Goal: Task Accomplishment & Management: Complete application form

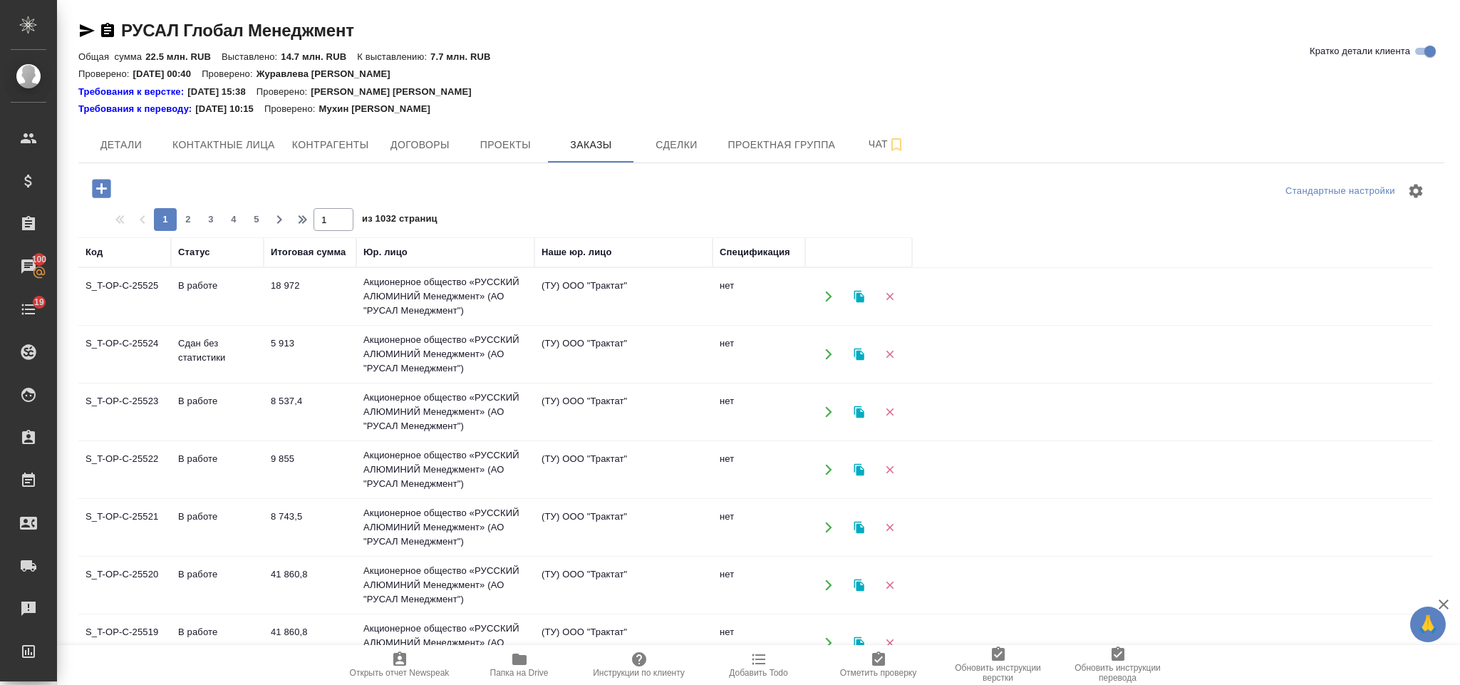
click at [98, 190] on icon "button" at bounding box center [101, 188] width 19 height 19
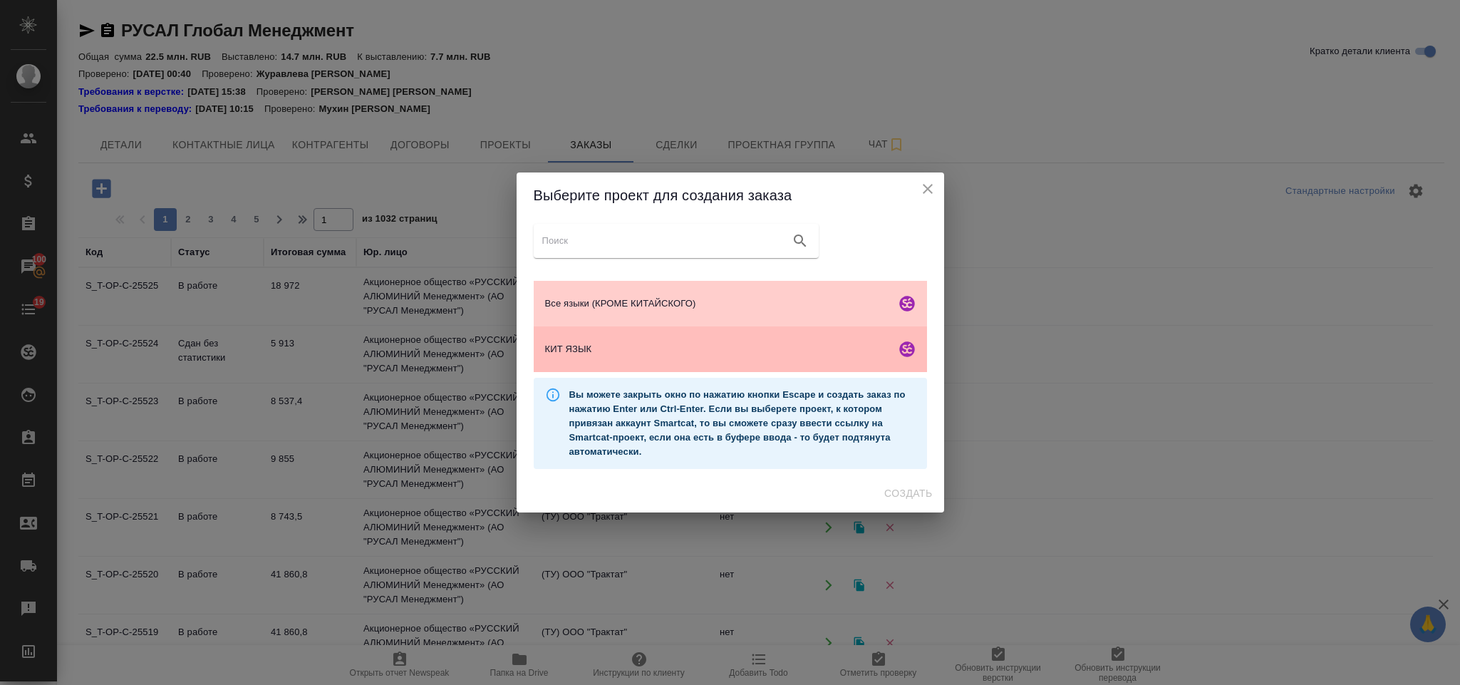
click at [649, 332] on div "КИТ ЯЗЫК" at bounding box center [730, 349] width 393 height 46
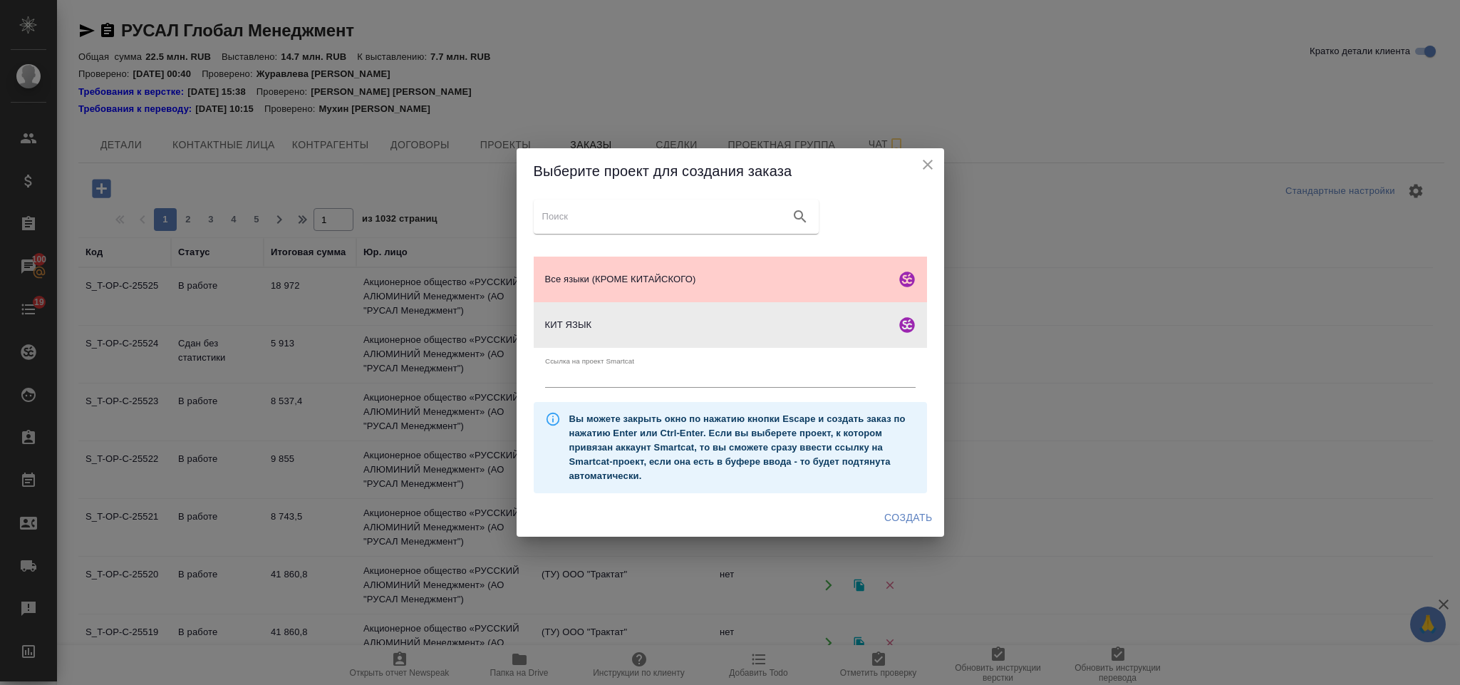
click at [905, 520] on span "Создать" at bounding box center [909, 518] width 48 height 18
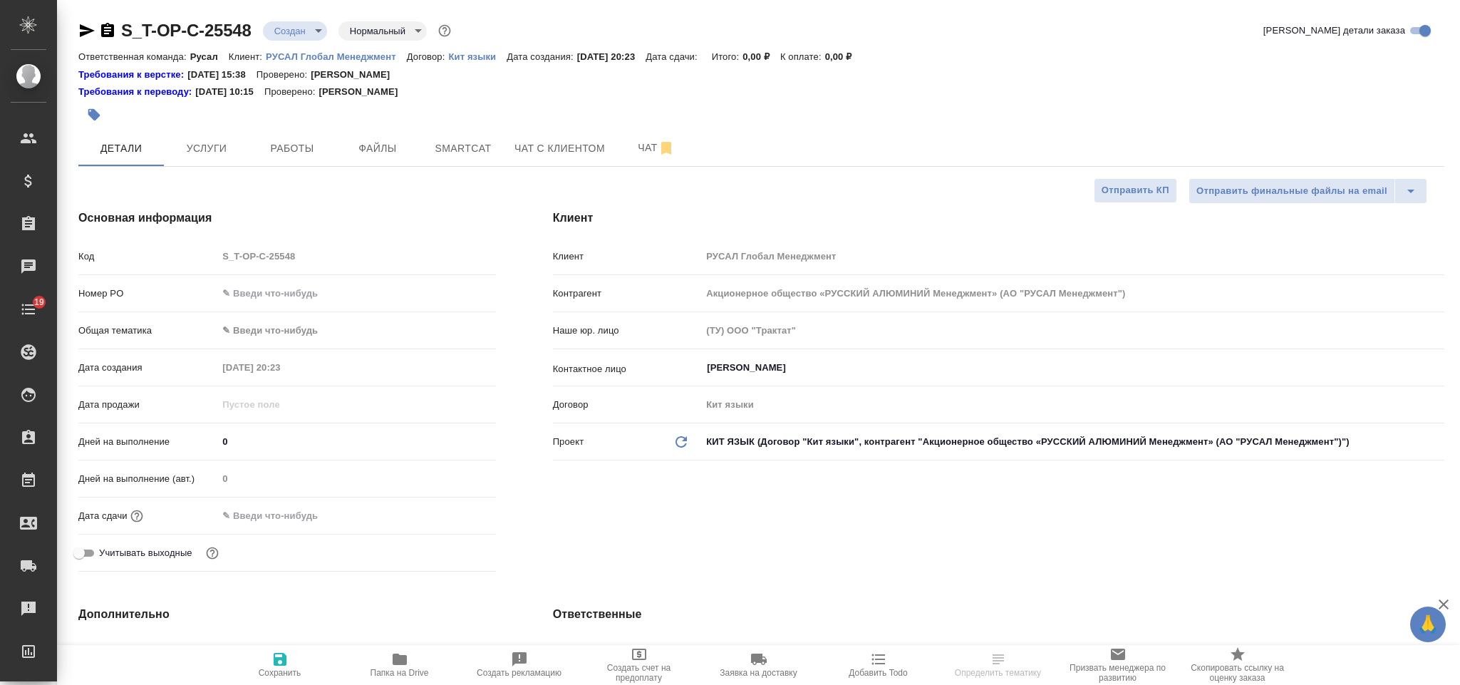
select select "RU"
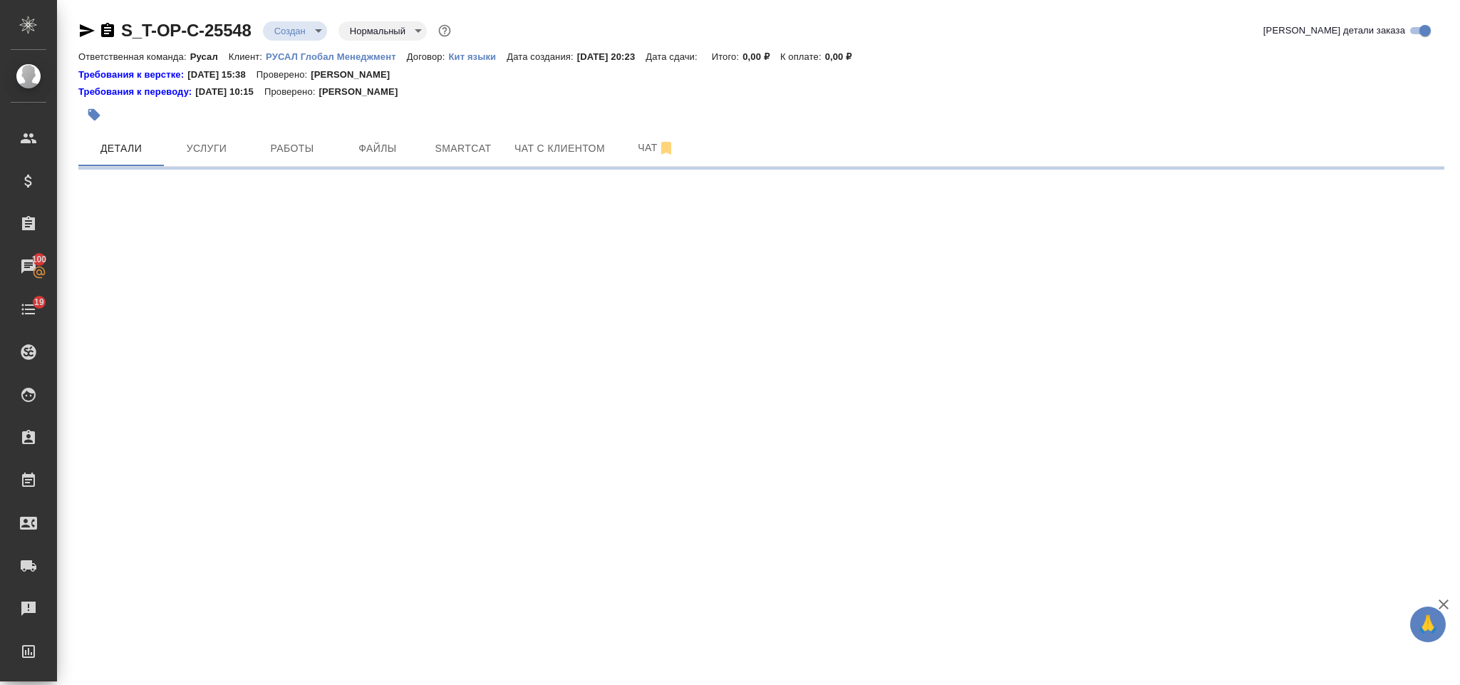
select select "RU"
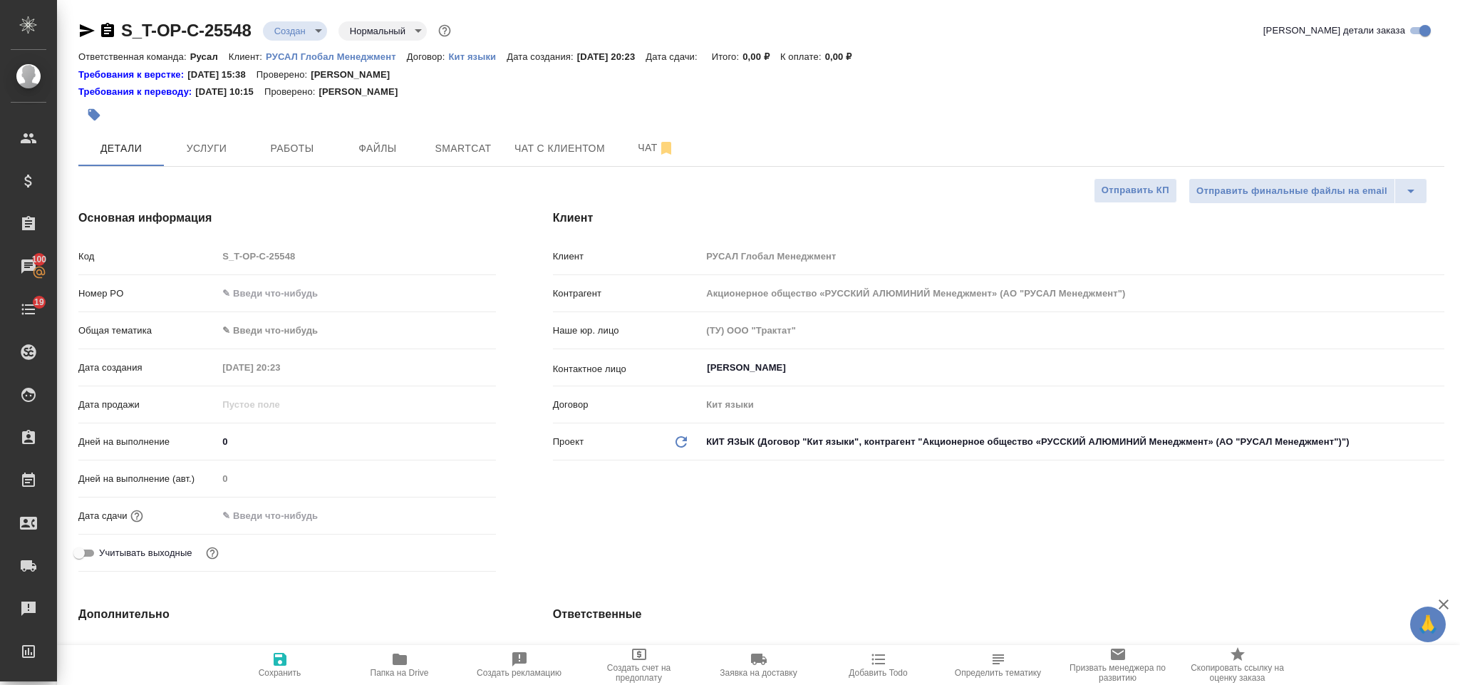
type textarea "x"
click at [270, 296] on input "text" at bounding box center [356, 293] width 277 height 21
type input "о"
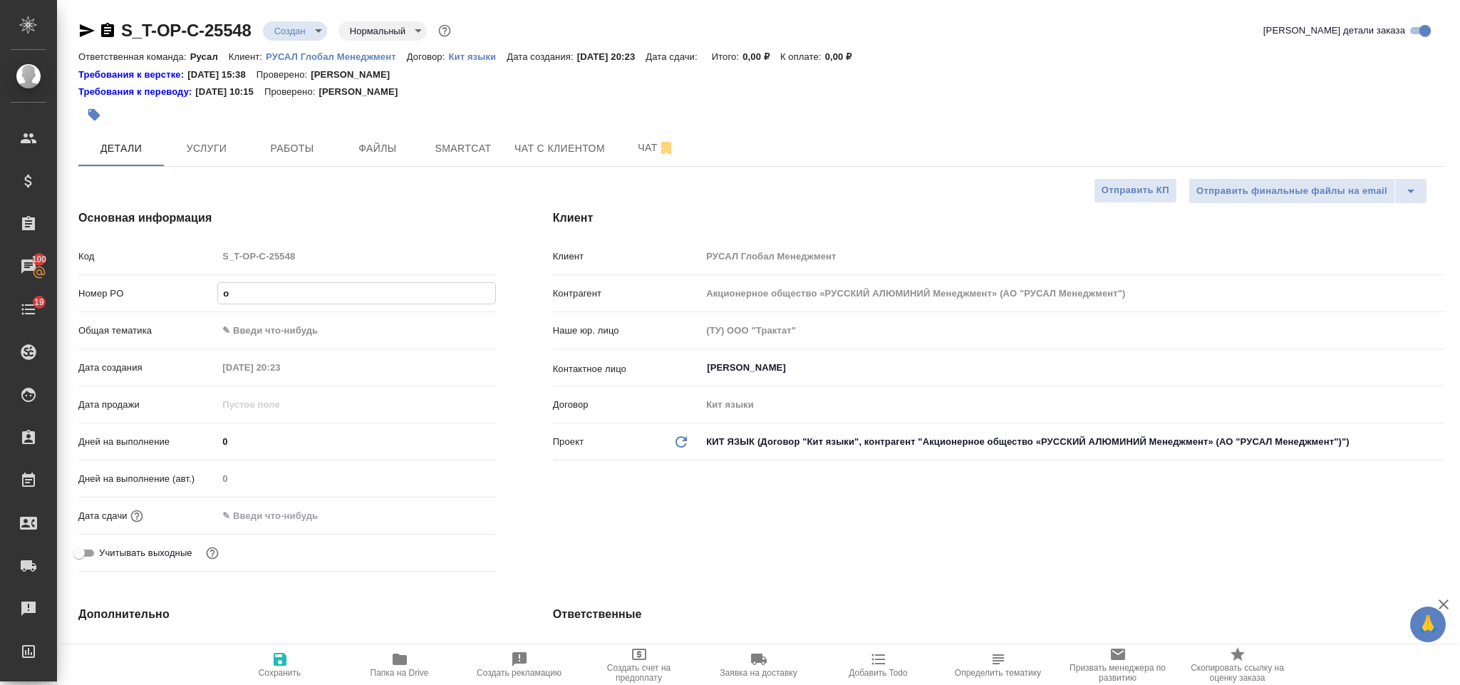
type textarea "x"
type input "от"
type textarea "x"
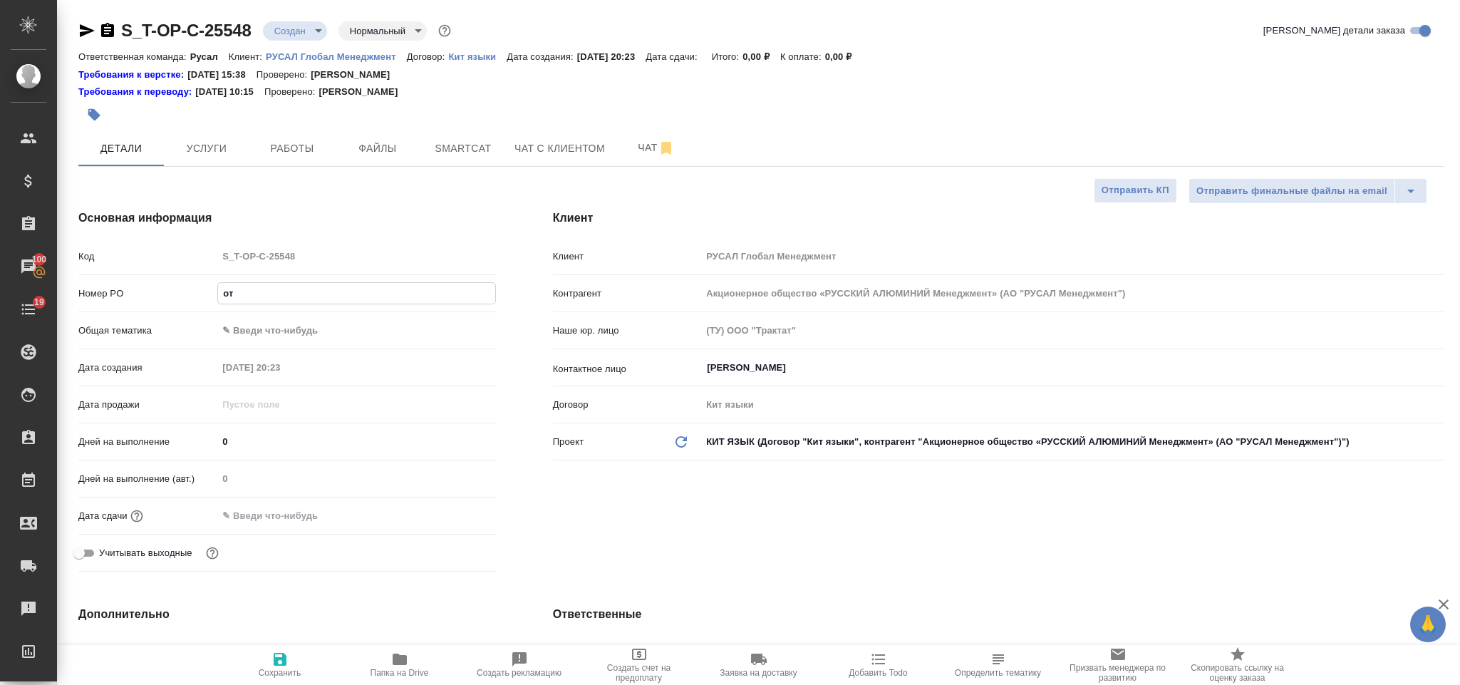
type textarea "x"
type input "от"
type textarea "x"
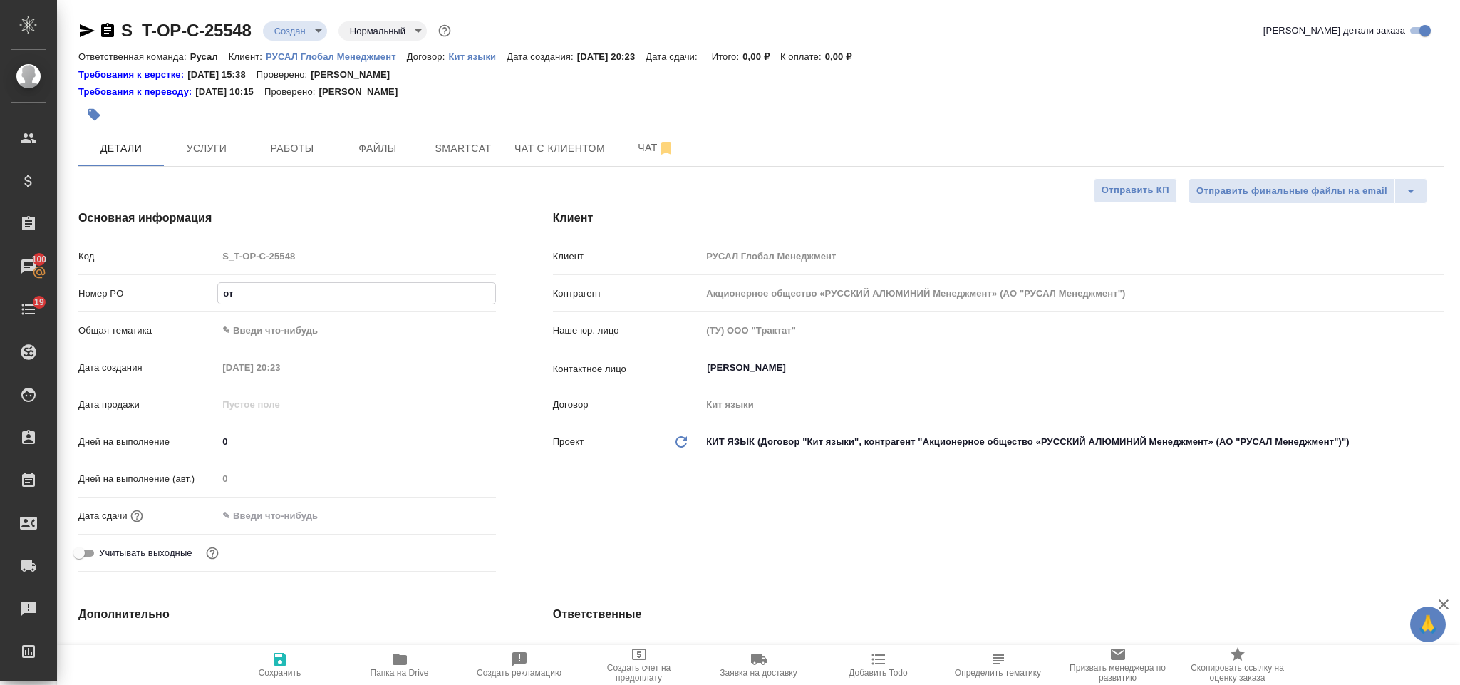
type textarea "x"
type input "от [PERSON_NAME]"
type textarea "x"
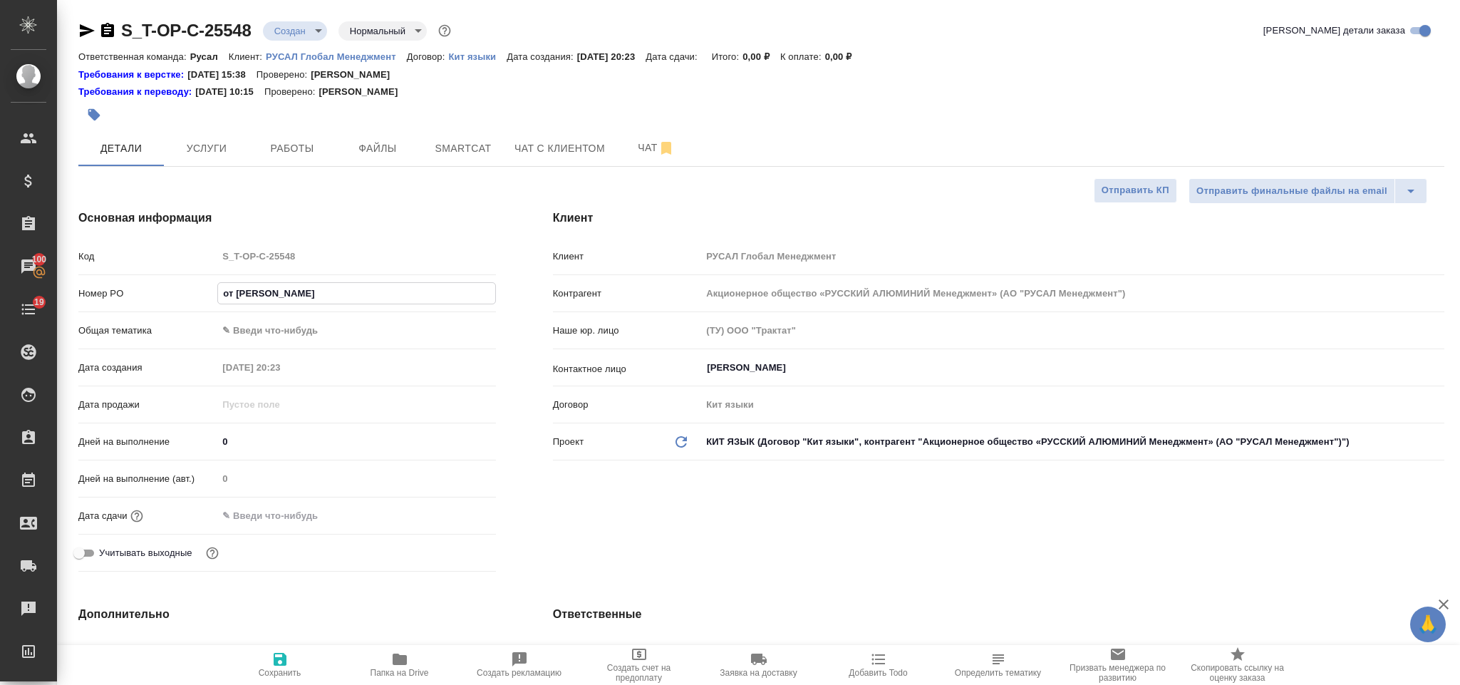
type input "от [DEMOGRAPHIC_DATA]"
type textarea "x"
type input "от [DEMOGRAPHIC_DATA]"
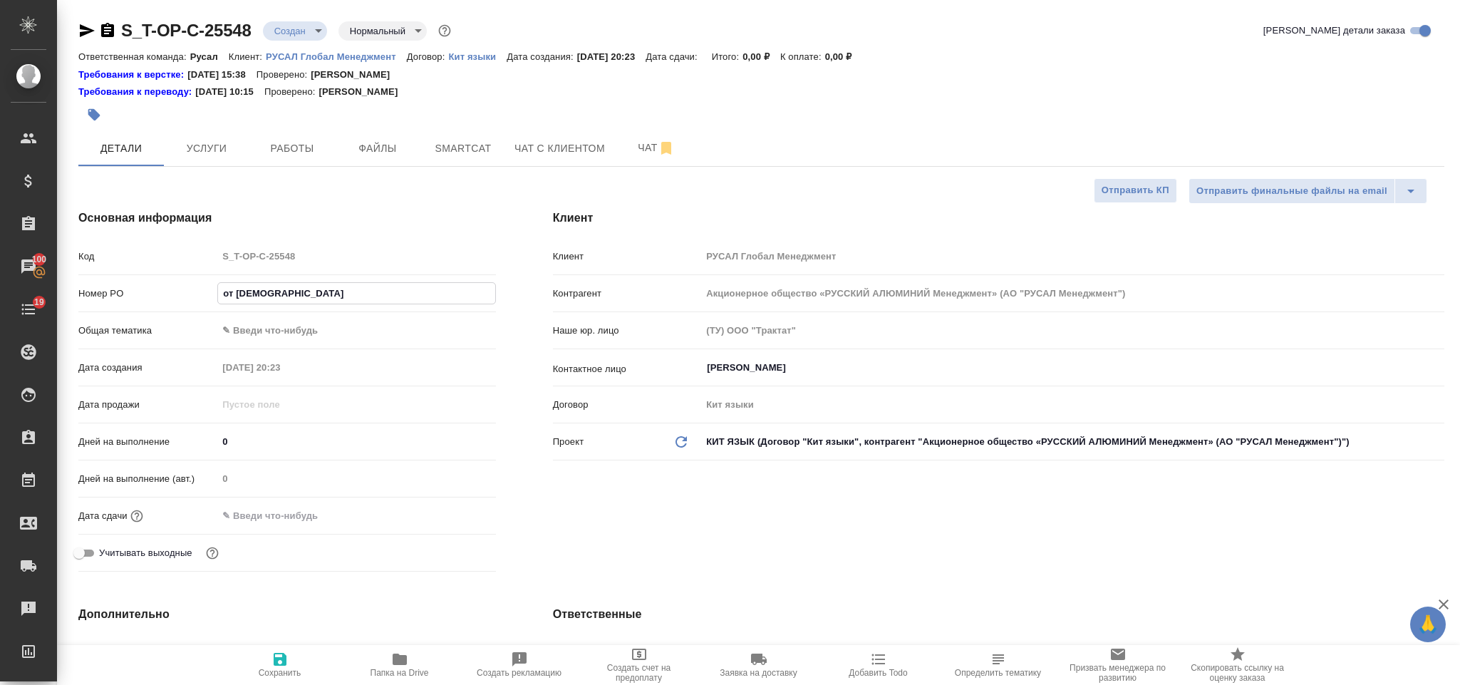
type textarea "x"
type input "от [PERSON_NAME]"
type textarea "x"
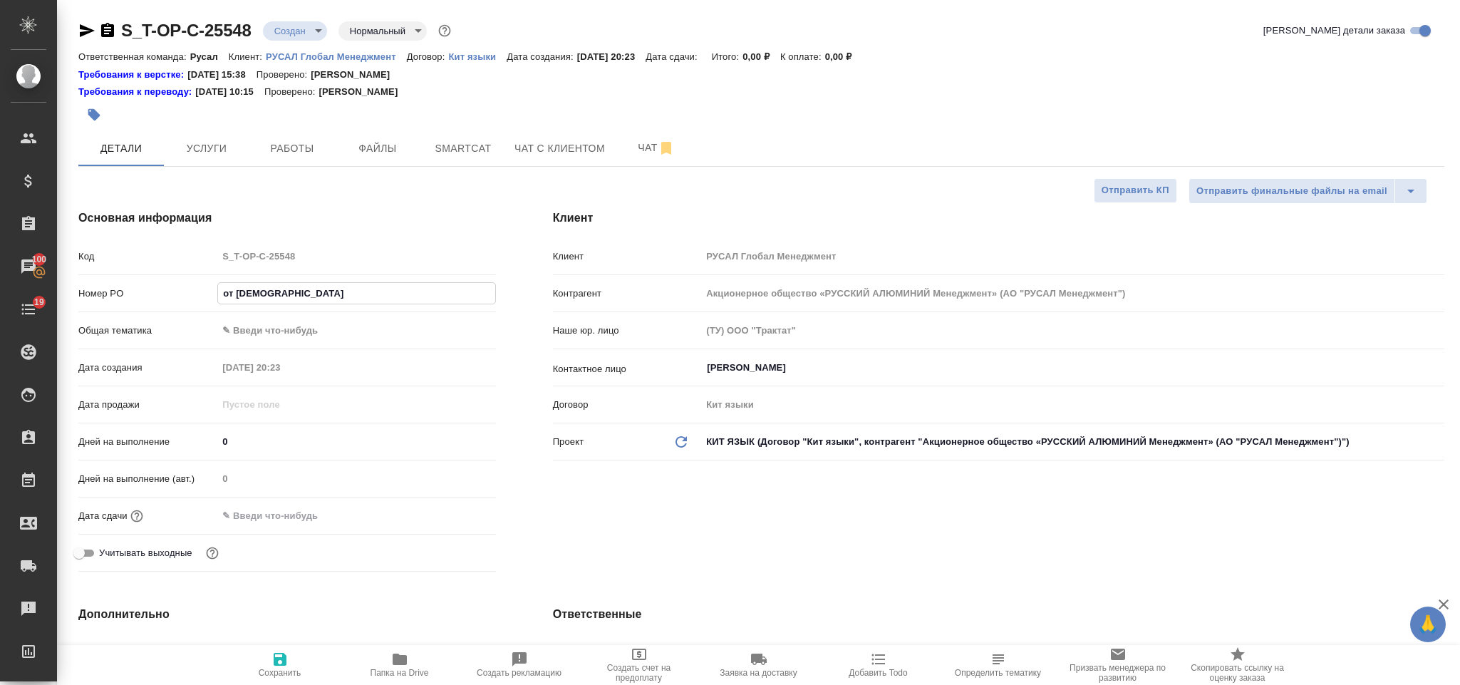
type textarea "x"
type input "от [PERSON_NAME]"
type textarea "x"
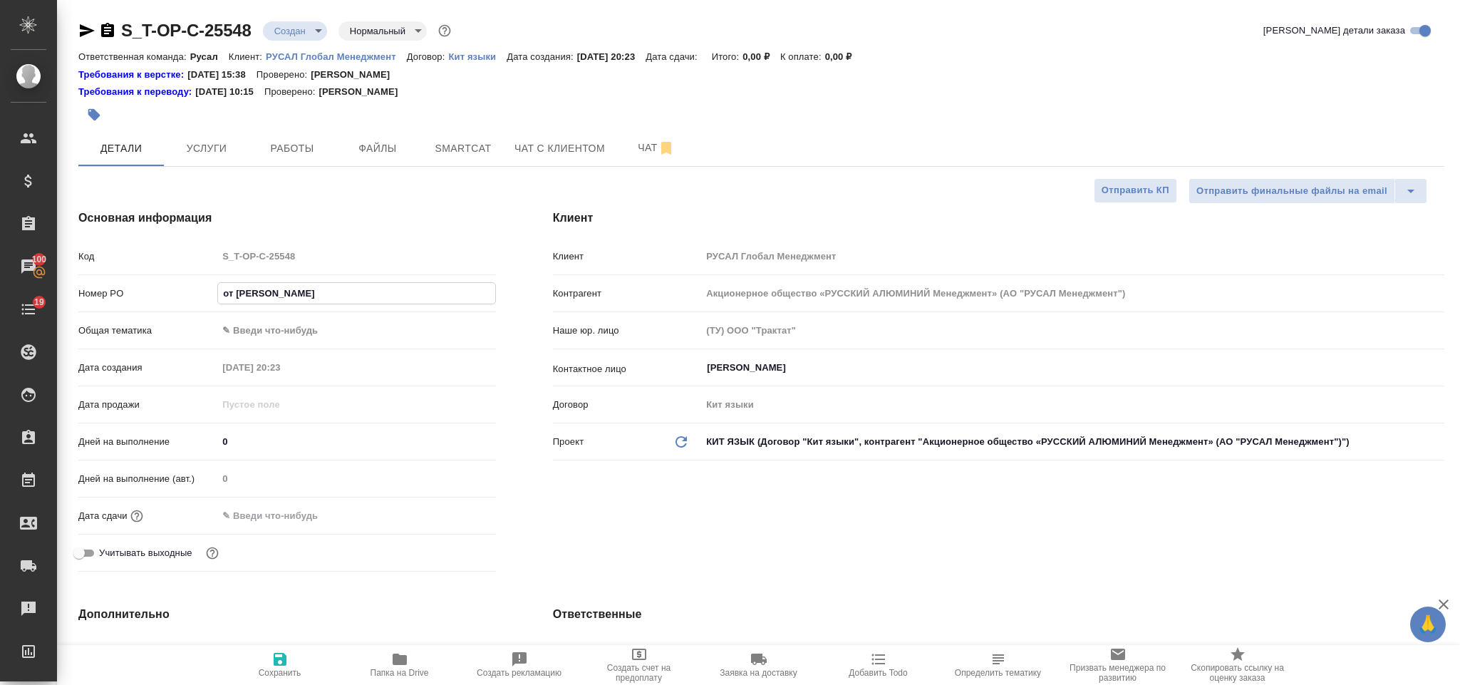
type textarea "x"
type input "от [PERSON_NAME]"
type textarea "x"
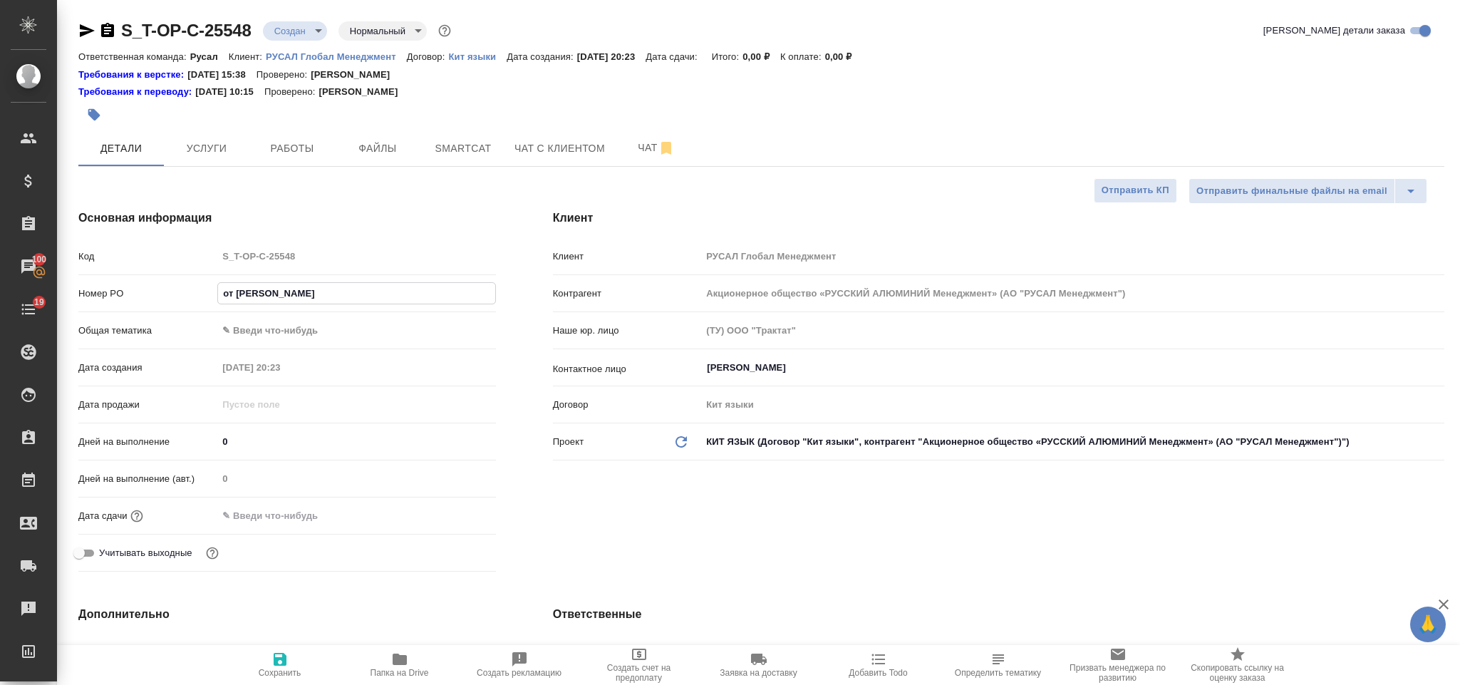
type input "от Исаева_"
type textarea "x"
type input "от Исаева_1"
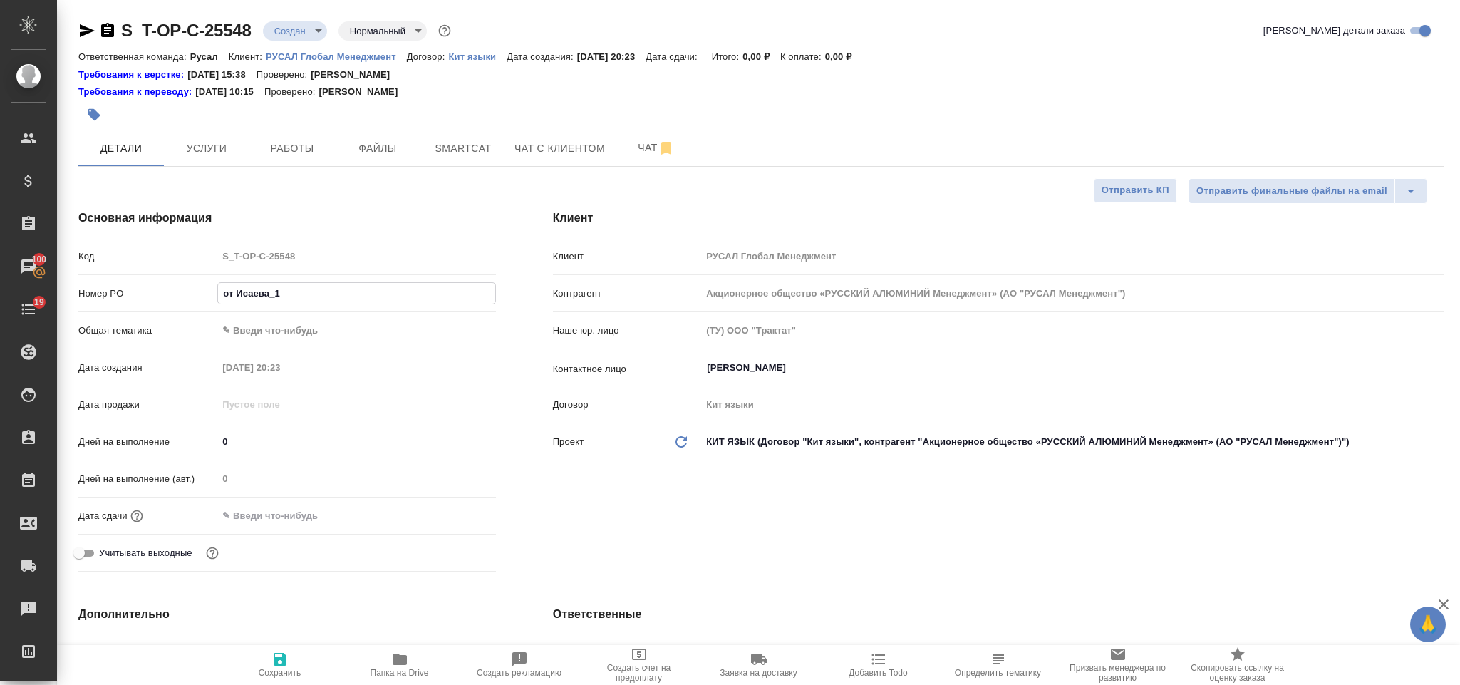
type textarea "x"
type input "от Исаева_15"
type textarea "x"
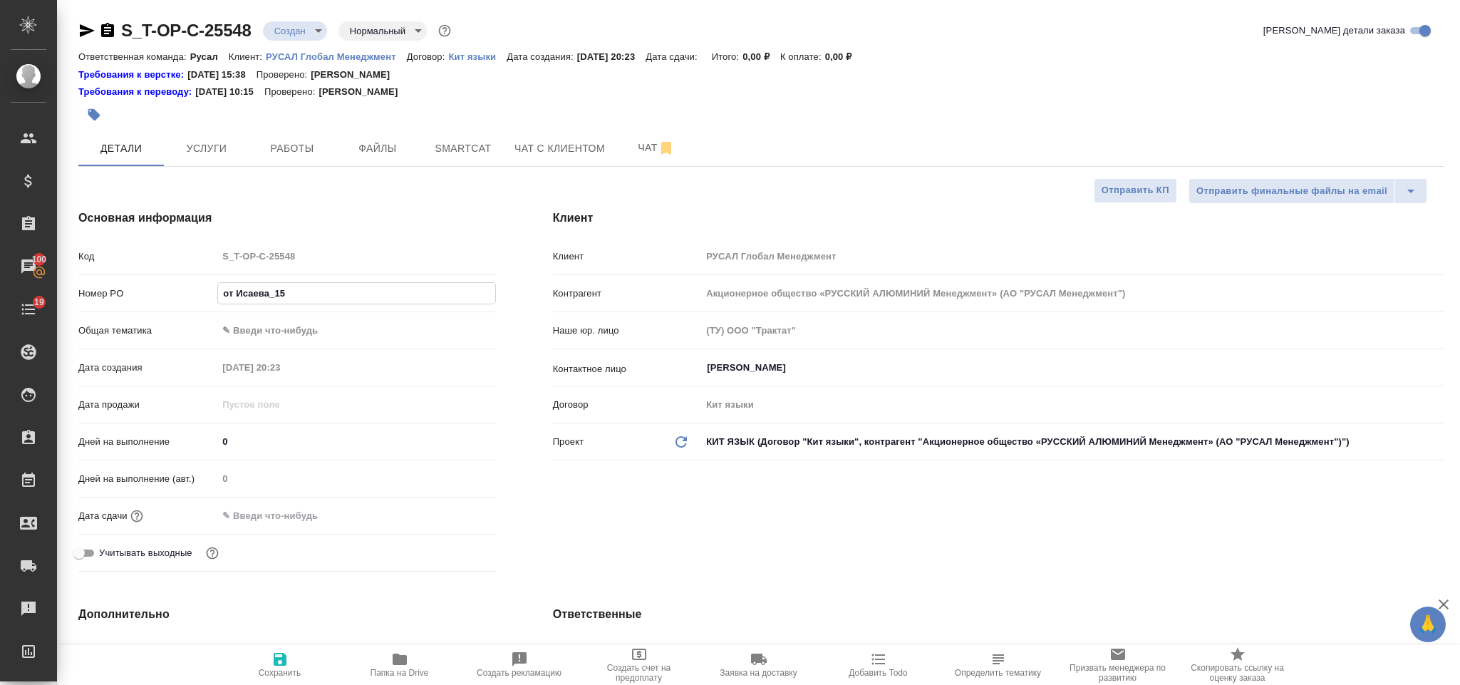
type textarea "x"
type input "от Исаева_15."
type textarea "x"
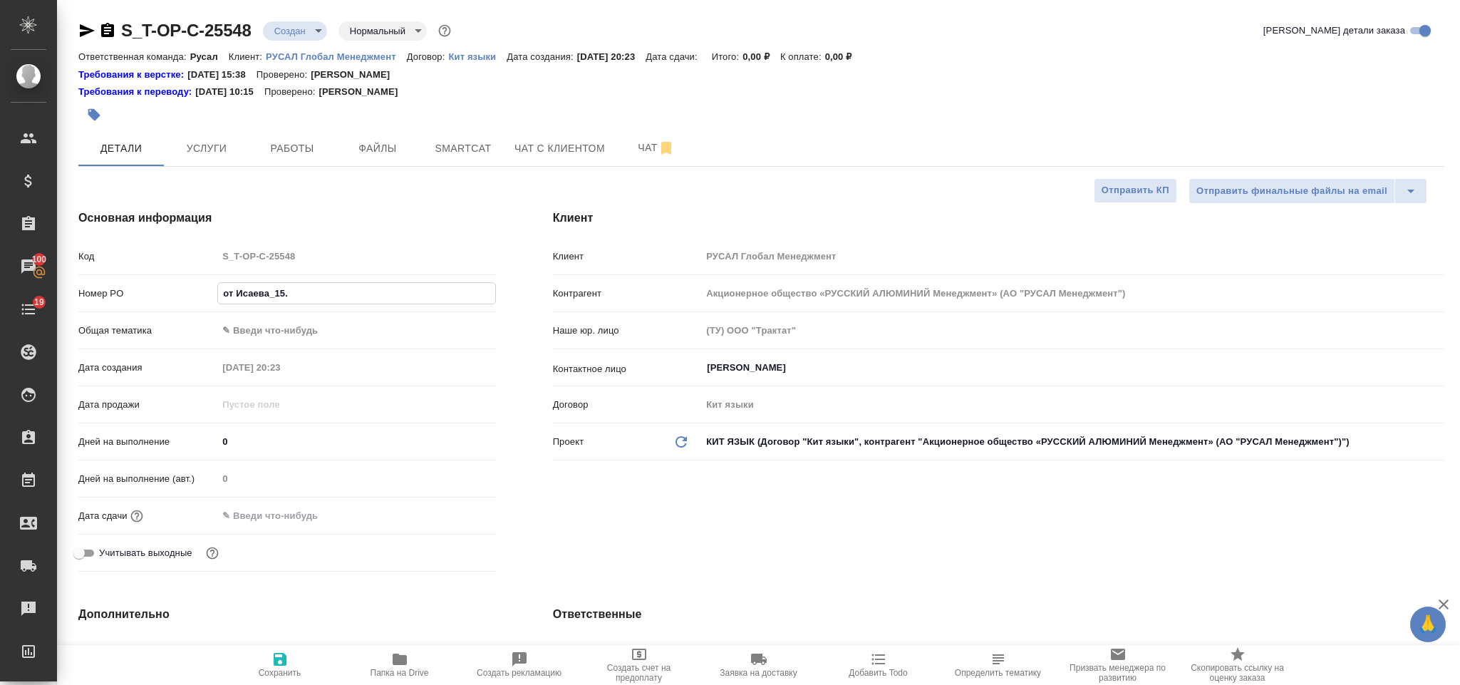
type textarea "x"
type input "от Исаева_15.1"
type textarea "x"
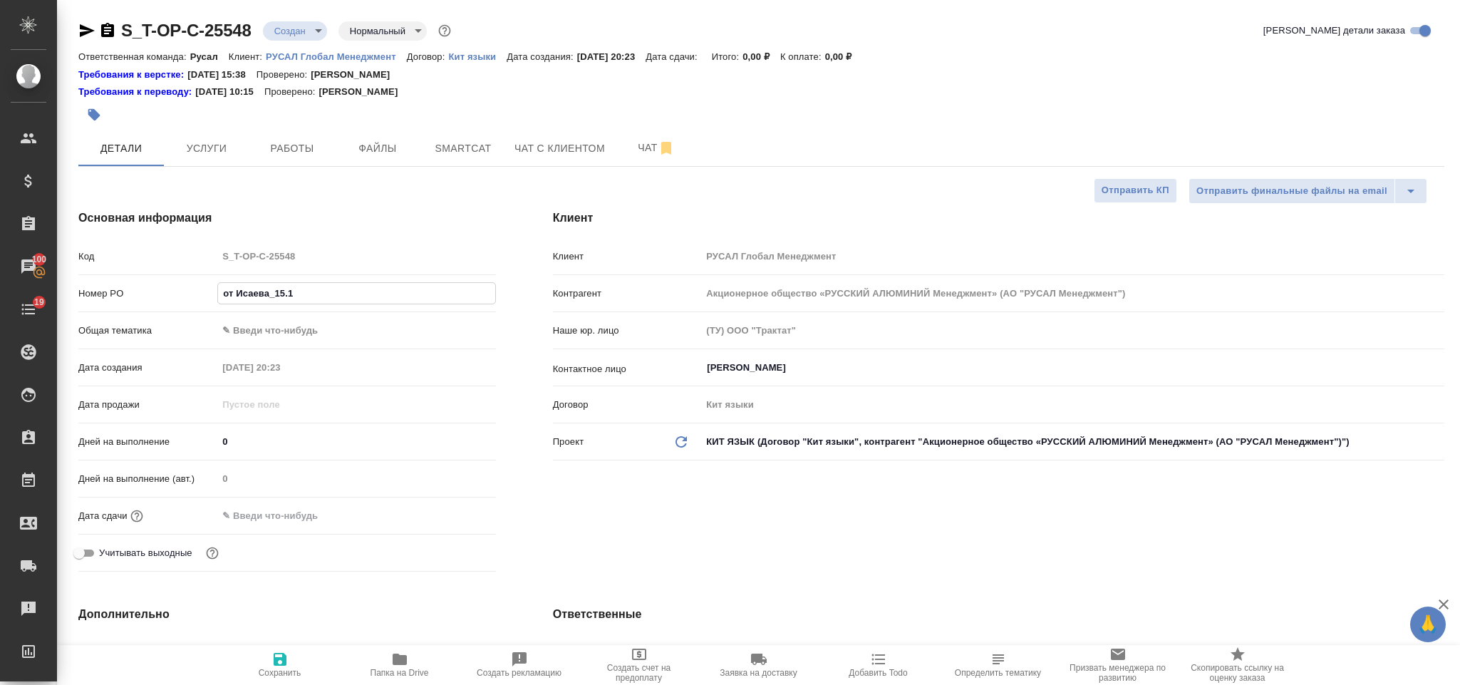
type input "от Исаева_15.10"
type textarea "x"
type input "от Исаева_15.10-"
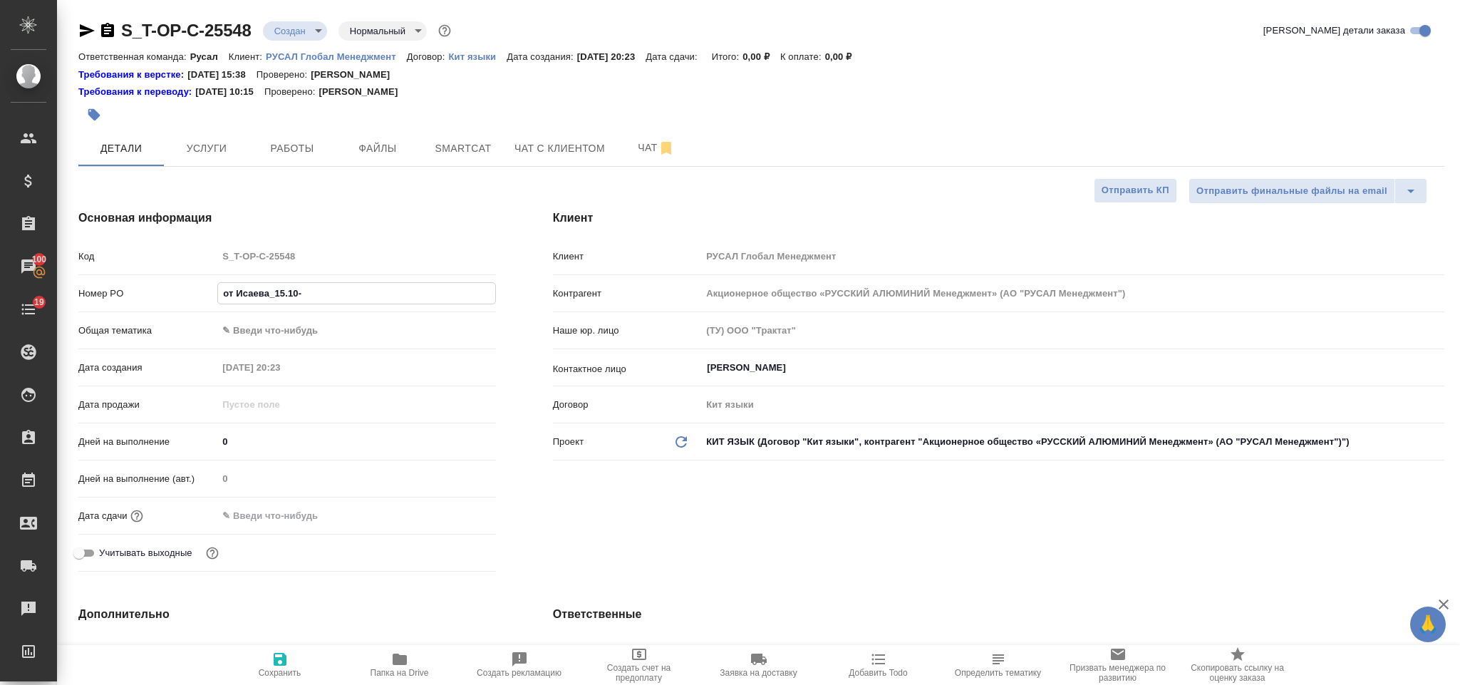
type textarea "x"
type input "от Исаева_15.10-3"
type textarea "x"
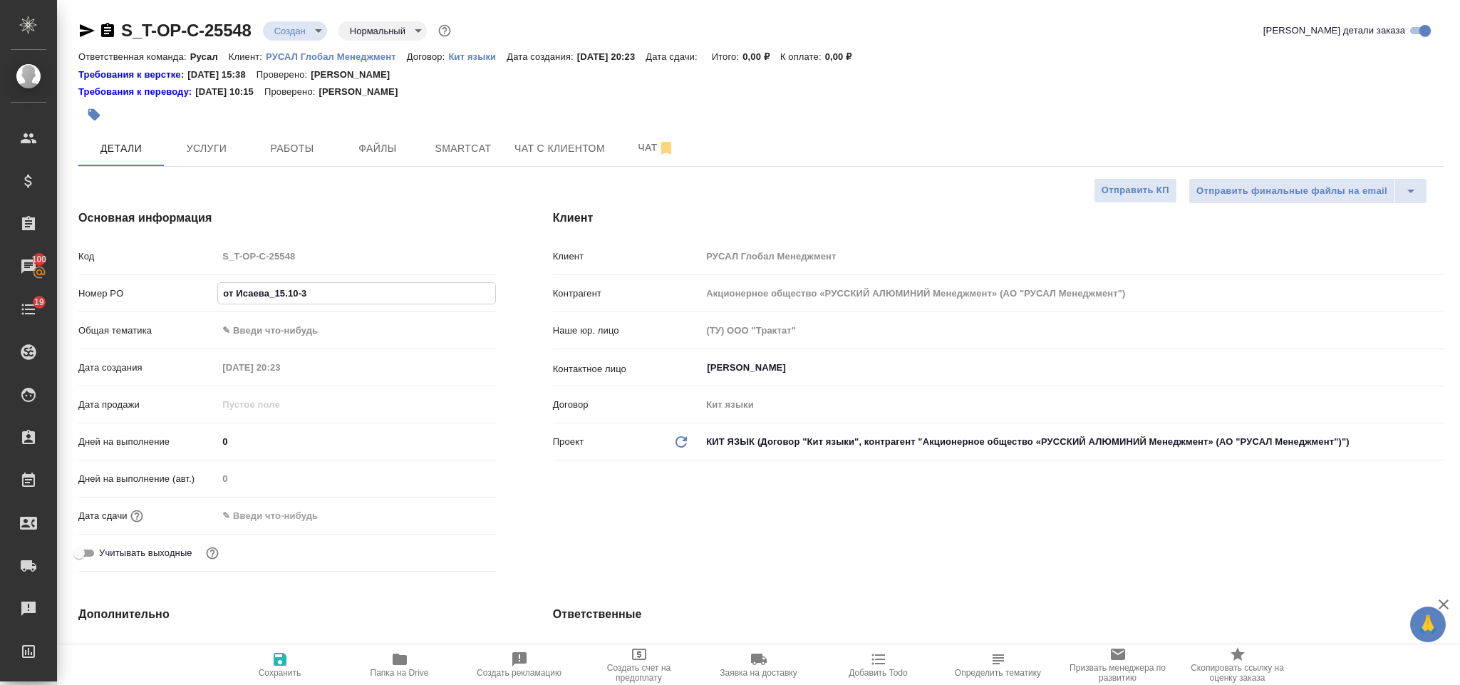
type textarea "x"
type input "от Исаева_15.10-3"
click at [368, 328] on body "🙏 .cls-1 fill:#fff; AWATERA [PERSON_NAME] Спецификации Заказы 100 Чаты 19 Todo …" at bounding box center [730, 342] width 1460 height 685
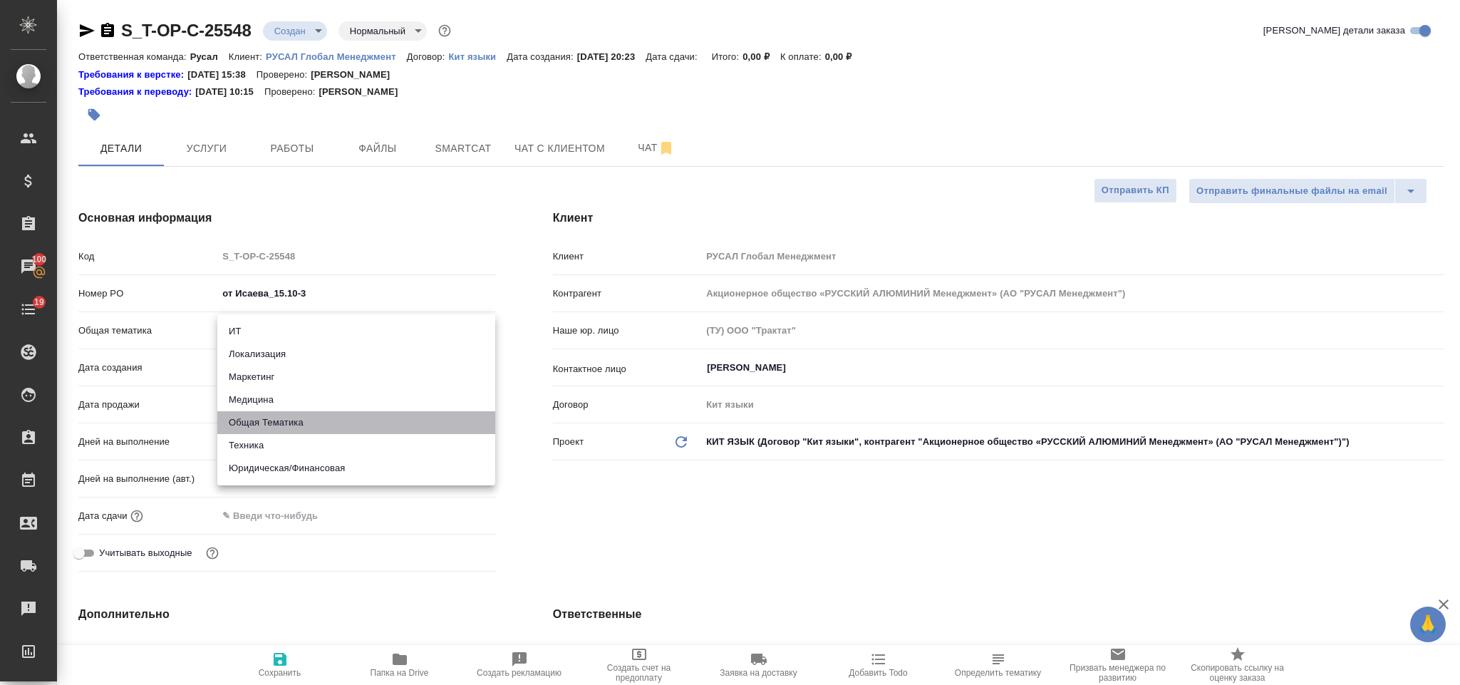
click at [315, 420] on li "Общая Тематика" at bounding box center [356, 422] width 278 height 23
type input "obtem"
type textarea "x"
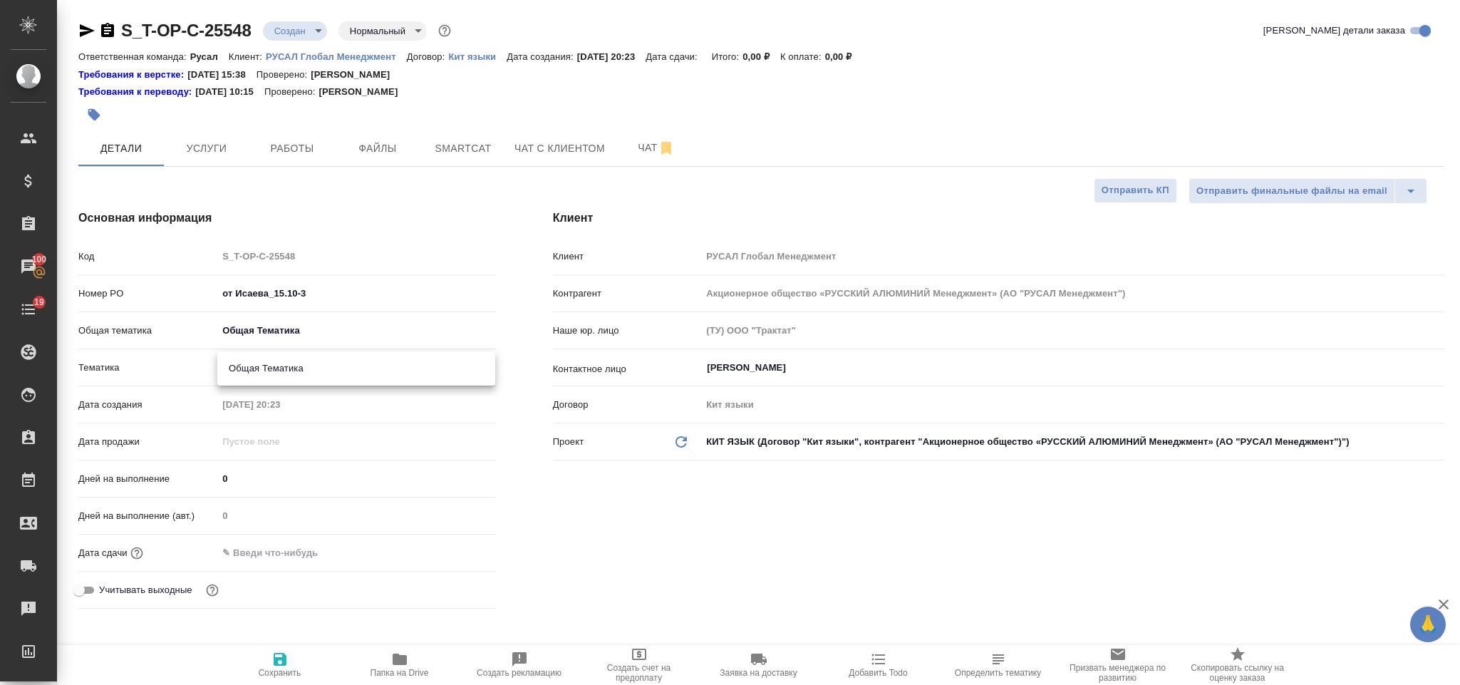
click at [277, 376] on body "🙏 .cls-1 fill:#fff; AWATERA [PERSON_NAME] Спецификации Заказы 100 Чаты 19 Todo …" at bounding box center [730, 342] width 1460 height 685
click at [277, 375] on li "Общая Тематика" at bounding box center [356, 368] width 278 height 23
type textarea "x"
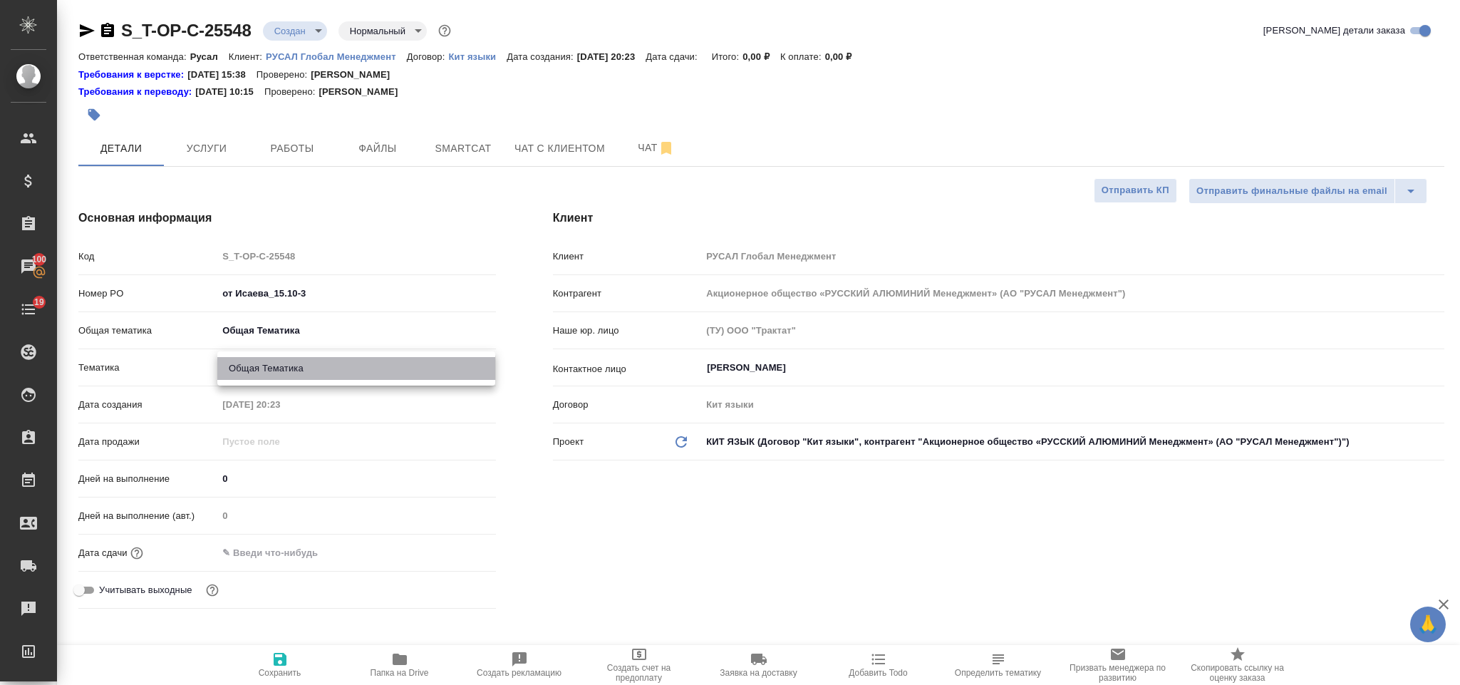
type input "6012b1ca196b0e5c9229a120"
click at [283, 548] on input "text" at bounding box center [279, 552] width 125 height 21
click at [455, 556] on icon "button" at bounding box center [454, 552] width 17 height 17
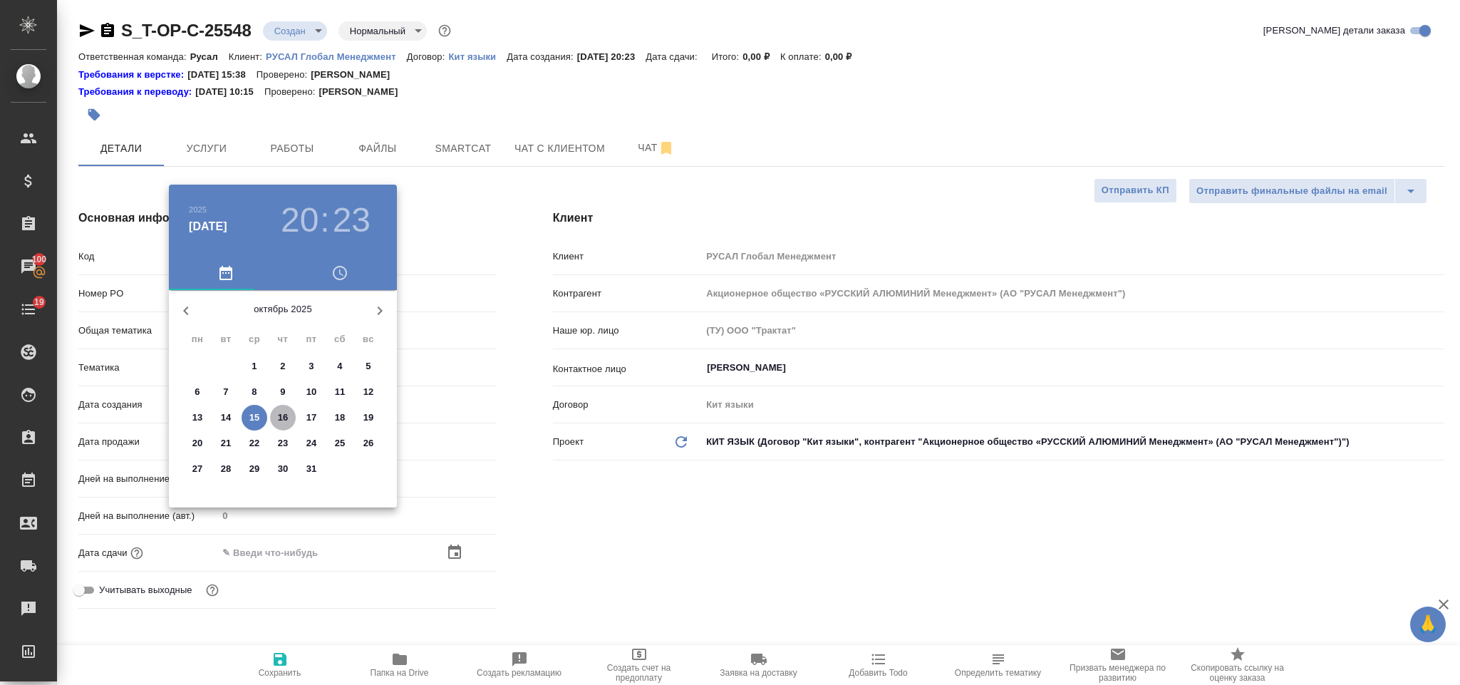
click at [287, 413] on p "16" at bounding box center [283, 418] width 11 height 14
type input "[DATE] 20:23"
type textarea "x"
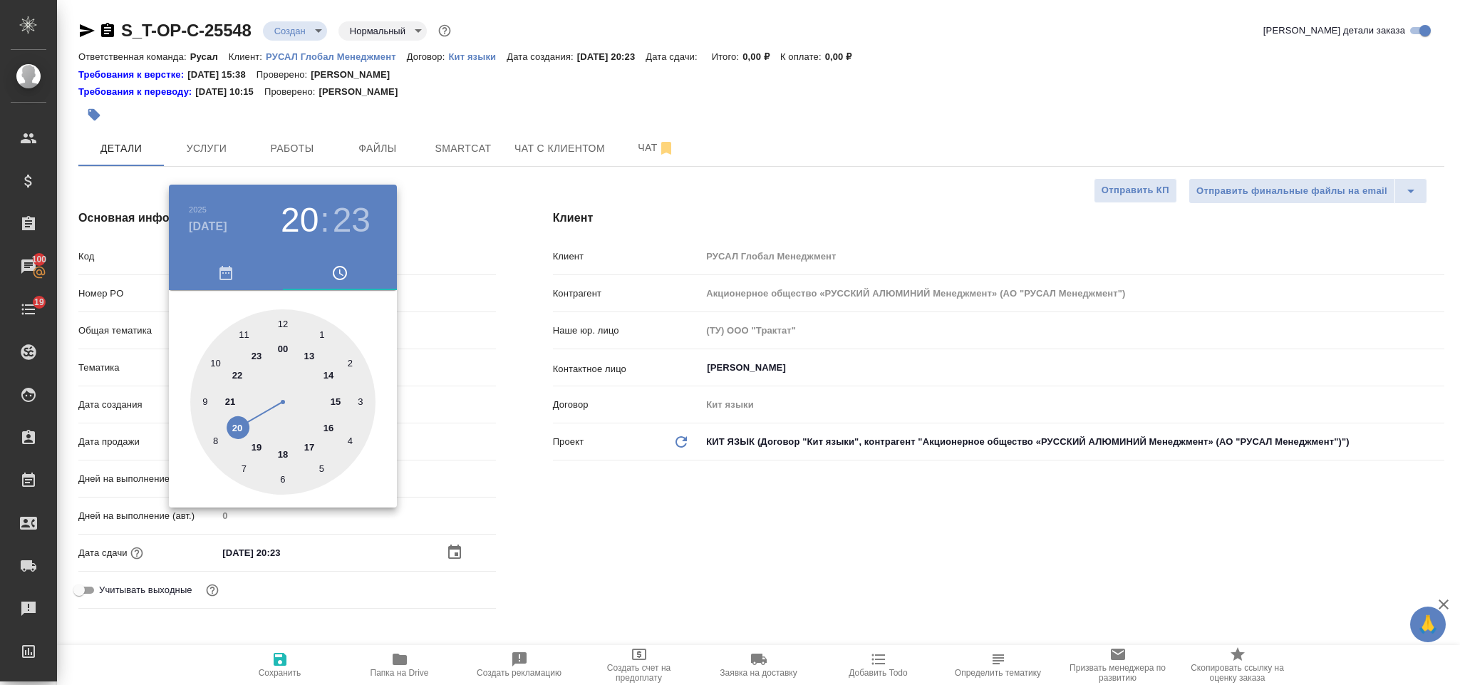
click at [217, 353] on div at bounding box center [282, 401] width 185 height 185
type input "[DATE] 10:23"
type textarea "x"
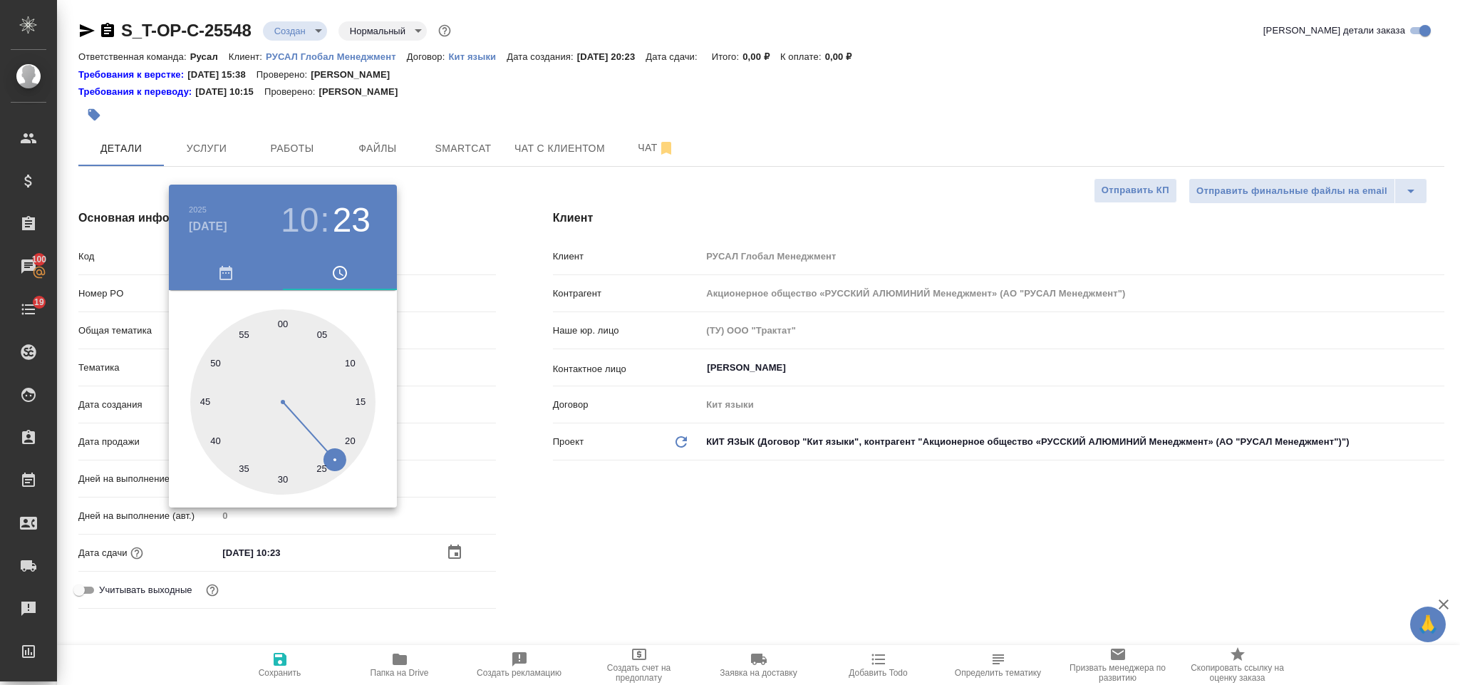
drag, startPoint x: 279, startPoint y: 479, endPoint x: 625, endPoint y: 500, distance: 347.1
click at [279, 480] on div at bounding box center [282, 401] width 185 height 185
type input "[DATE] 10:30"
type textarea "x"
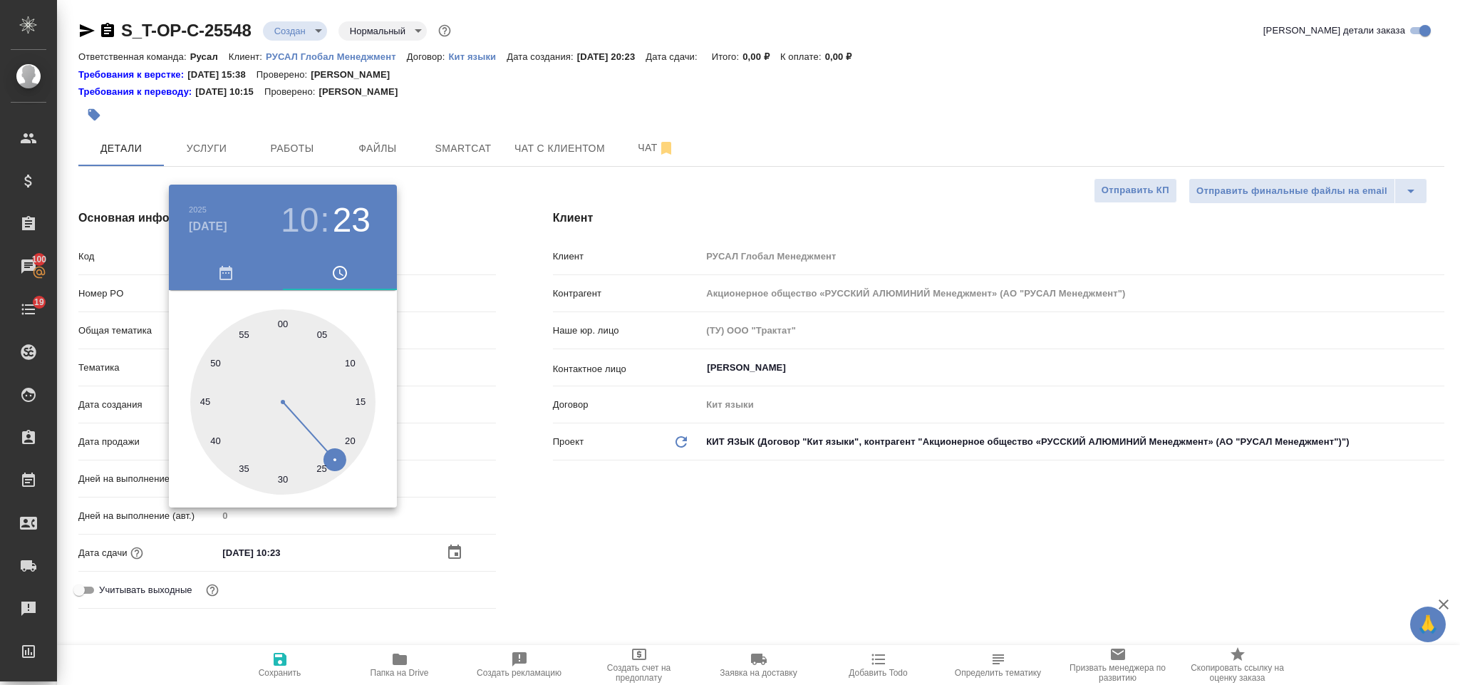
type textarea "x"
click at [625, 501] on div at bounding box center [730, 342] width 1460 height 685
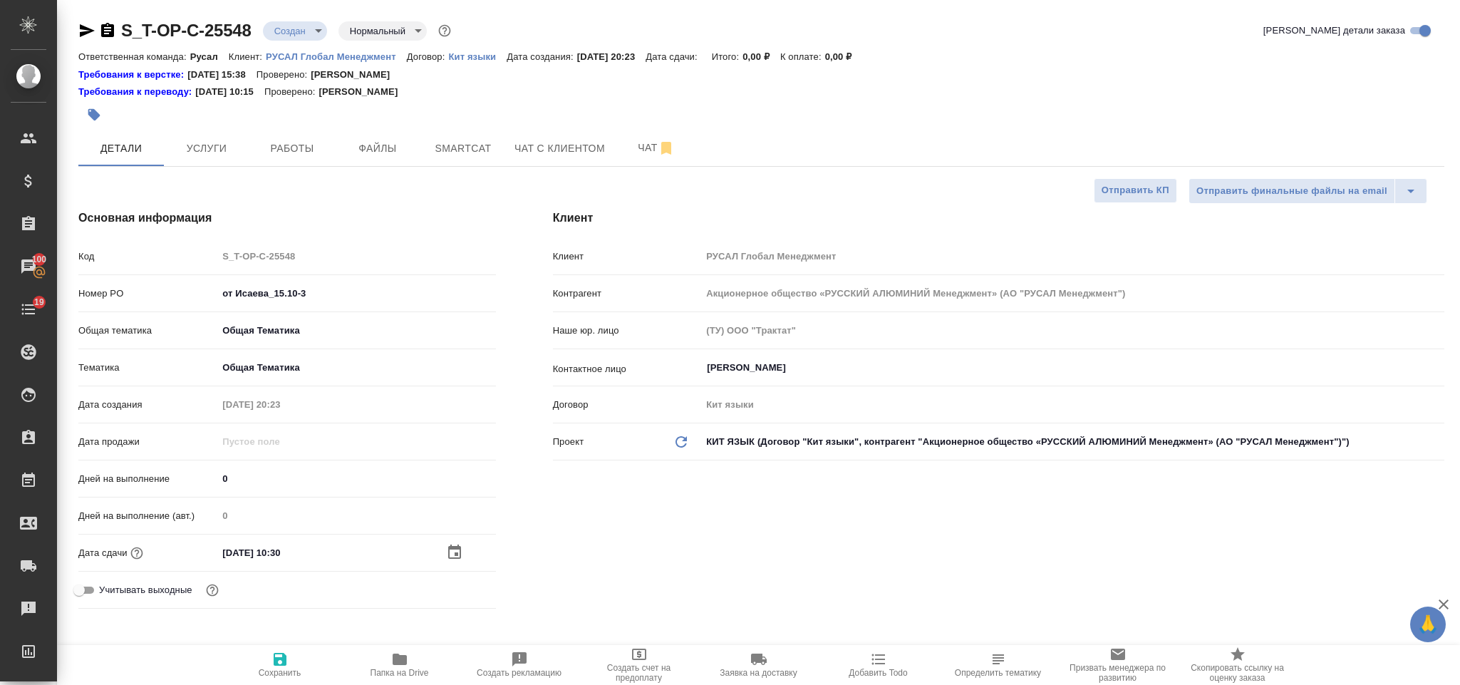
drag, startPoint x: 296, startPoint y: 649, endPoint x: 306, endPoint y: 651, distance: 10.2
click at [296, 652] on button "Сохранить" at bounding box center [280, 665] width 120 height 40
type textarea "x"
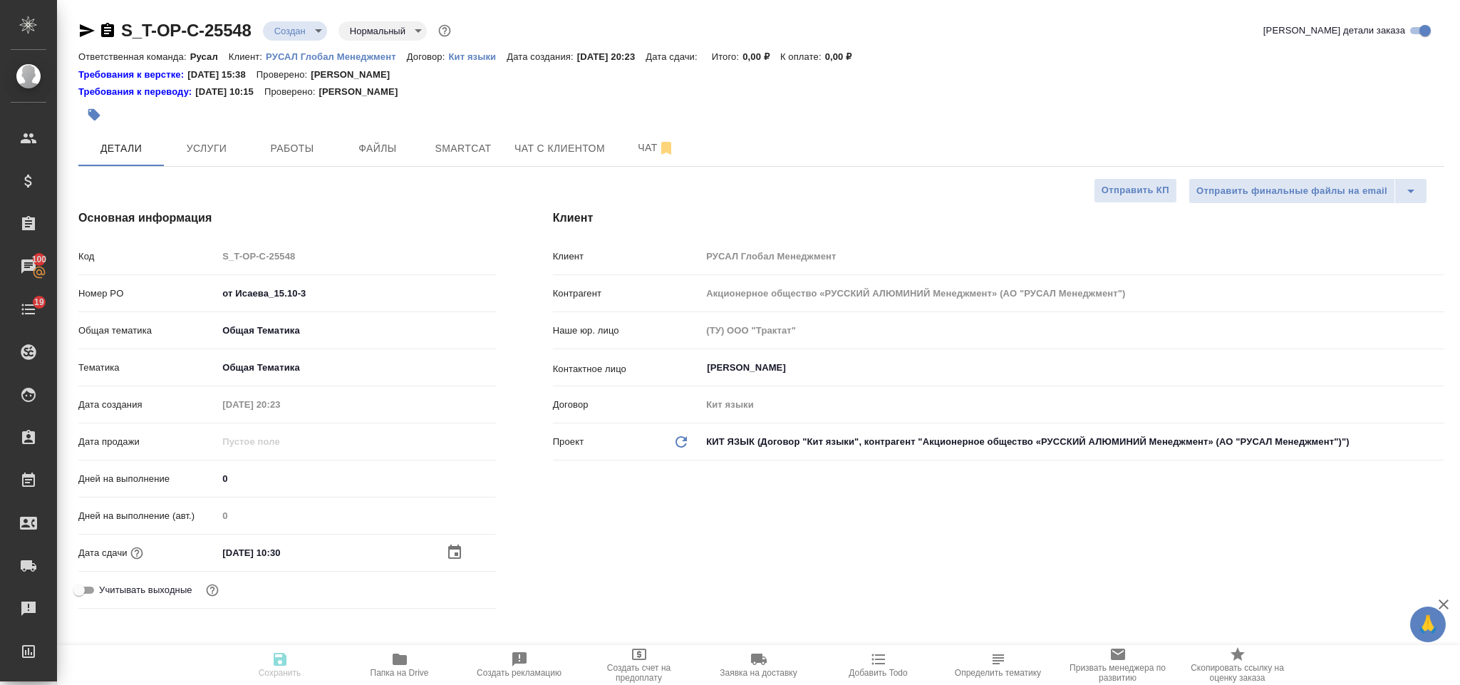
type textarea "x"
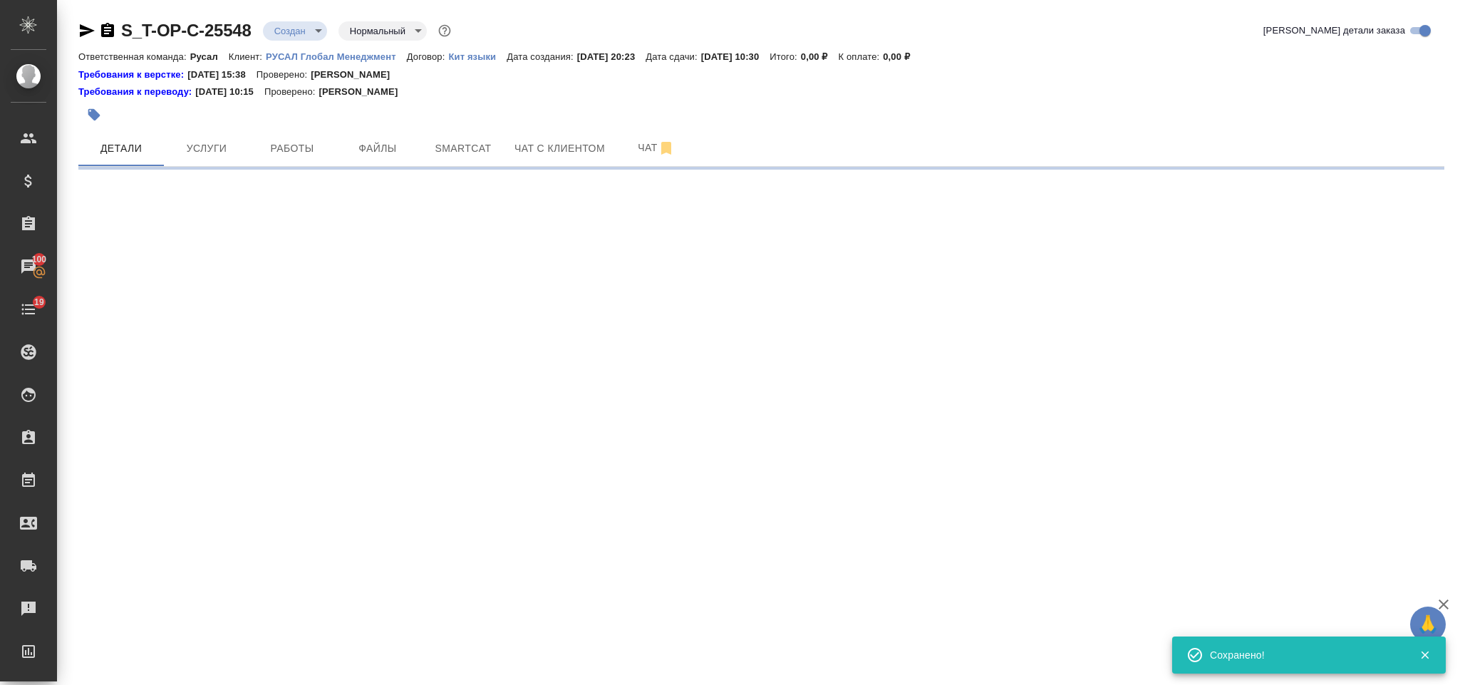
select select "RU"
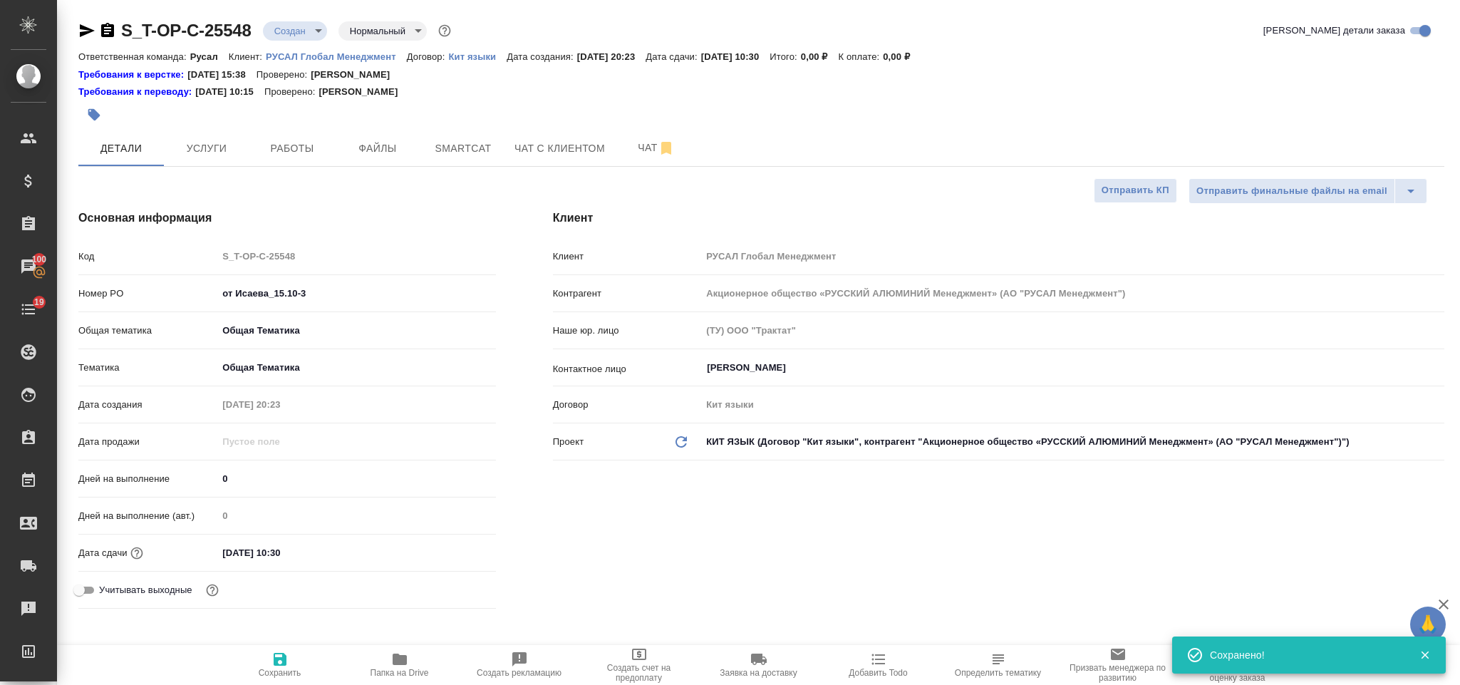
type textarea "x"
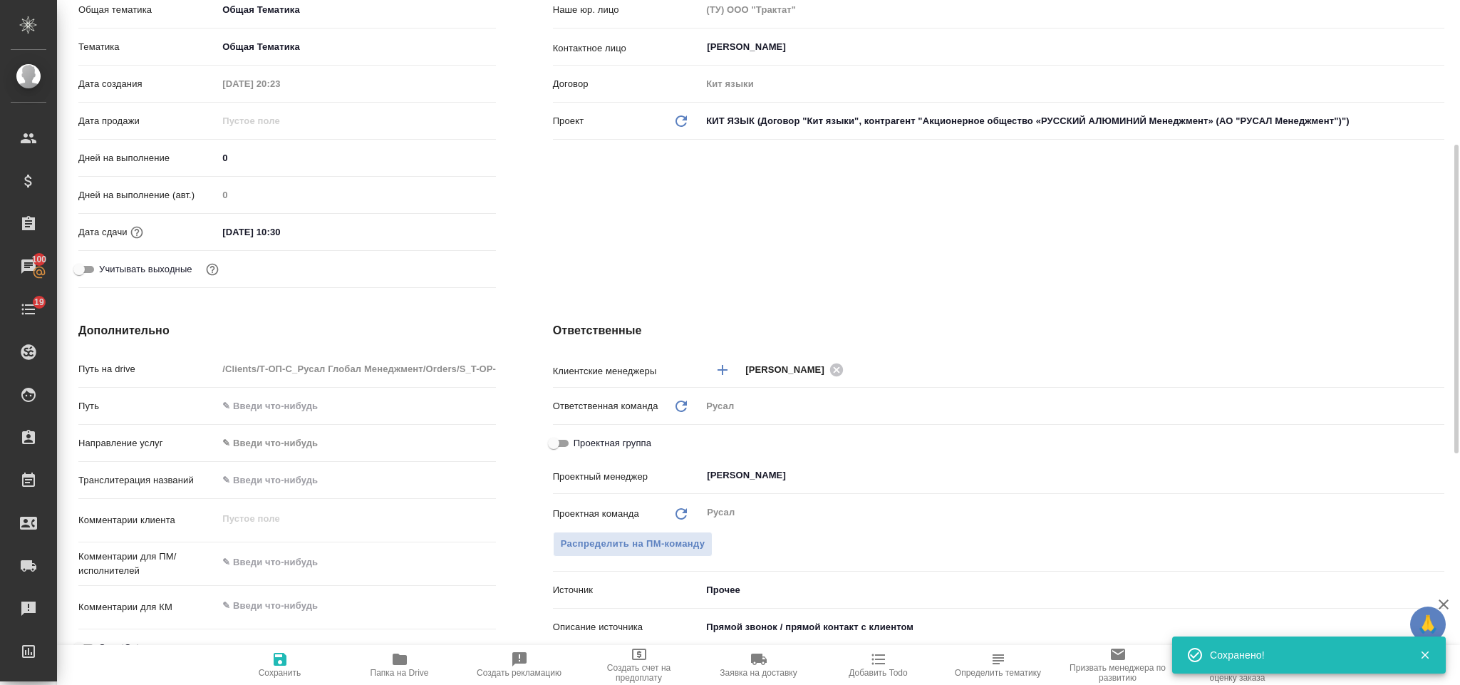
type textarea "x"
click at [308, 558] on textarea at bounding box center [356, 562] width 278 height 24
type textarea "[DEMOGRAPHIC_DATA]"
type textarea "x"
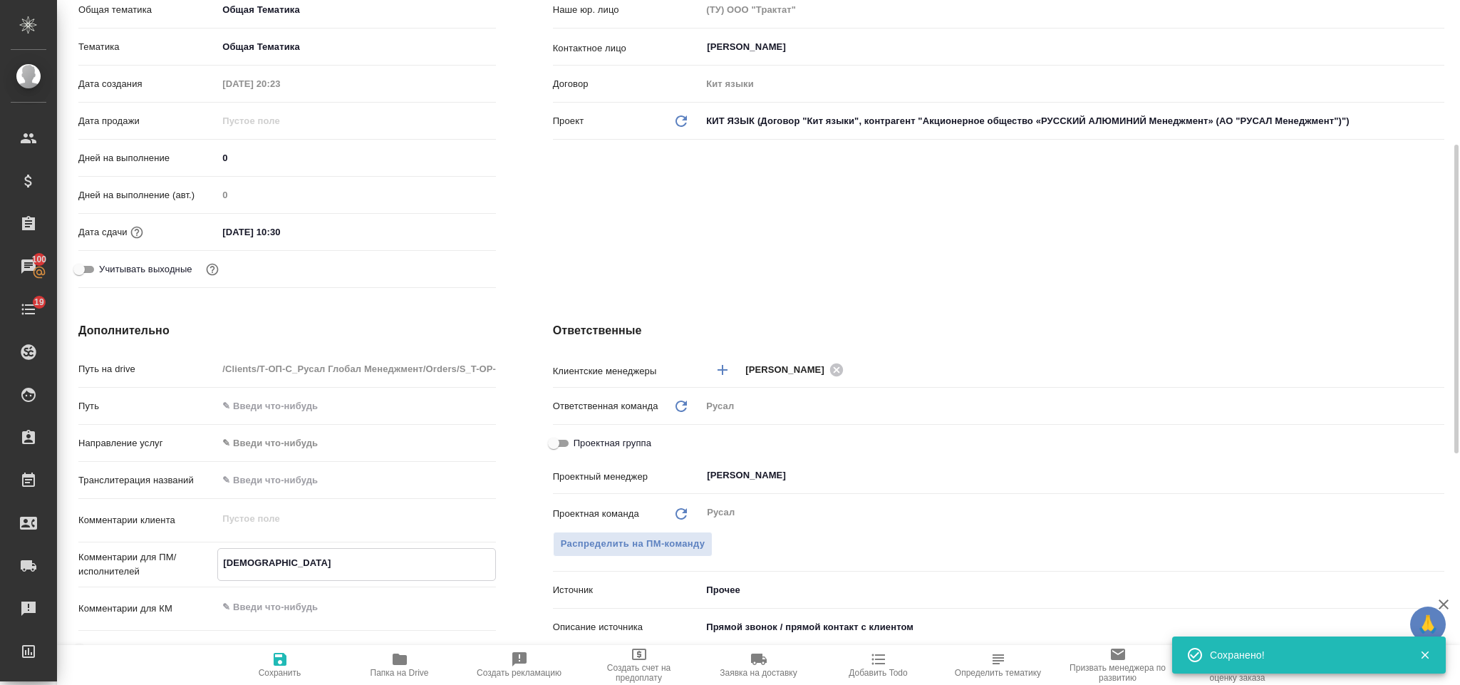
type textarea "x"
type textarea "ИСАЕ"
type textarea "x"
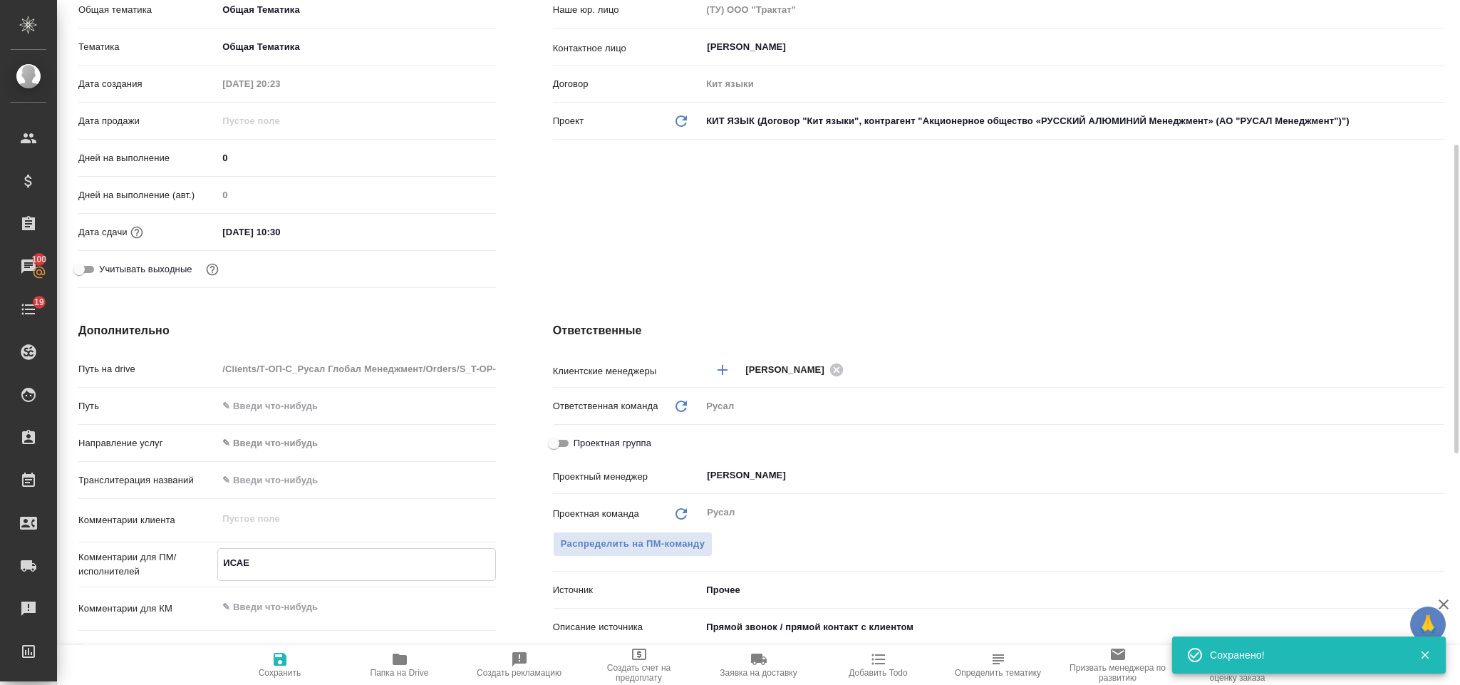
type textarea "[PERSON_NAME]"
type textarea "x"
type textarea "[PERSON_NAME]"
type textarea "x"
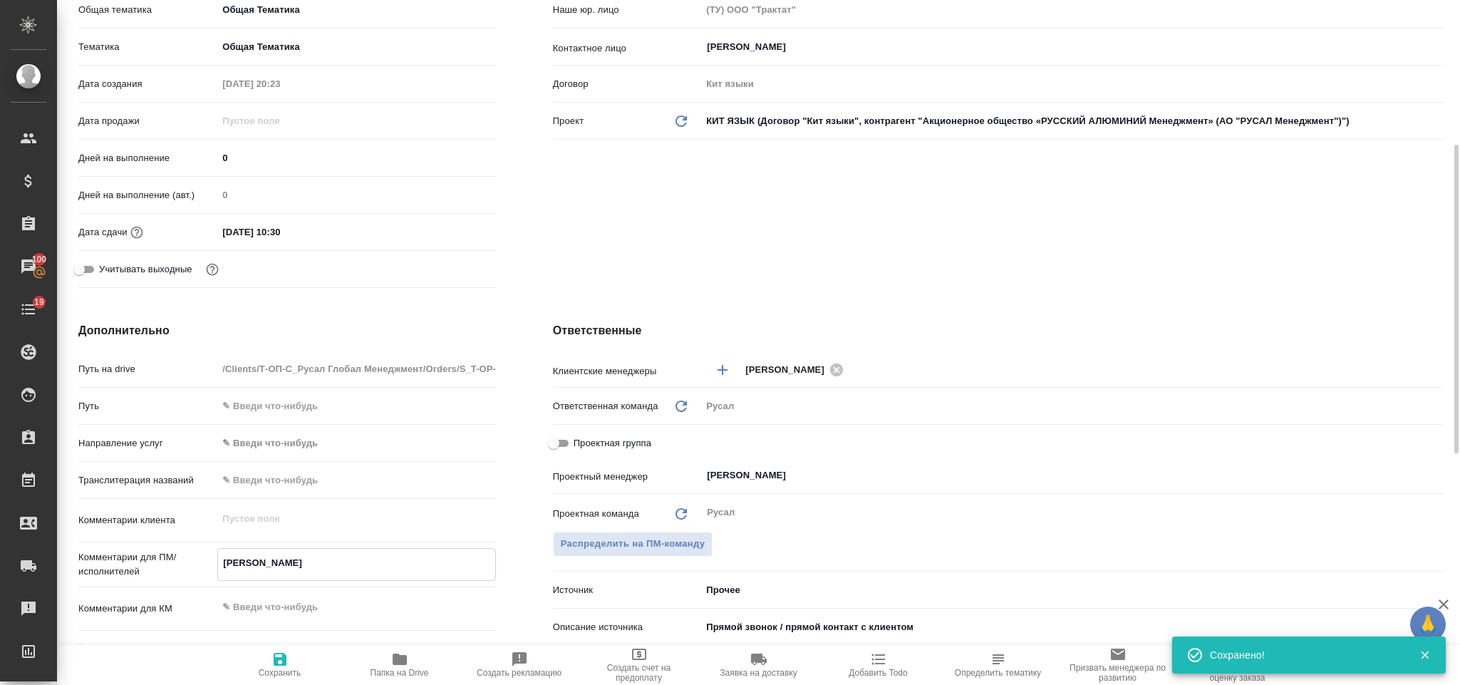
type textarea "[PERSON_NAME] [PERSON_NAME]"
type textarea "x"
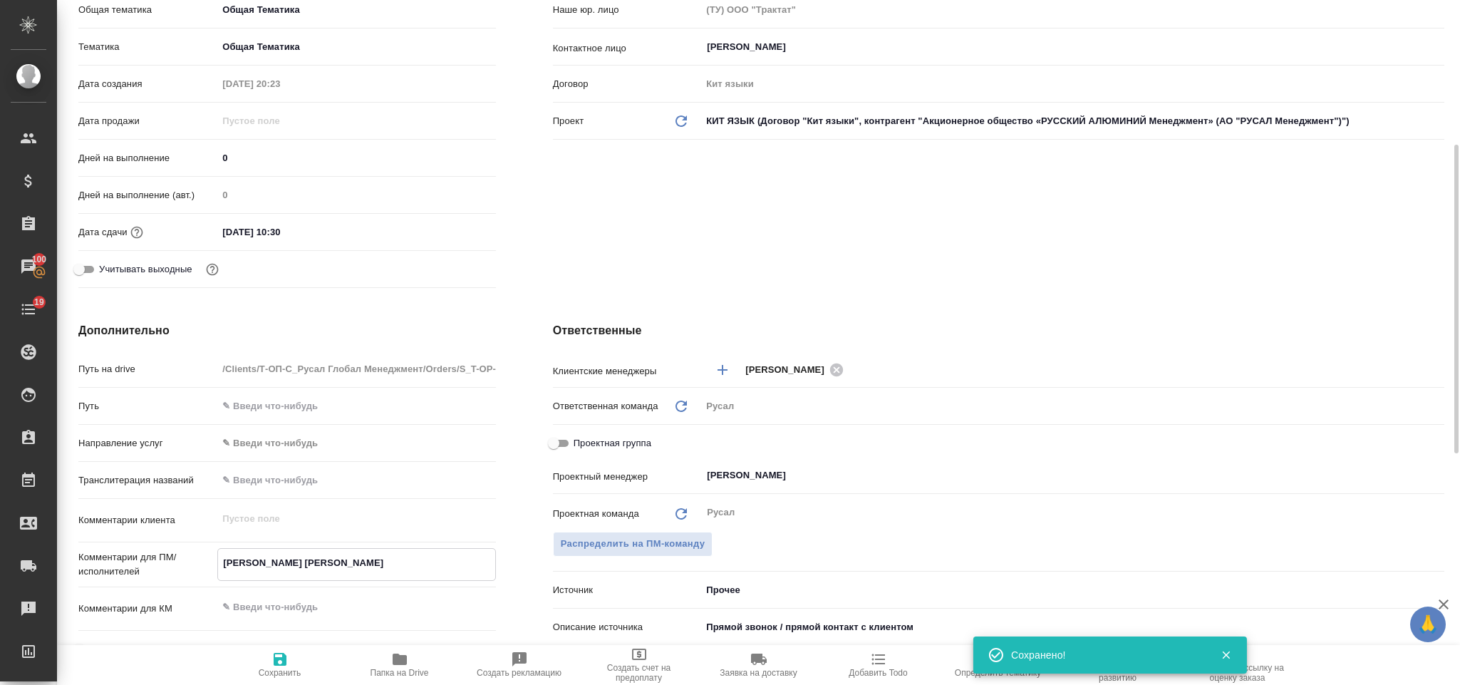
type textarea "[PERSON_NAME] ДВ"
type textarea "x"
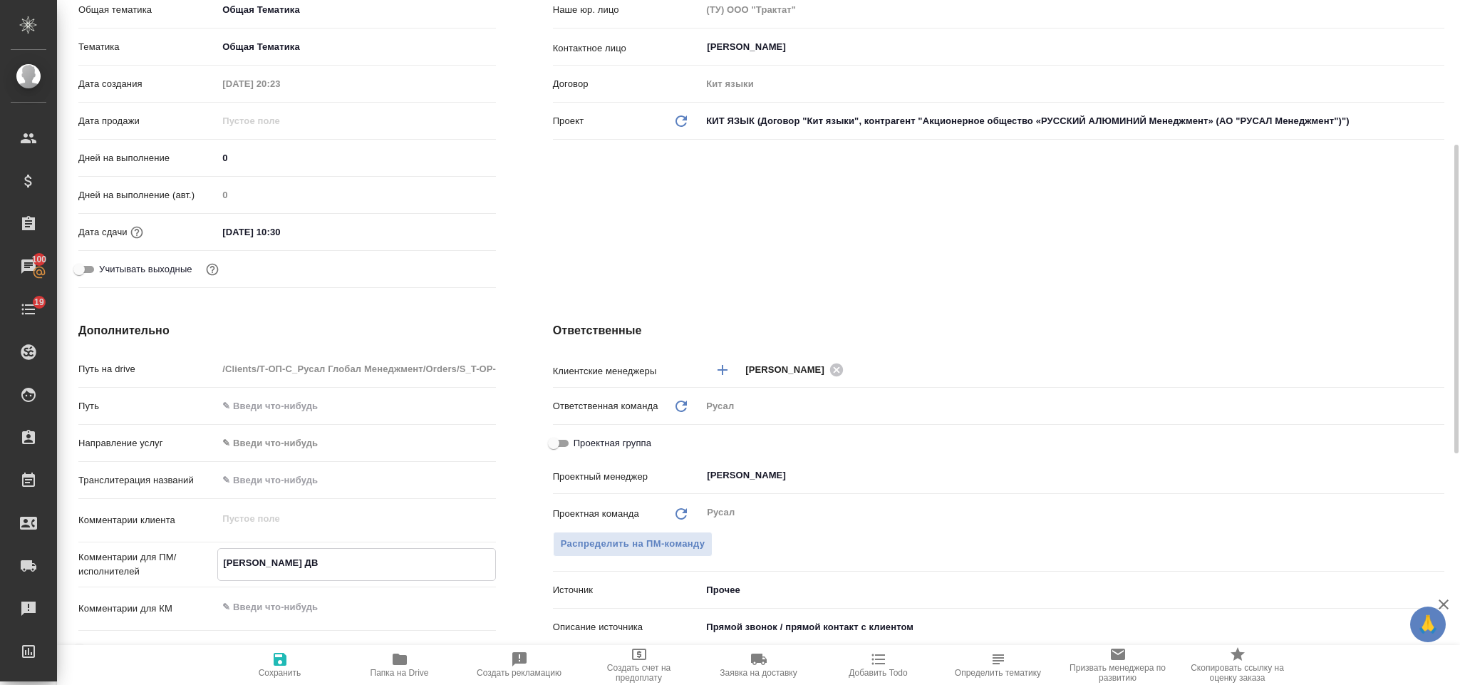
type textarea "[PERSON_NAME] ДВУ"
type textarea "x"
type textarea "[PERSON_NAME] ДВУЯ"
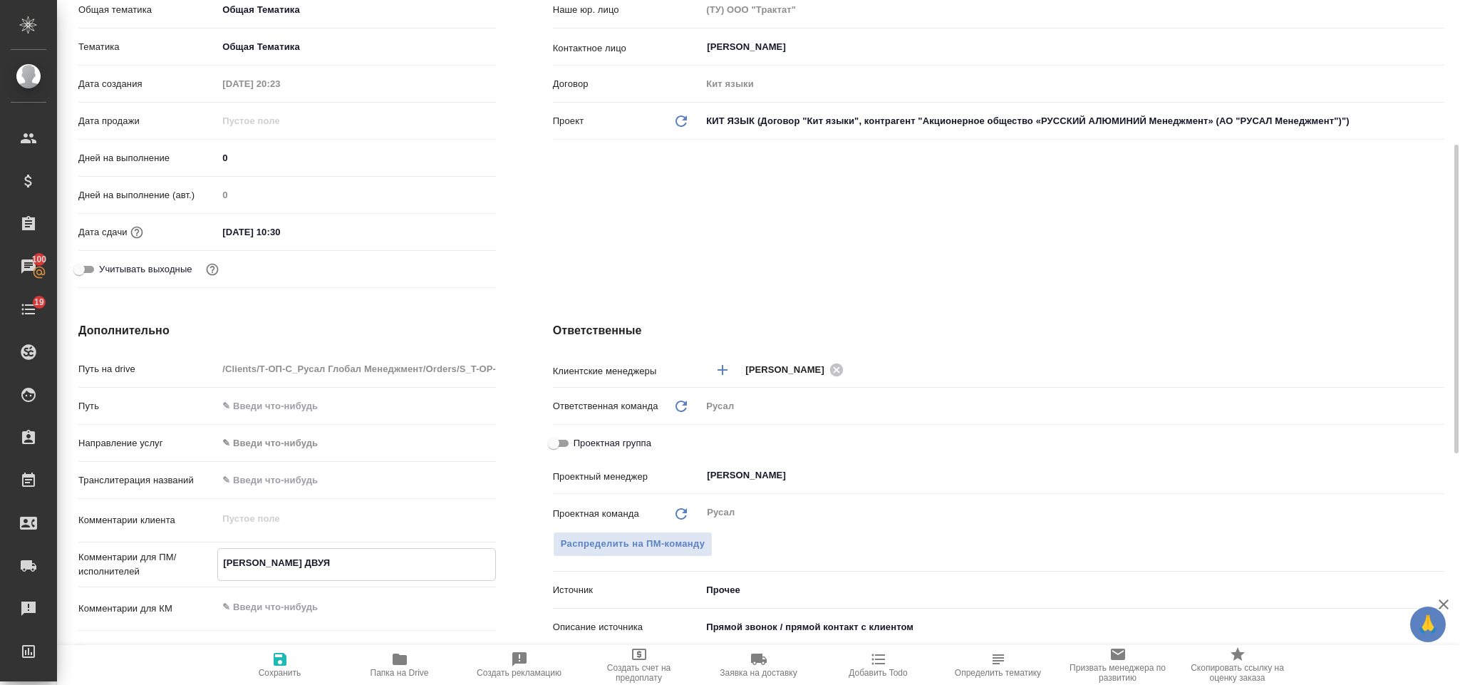
type textarea "x"
type textarea "[PERSON_NAME] ДВУЯЗ"
type textarea "x"
type textarea "[PERSON_NAME] ДВУЯЗ"
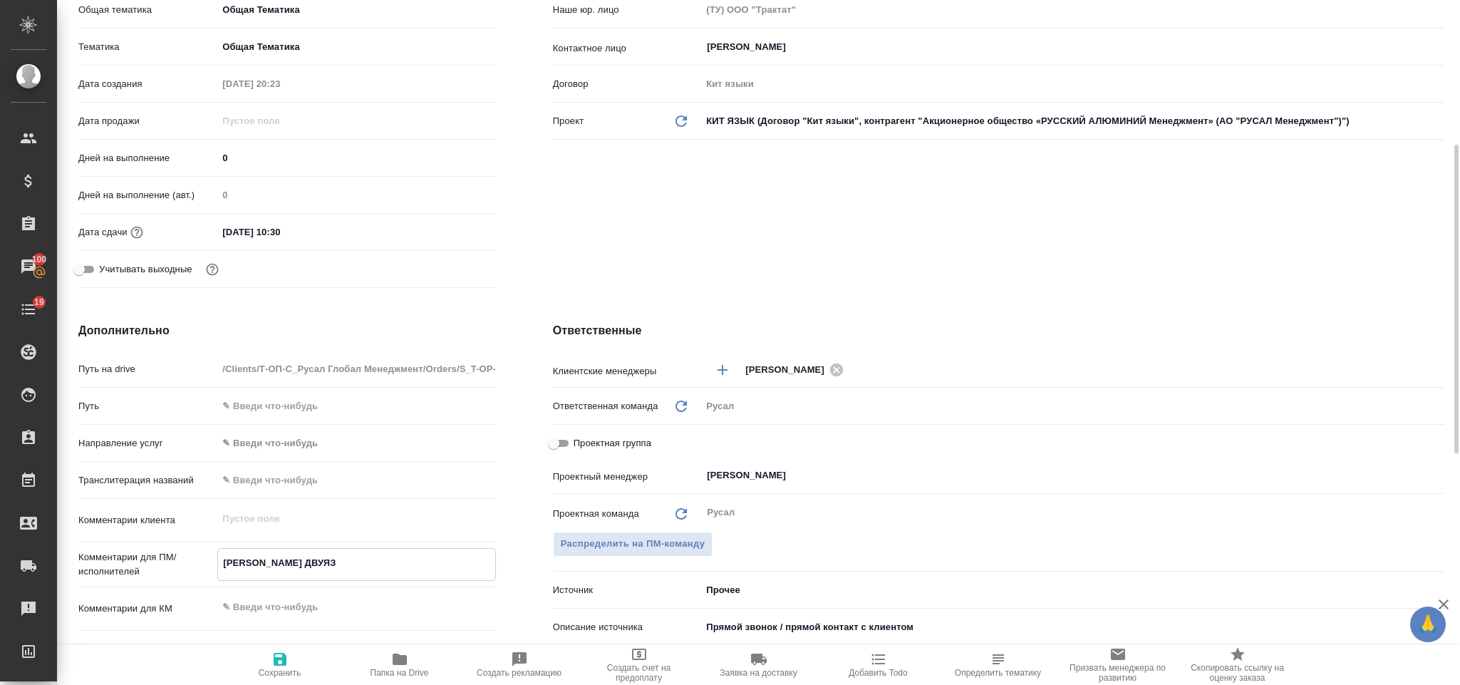
type textarea "x"
click at [279, 667] on icon "button" at bounding box center [280, 659] width 17 height 17
type textarea "x"
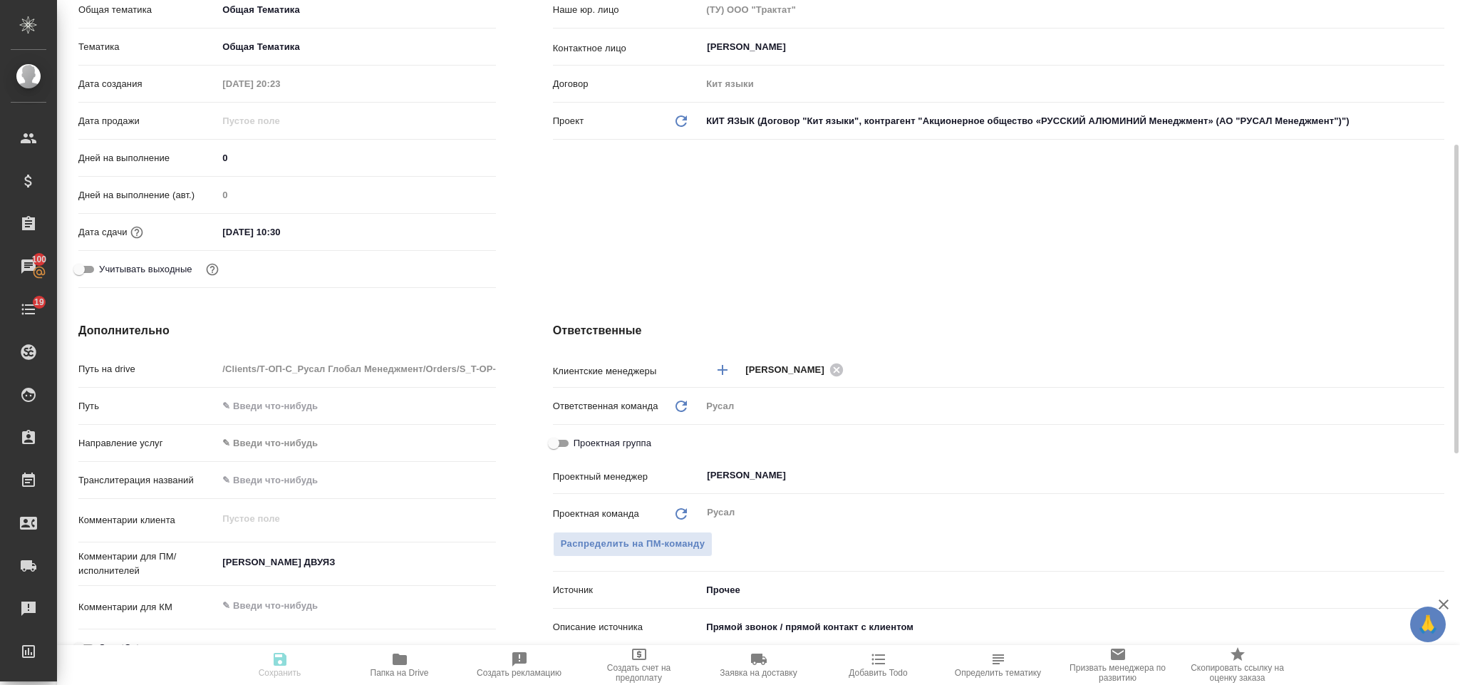
type textarea "x"
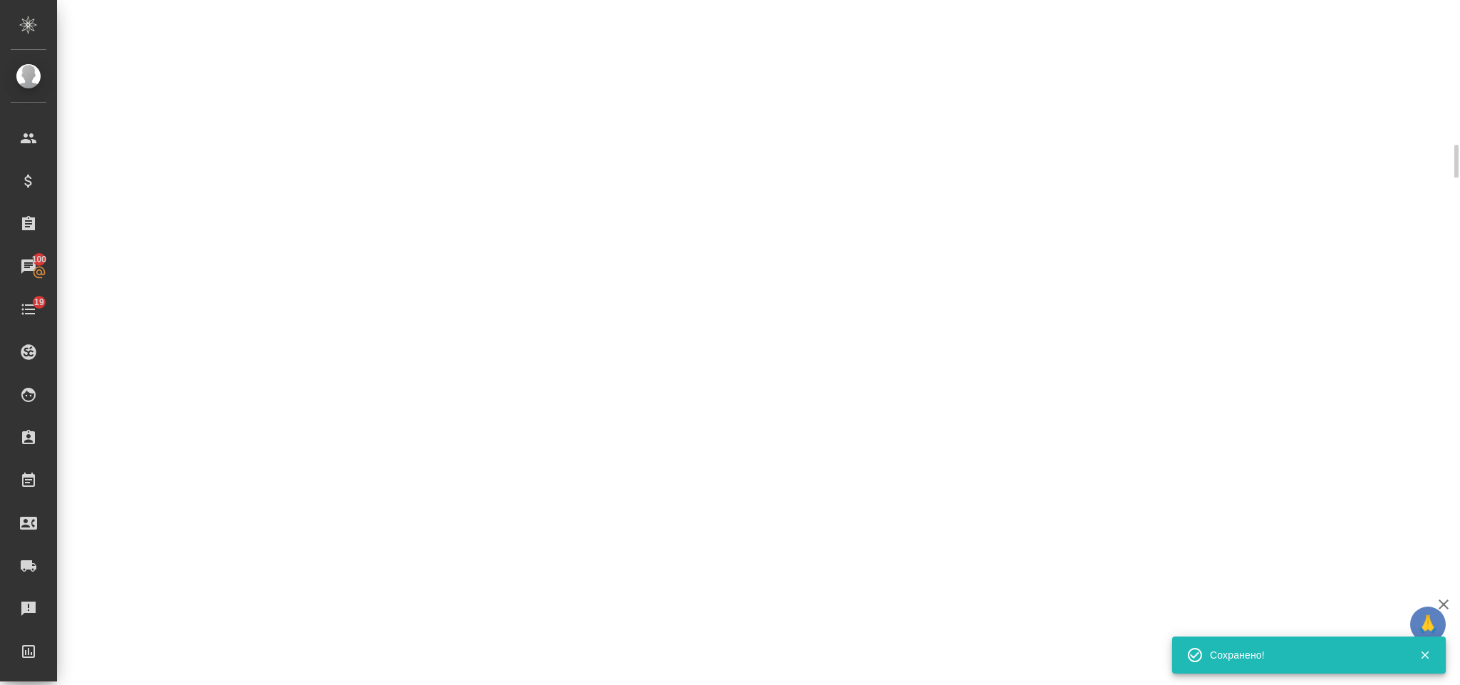
select select "RU"
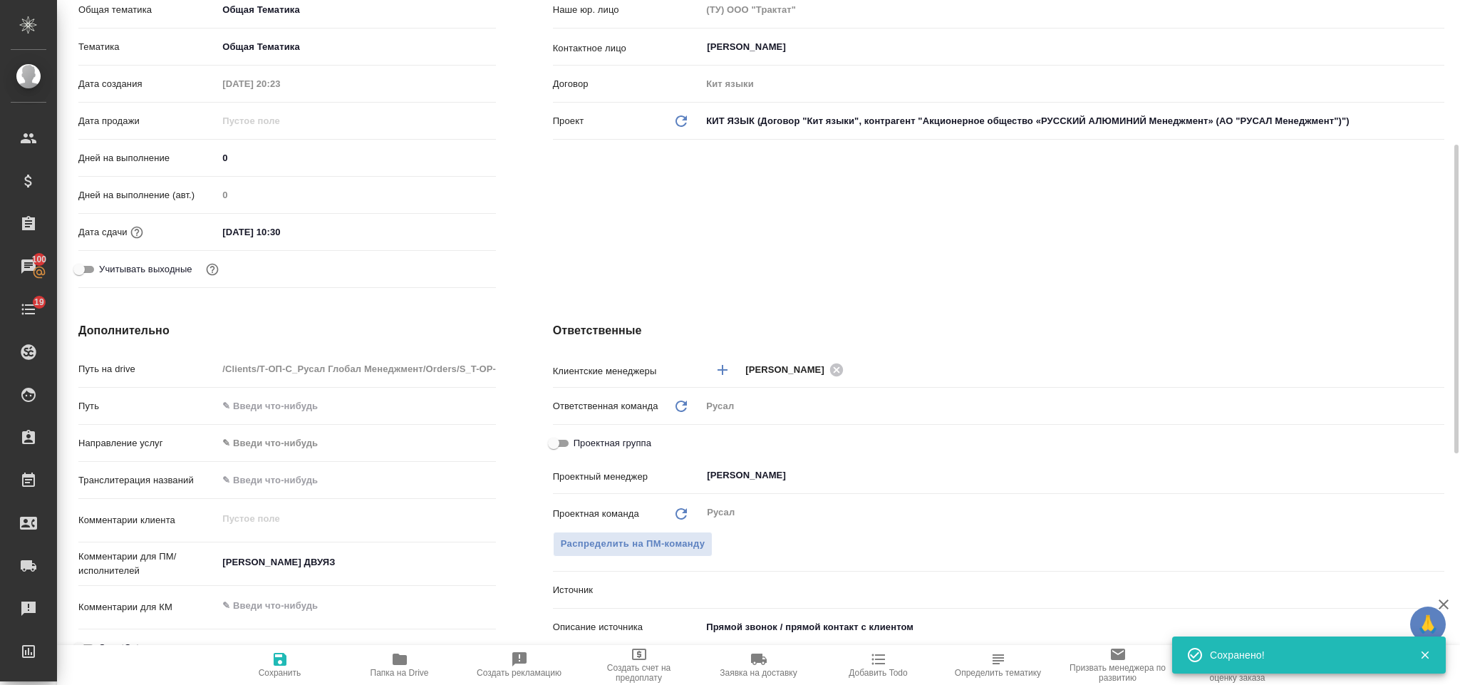
type textarea "x"
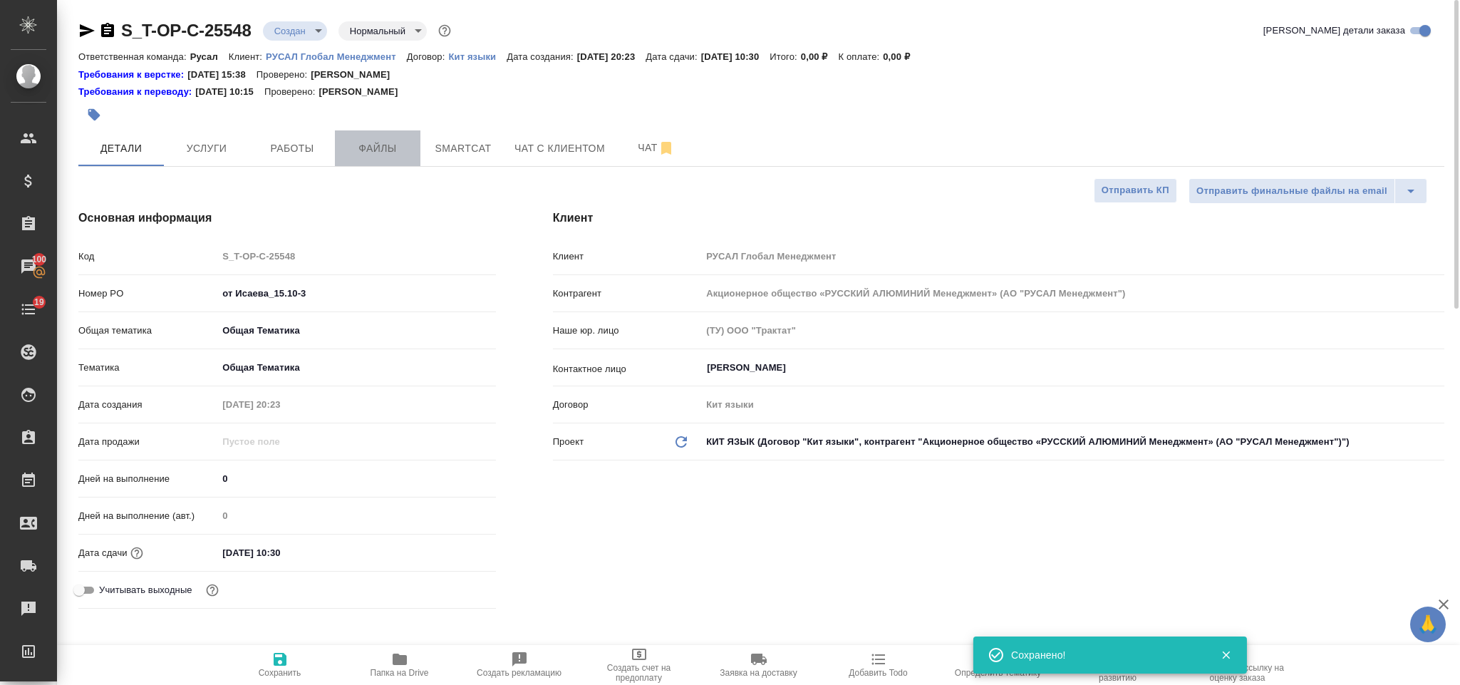
click at [396, 148] on span "Файлы" at bounding box center [378, 149] width 68 height 18
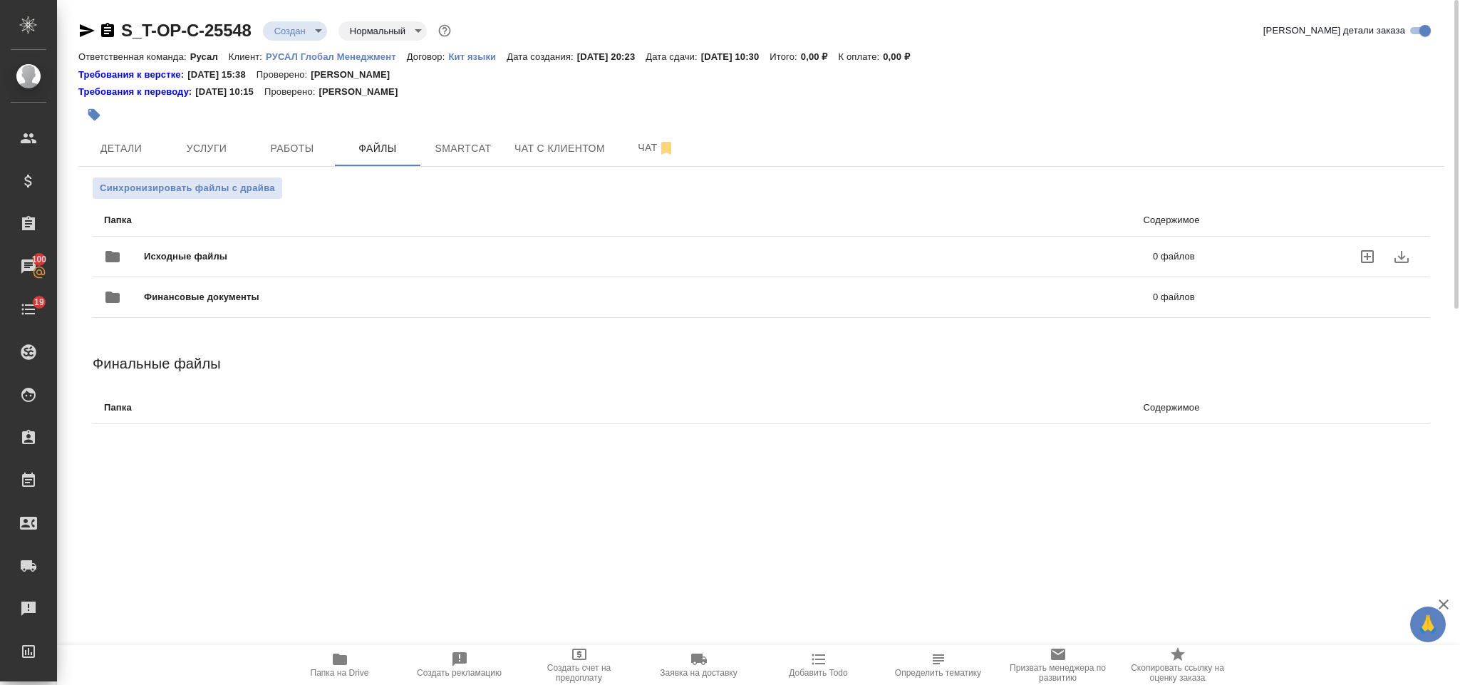
click at [247, 249] on span "Исходные файлы" at bounding box center [417, 256] width 547 height 14
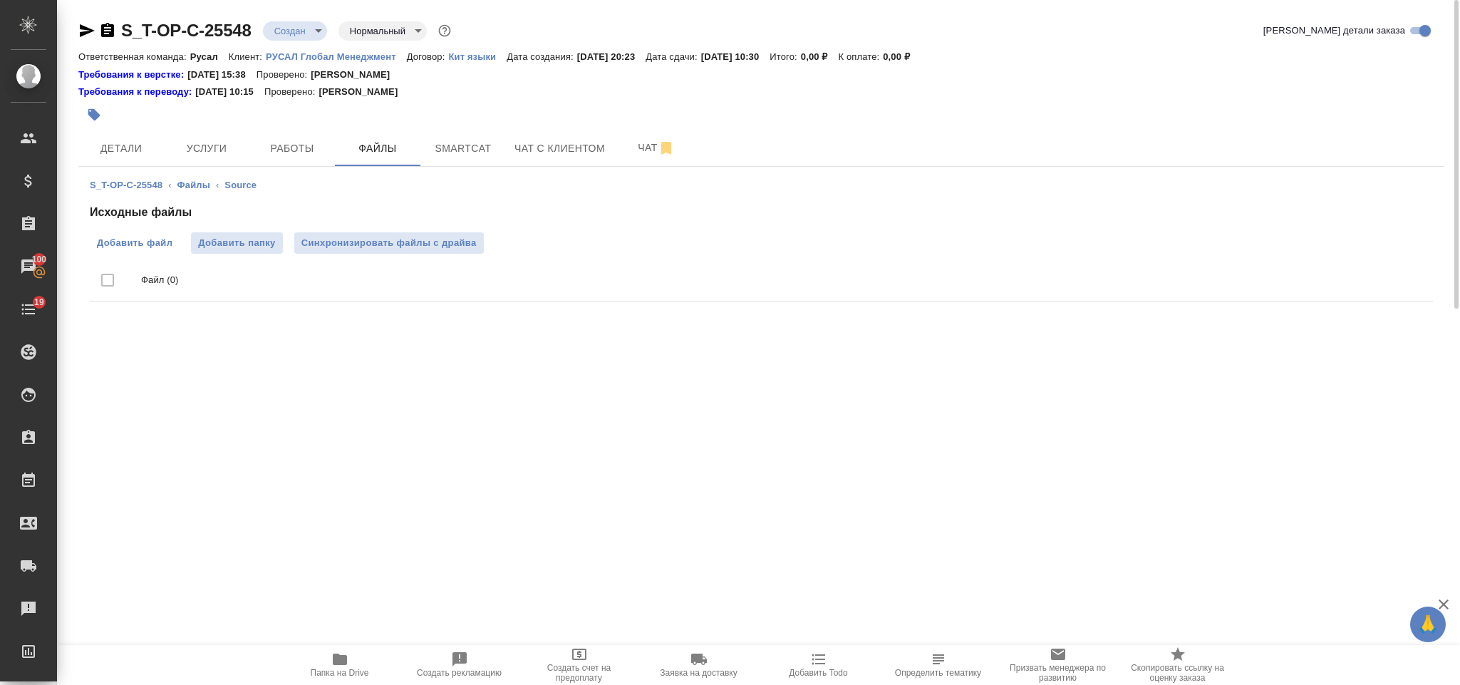
click at [156, 242] on span "Добавить файл" at bounding box center [135, 243] width 76 height 14
click at [0, 0] on input "Добавить файл" at bounding box center [0, 0] width 0 height 0
click at [232, 143] on span "Услуги" at bounding box center [206, 149] width 68 height 18
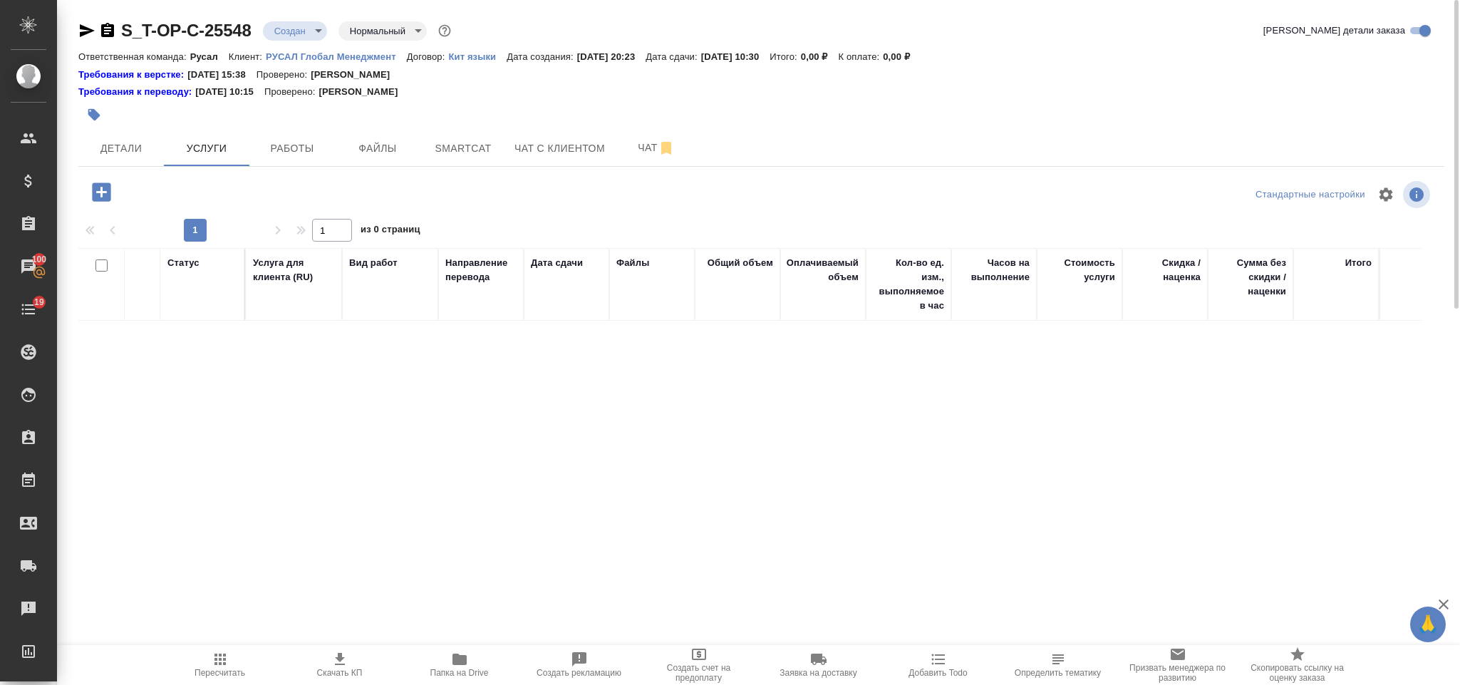
click at [103, 195] on icon "button" at bounding box center [101, 191] width 19 height 19
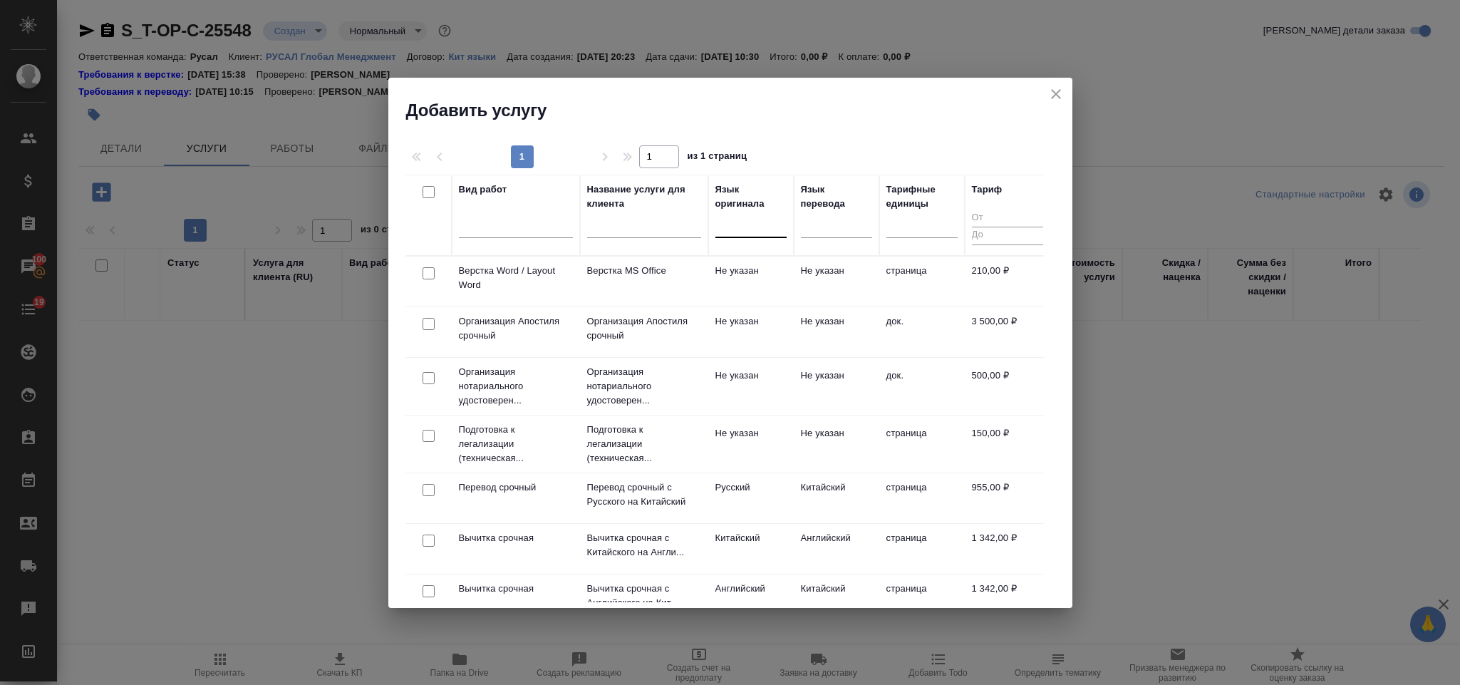
click at [734, 221] on div at bounding box center [751, 223] width 71 height 21
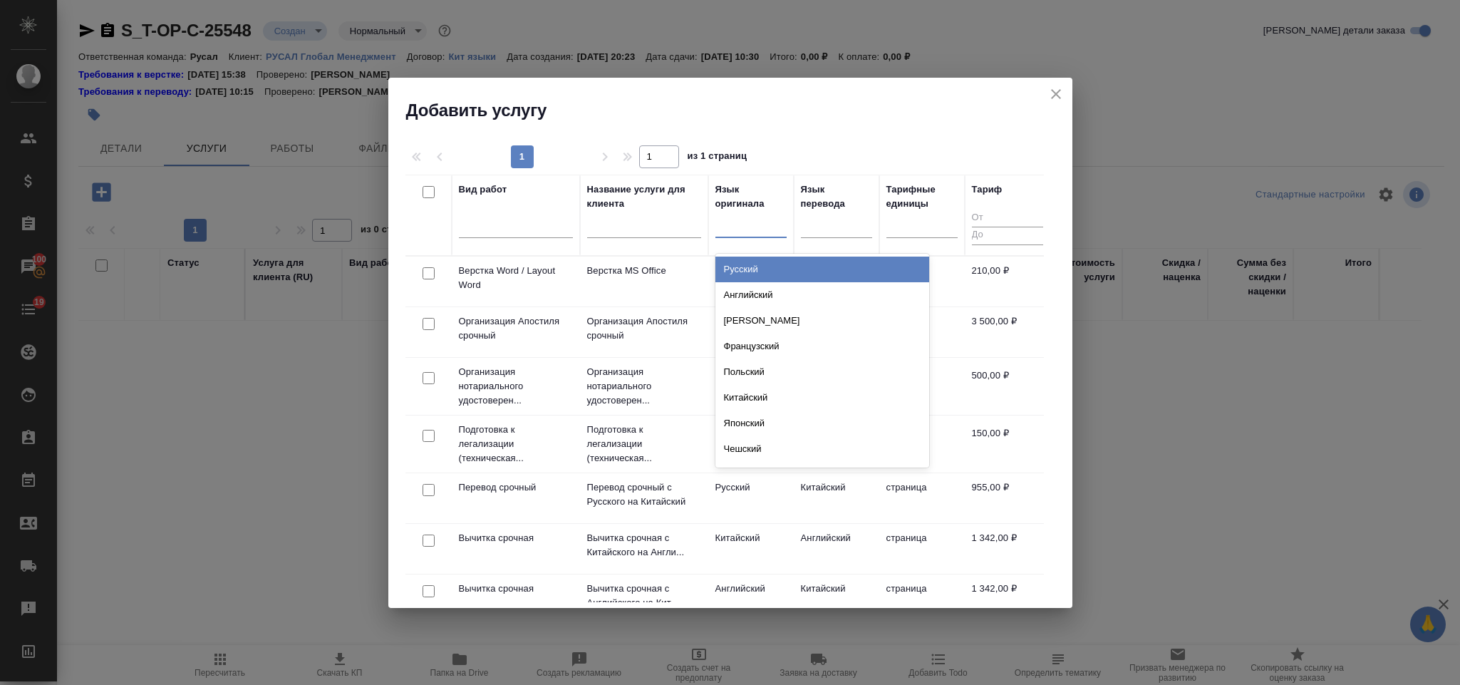
click at [757, 264] on div "Русский" at bounding box center [823, 270] width 214 height 26
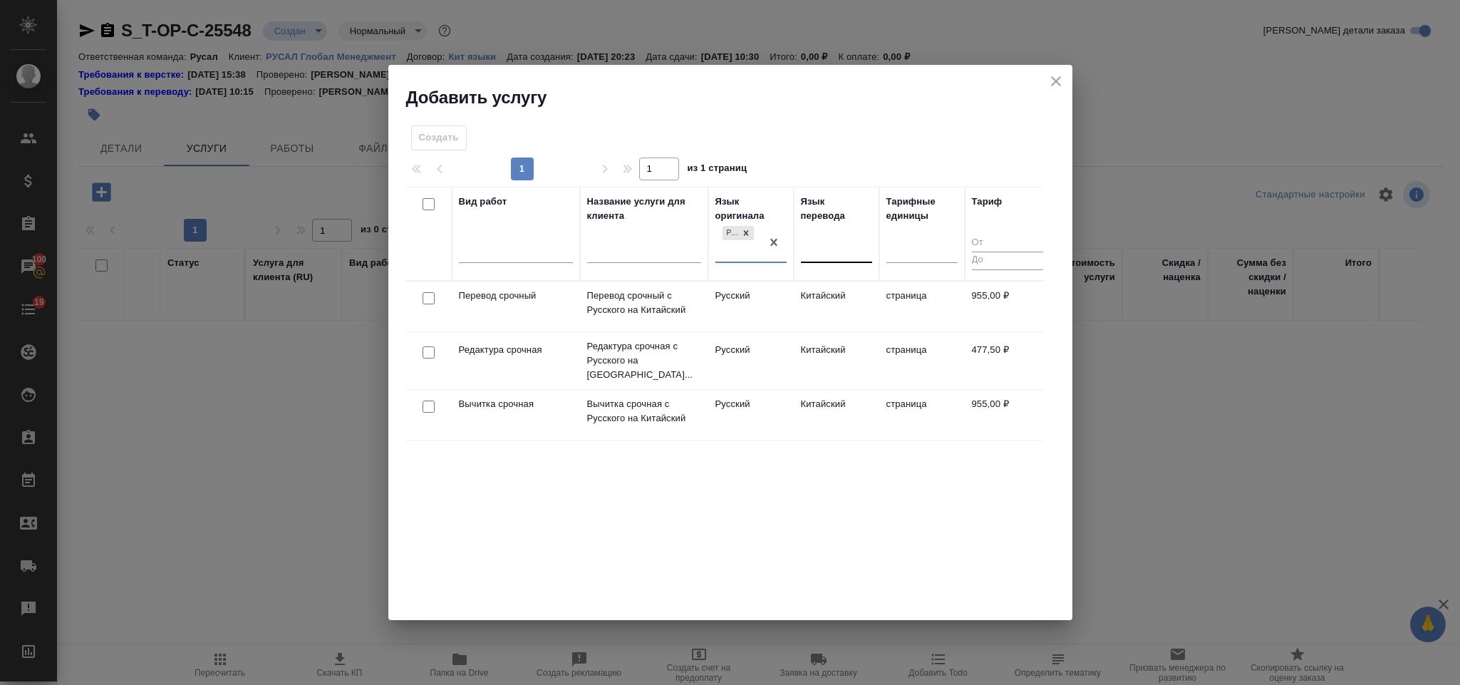
click at [830, 250] on div at bounding box center [836, 248] width 71 height 21
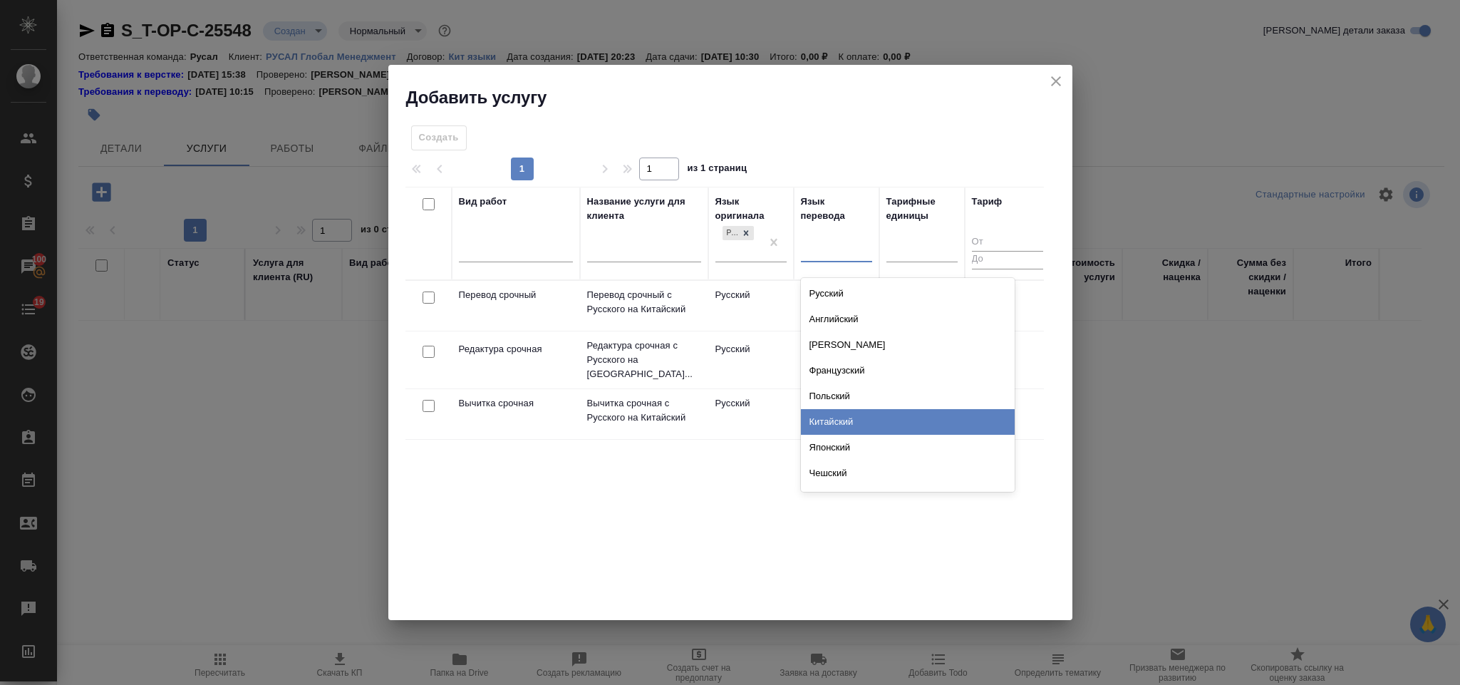
click at [851, 421] on div "Китайский" at bounding box center [908, 422] width 214 height 26
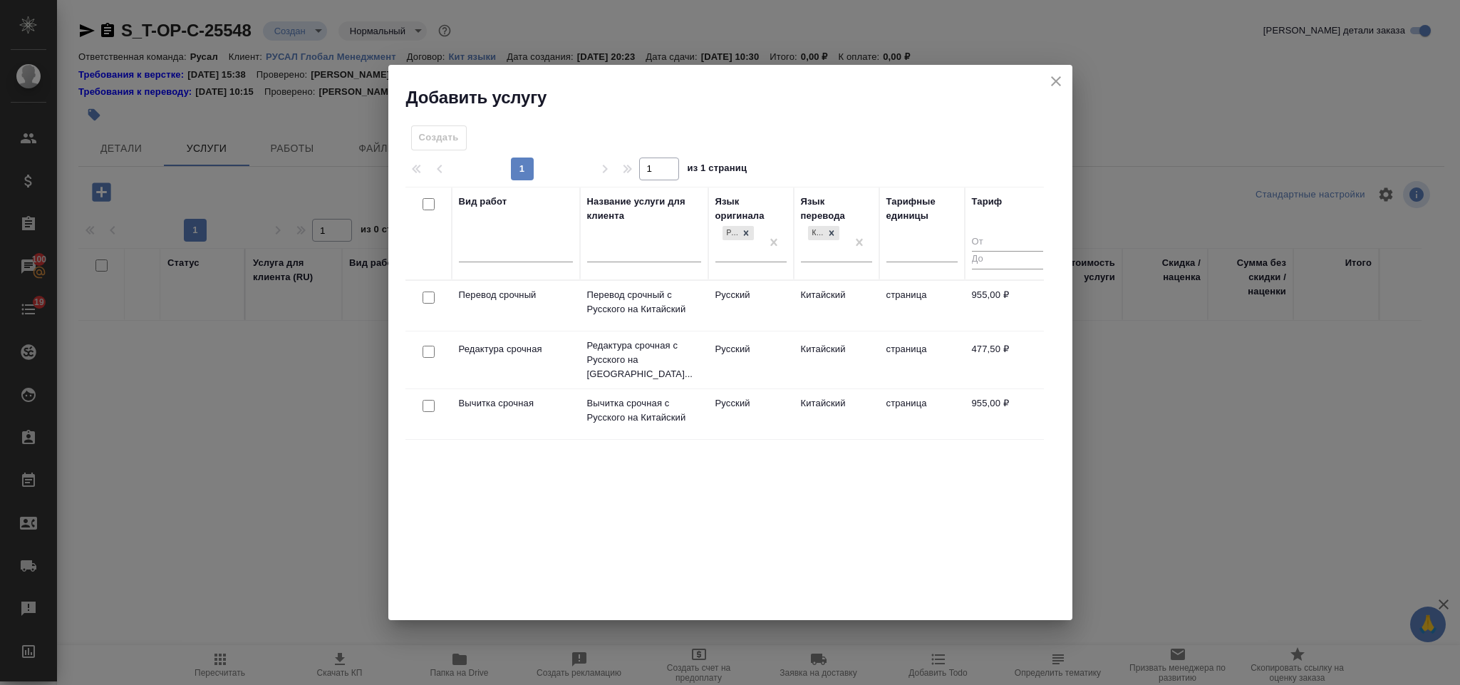
click at [426, 294] on input "checkbox" at bounding box center [429, 298] width 12 height 12
checkbox input "true"
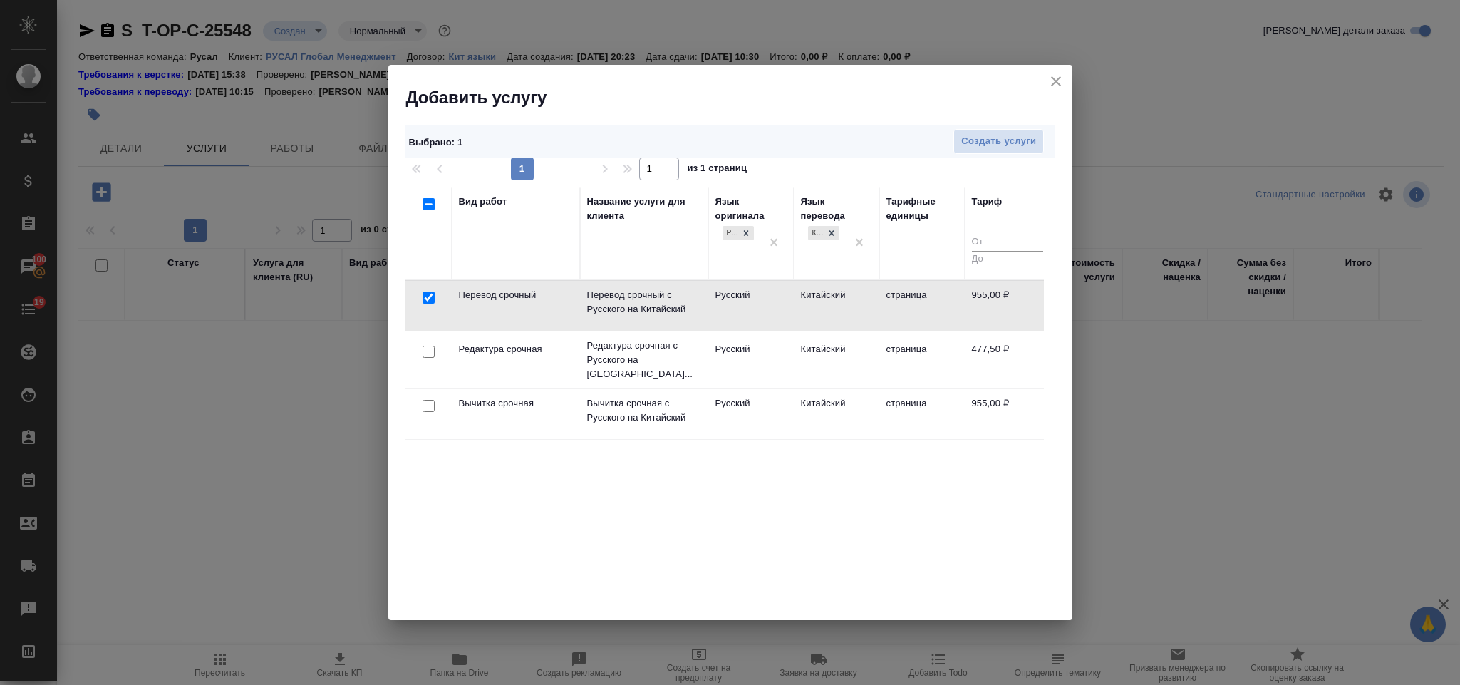
click at [431, 346] on input "checkbox" at bounding box center [429, 352] width 12 height 12
checkbox input "true"
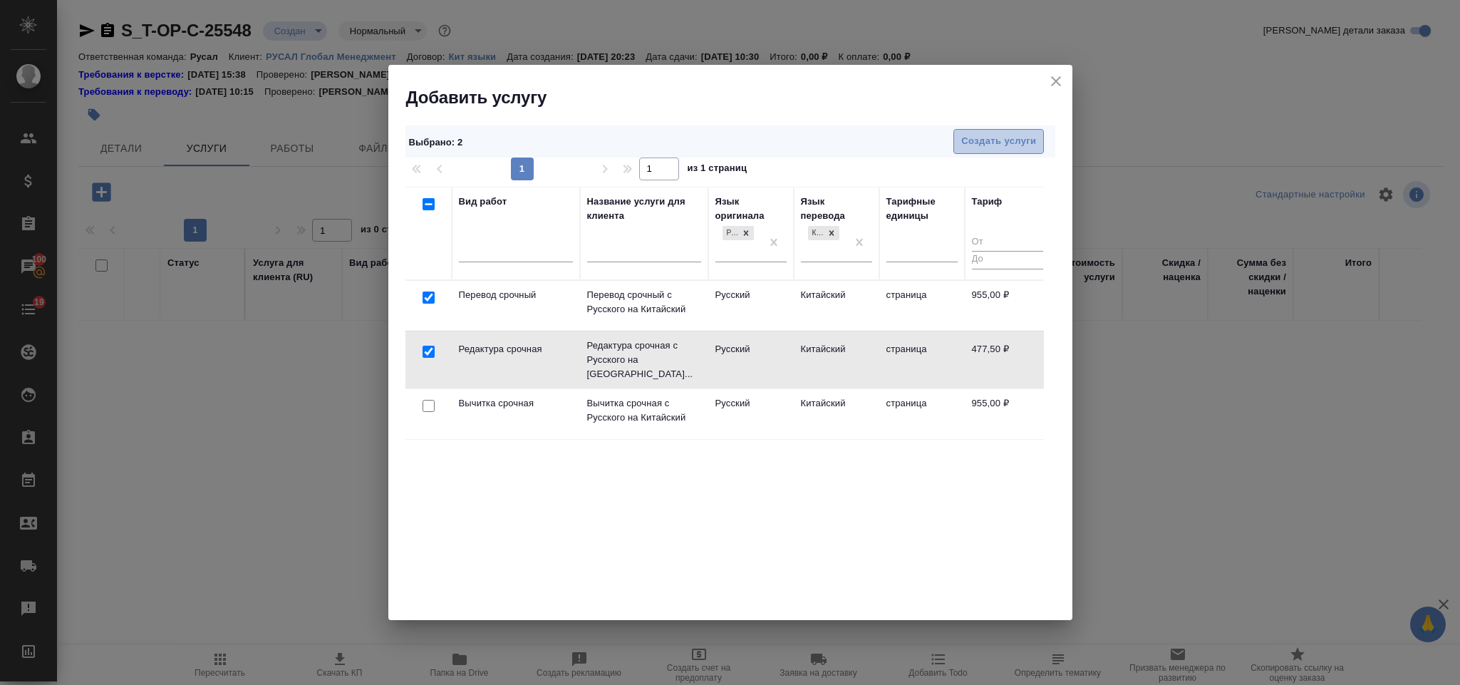
click at [1018, 133] on span "Создать услуги" at bounding box center [999, 141] width 75 height 16
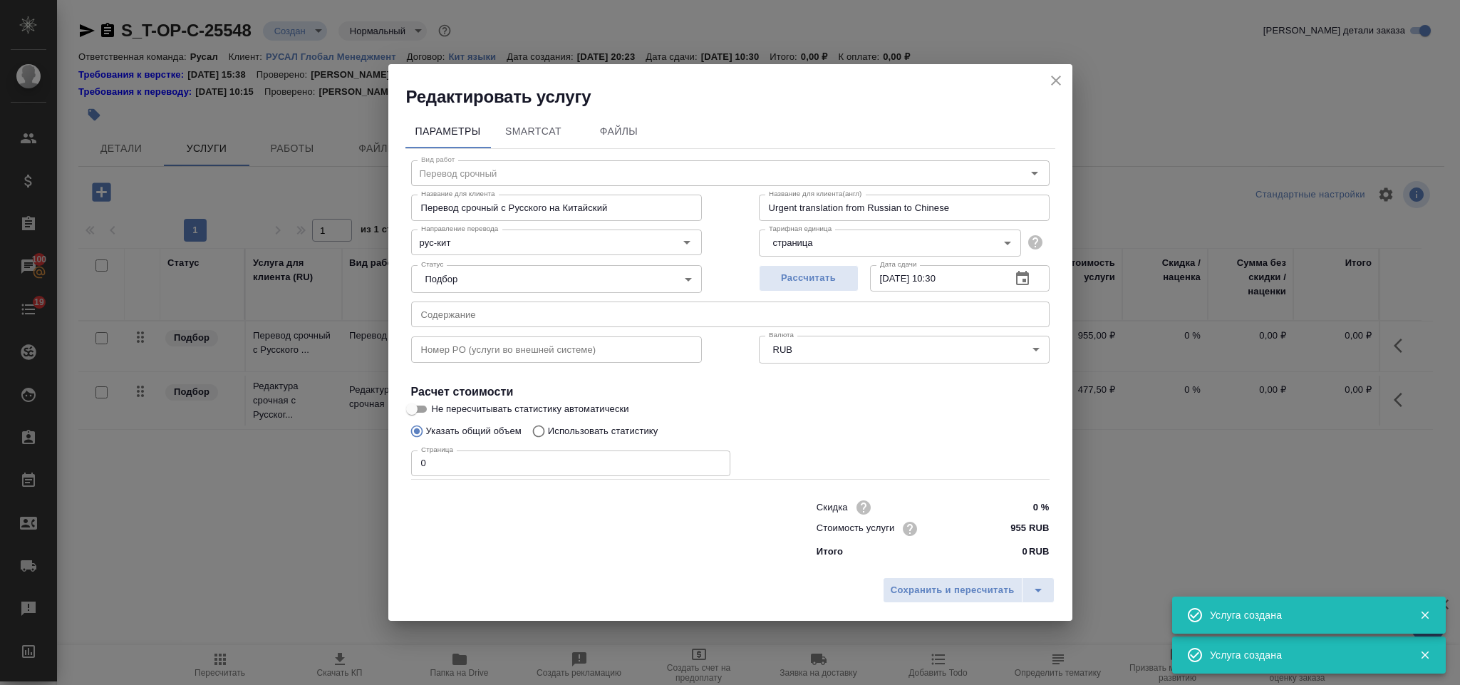
type input "Перевод срочный"
type input "Перевод срочный с Русского на Китайский"
type input "Urgent translation from Russian to Chinese"
type input "955 RUB"
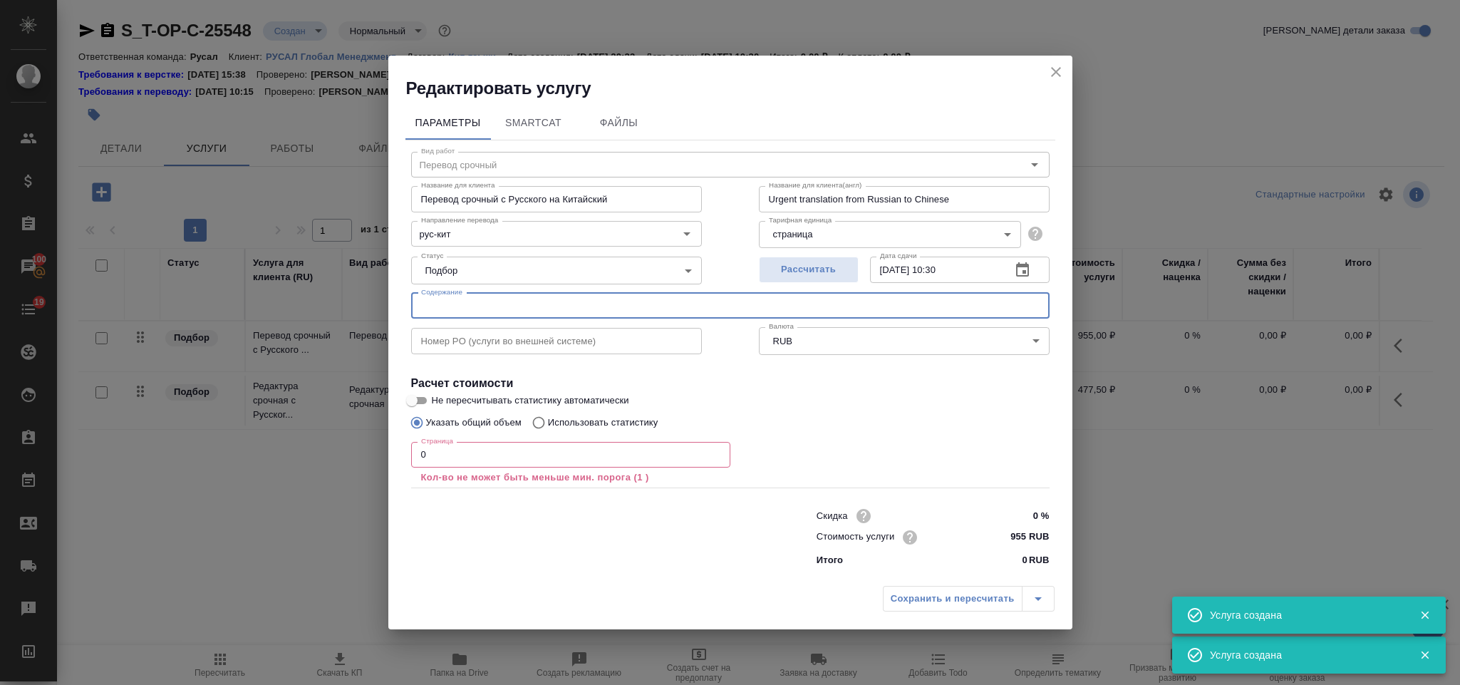
drag, startPoint x: 671, startPoint y: 304, endPoint x: 651, endPoint y: 276, distance: 35.2
click at [671, 302] on input "text" at bounding box center [730, 306] width 639 height 26
paste input "[DEMOGRAPHIC_DATA] письмо"
type input "[DEMOGRAPHIC_DATA] письмо"
click at [567, 450] on input "0" at bounding box center [570, 455] width 319 height 26
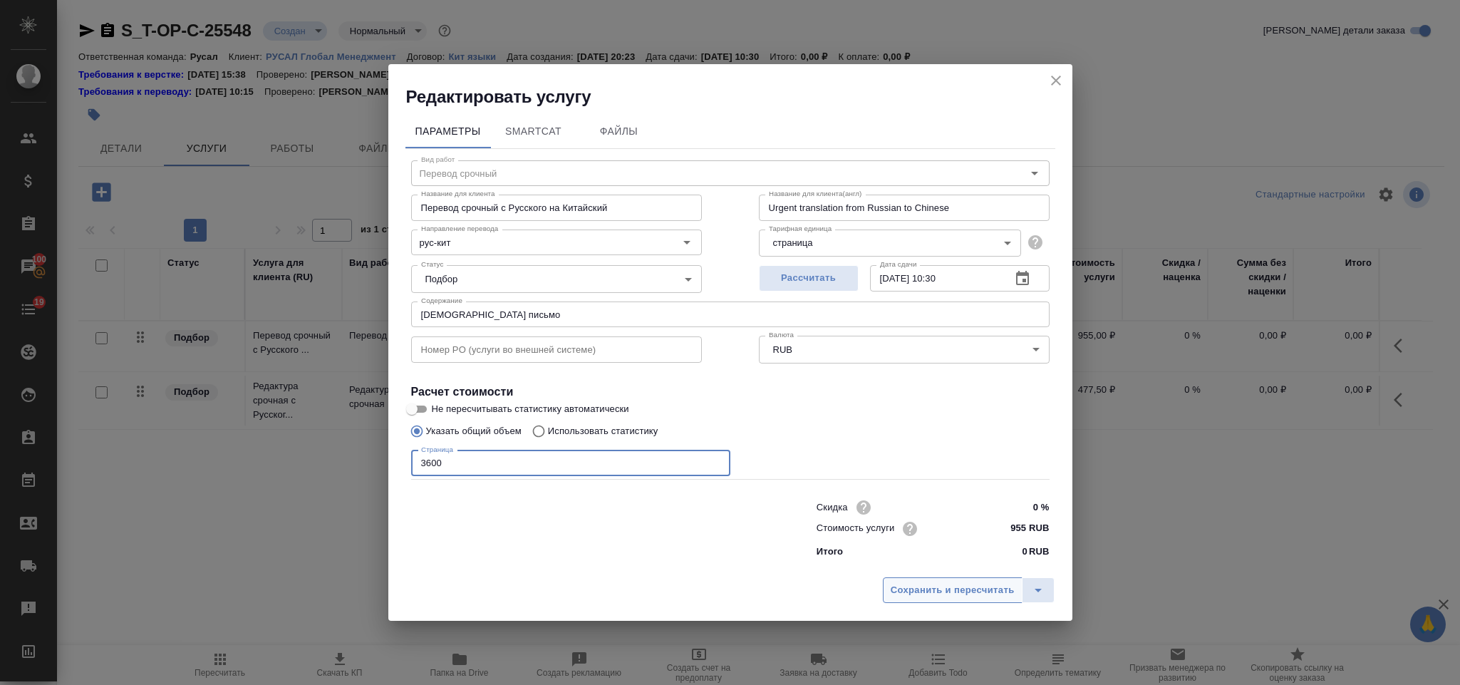
type input "3600"
click at [897, 590] on span "Сохранить и пересчитать" at bounding box center [953, 590] width 124 height 16
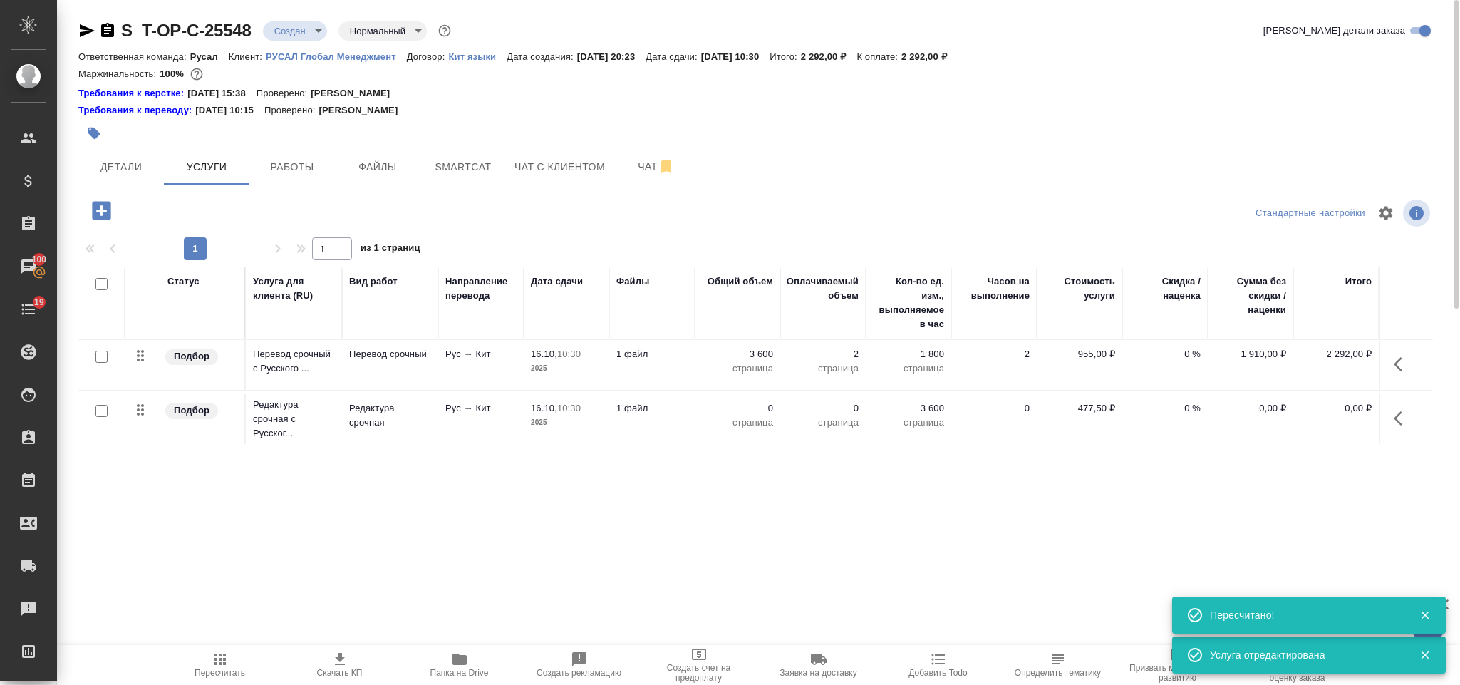
drag, startPoint x: 1408, startPoint y: 420, endPoint x: 1388, endPoint y: 422, distance: 19.4
click at [1408, 422] on icon "button" at bounding box center [1402, 418] width 17 height 17
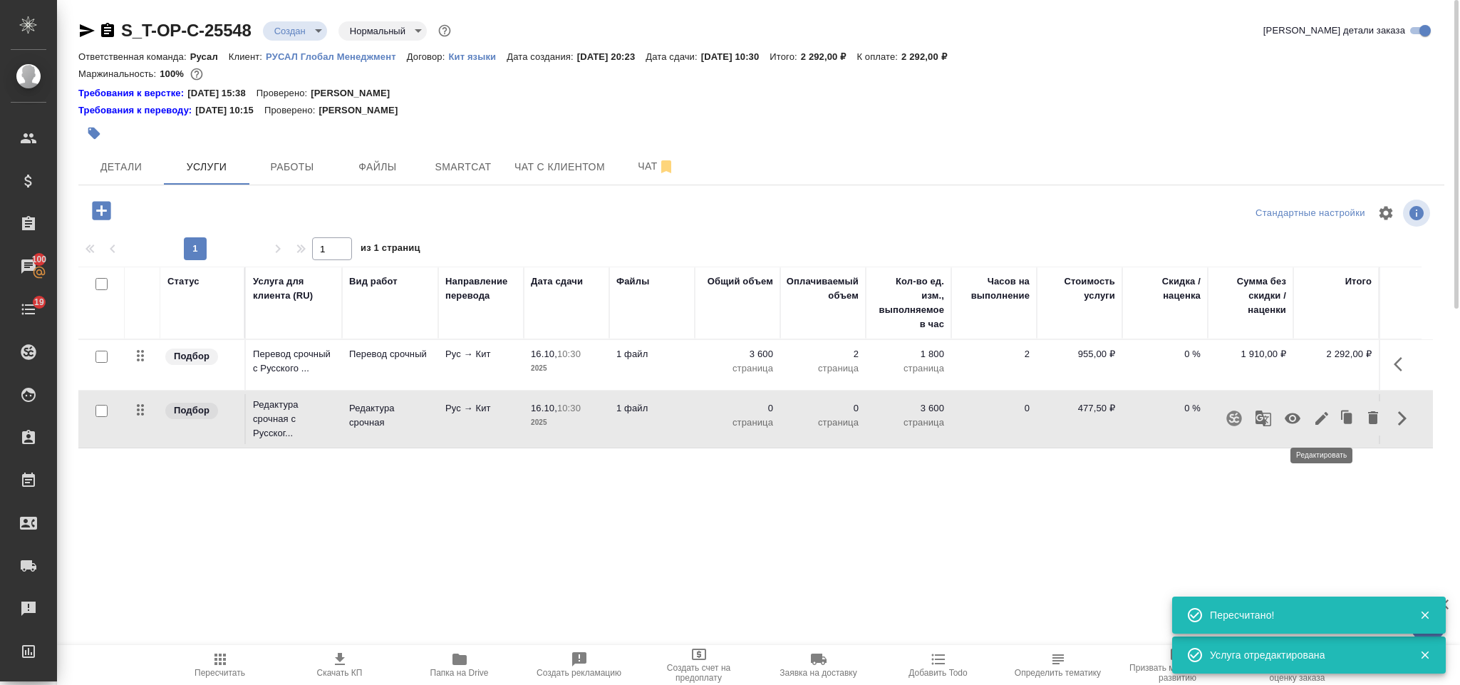
click at [1326, 427] on icon "button" at bounding box center [1322, 418] width 17 height 17
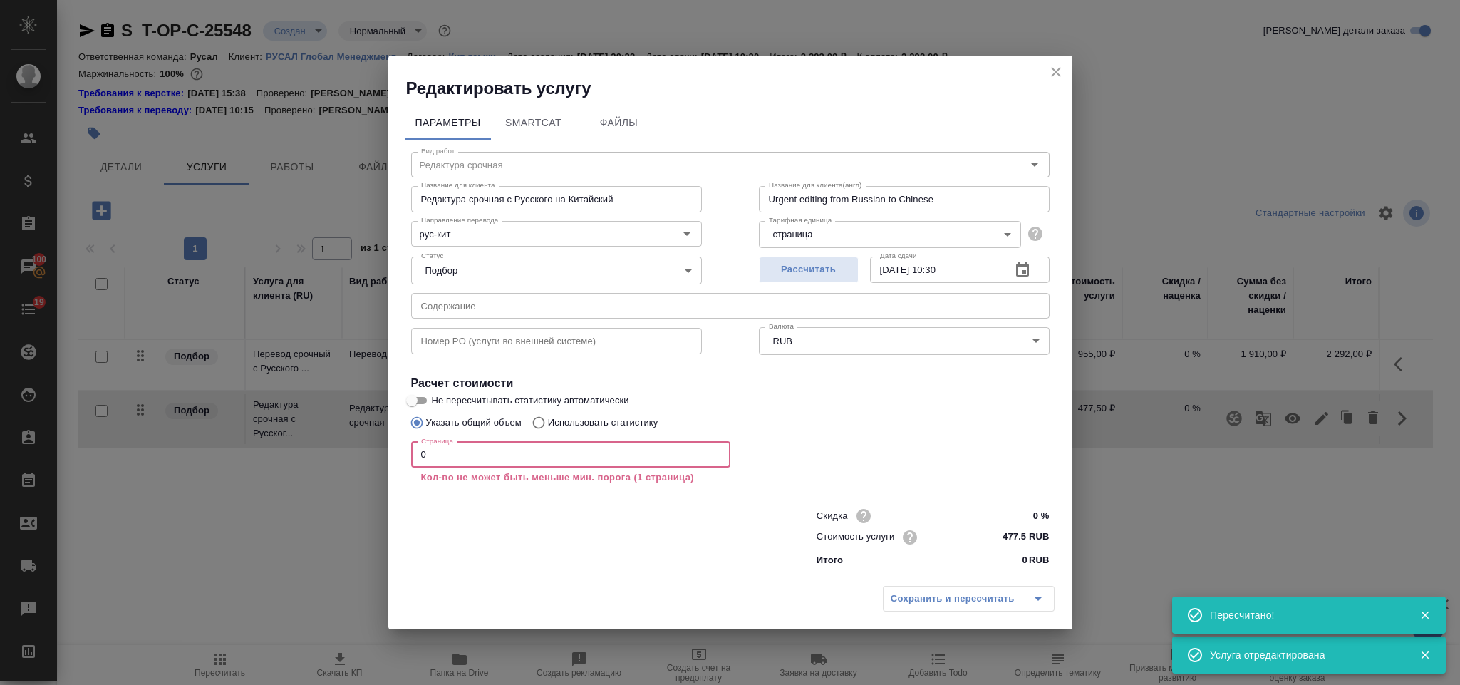
click at [532, 458] on input "0" at bounding box center [570, 455] width 319 height 26
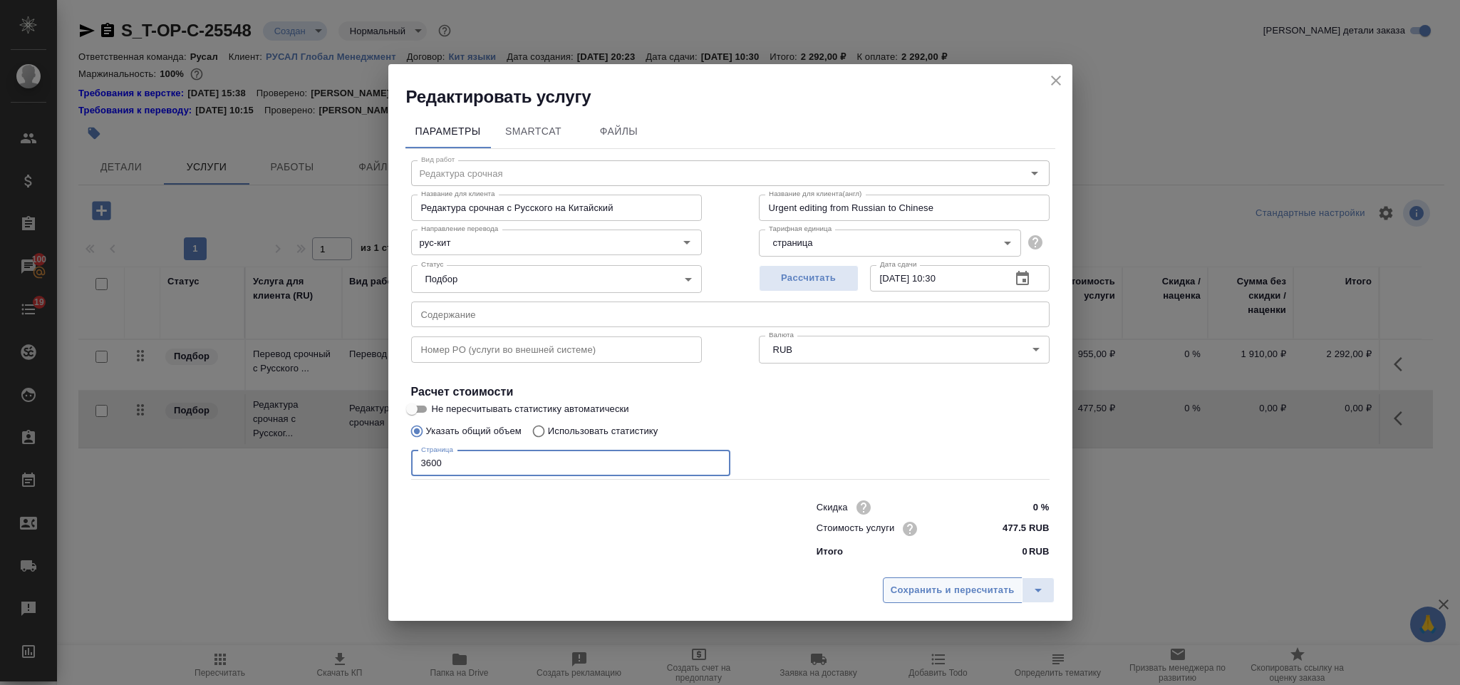
type input "3600"
click at [920, 578] on button "Сохранить и пересчитать" at bounding box center [953, 590] width 140 height 26
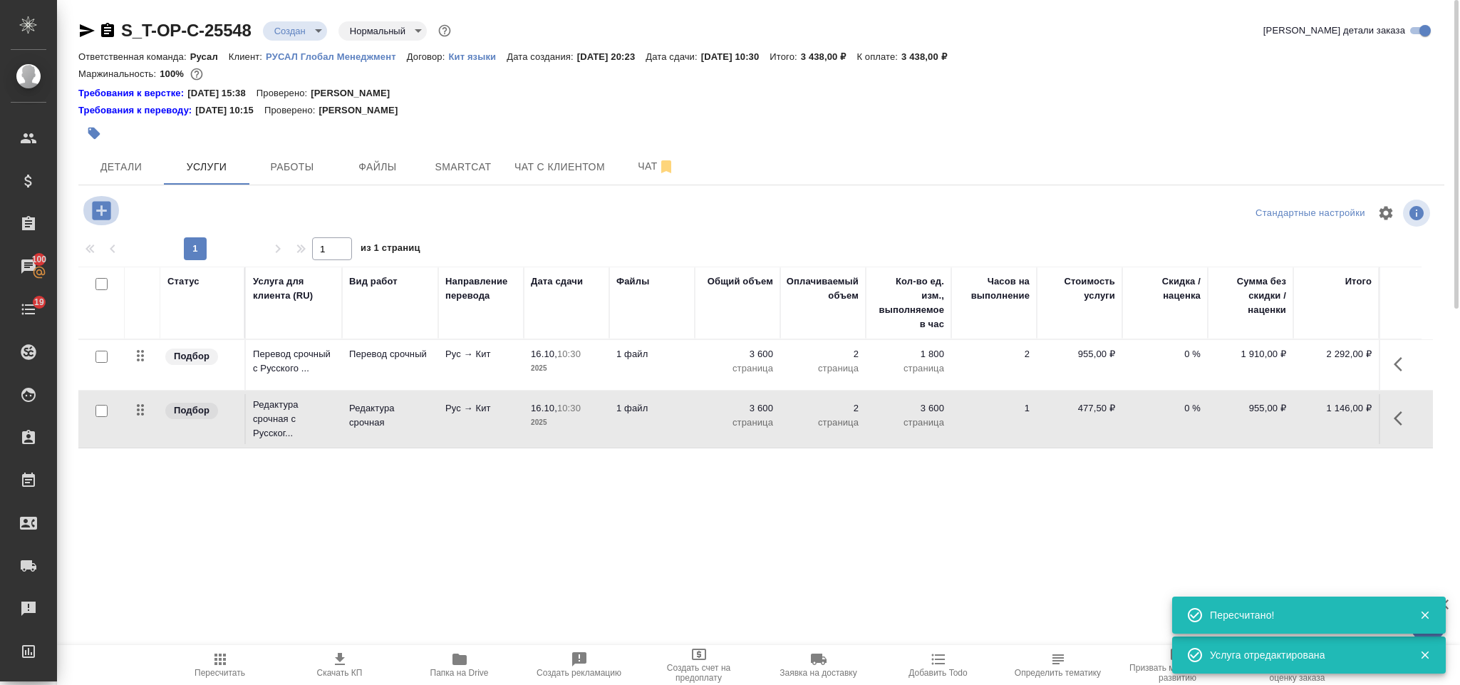
click at [103, 203] on icon "button" at bounding box center [101, 210] width 19 height 19
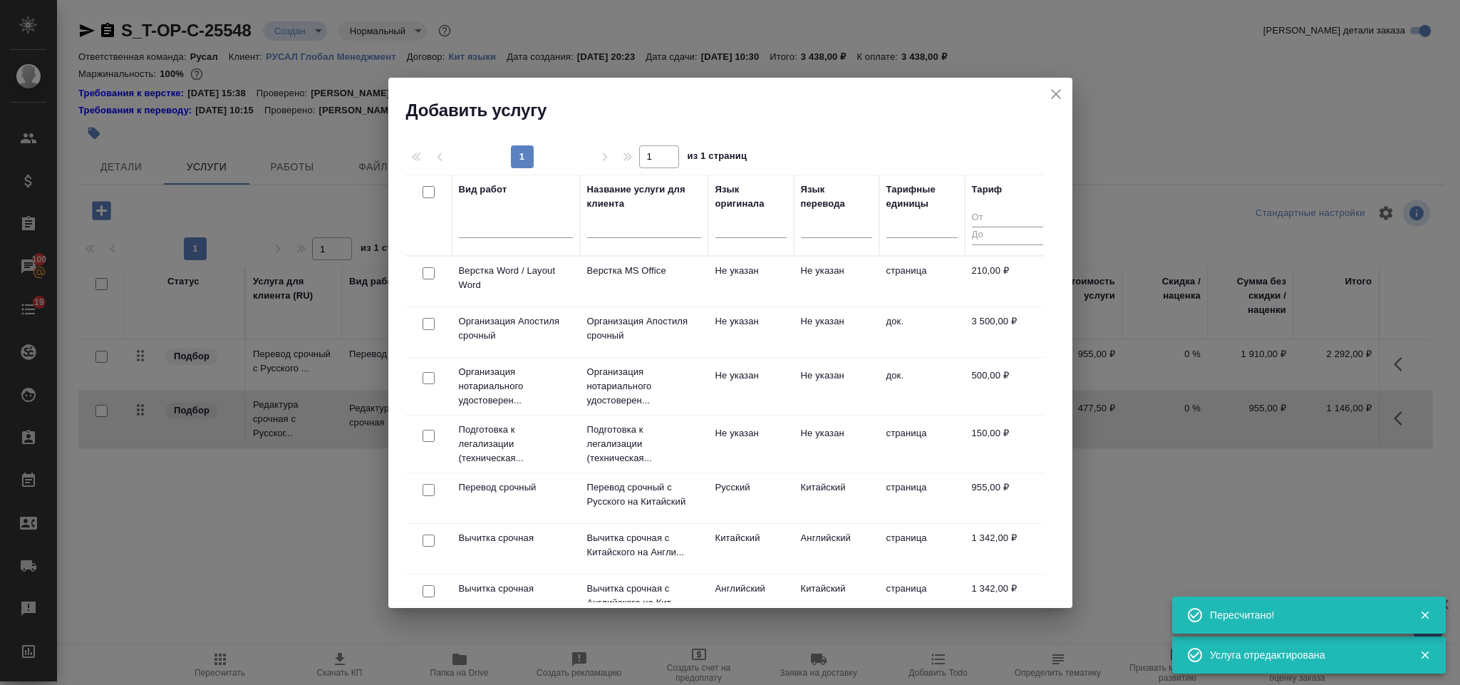
click at [430, 274] on input "checkbox" at bounding box center [429, 273] width 12 height 12
checkbox input "true"
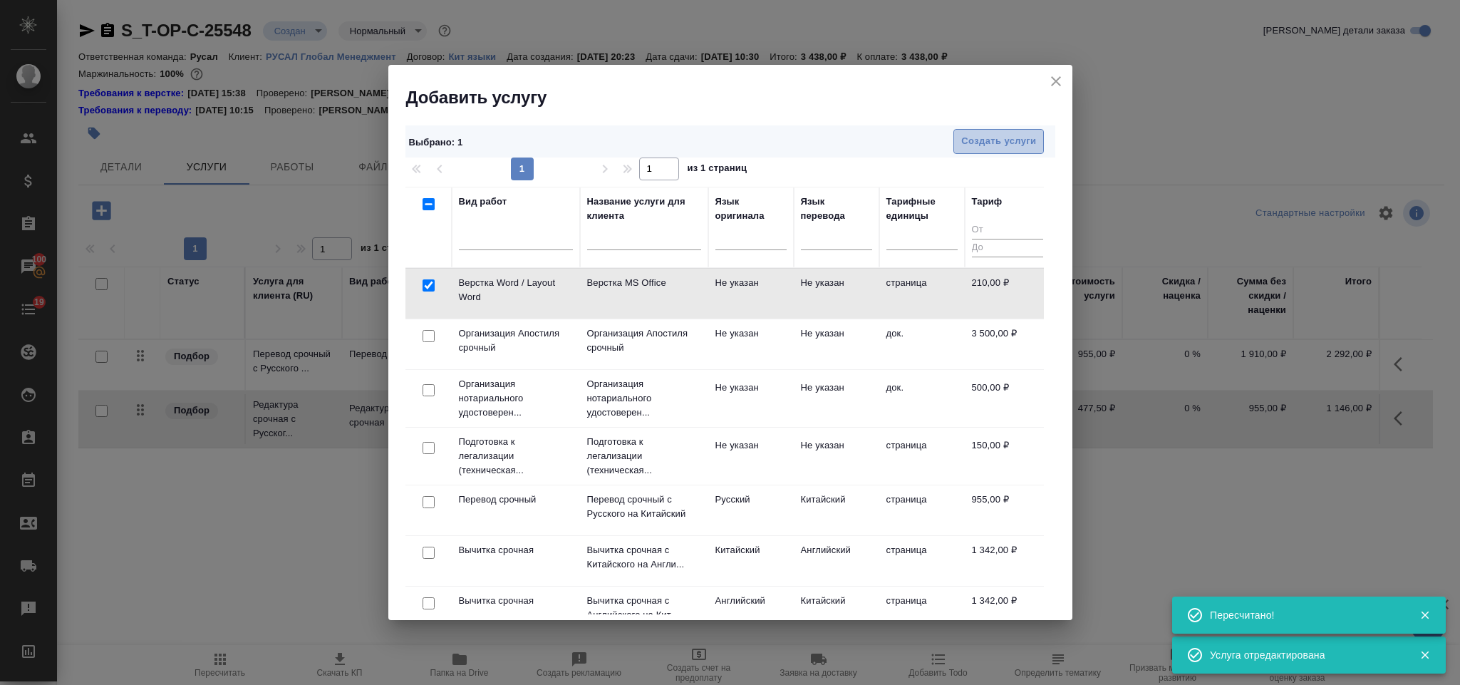
click at [971, 152] on button "Создать услуги" at bounding box center [999, 141] width 91 height 25
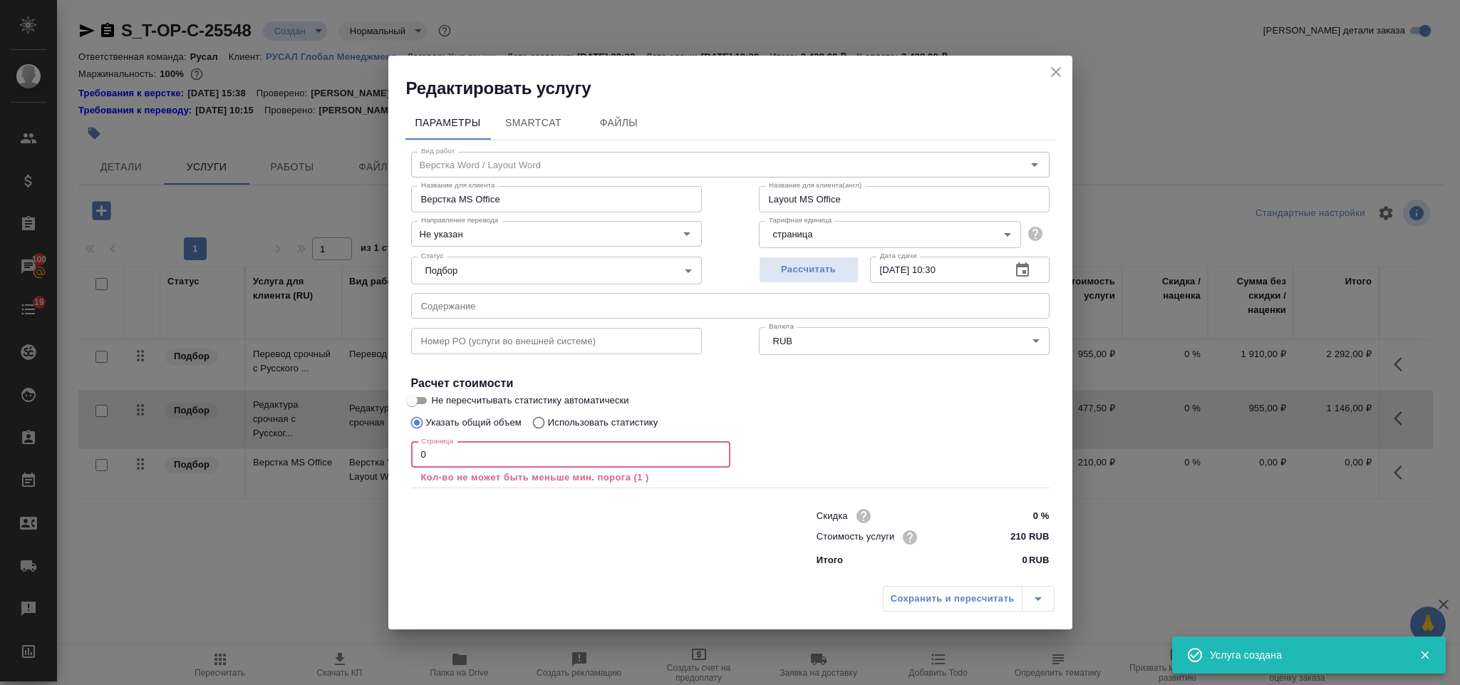
click at [454, 447] on input "0" at bounding box center [570, 455] width 319 height 26
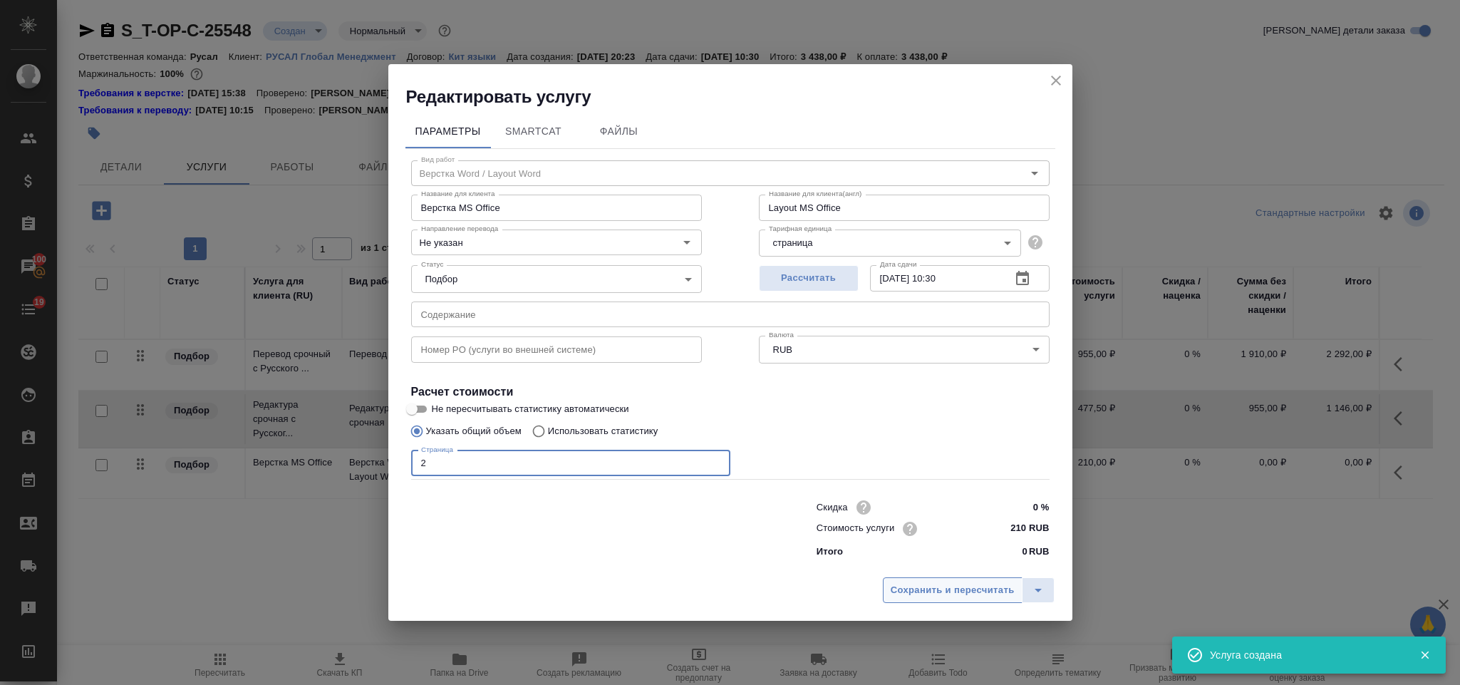
type input "2"
click at [909, 592] on span "Сохранить и пересчитать" at bounding box center [953, 590] width 124 height 16
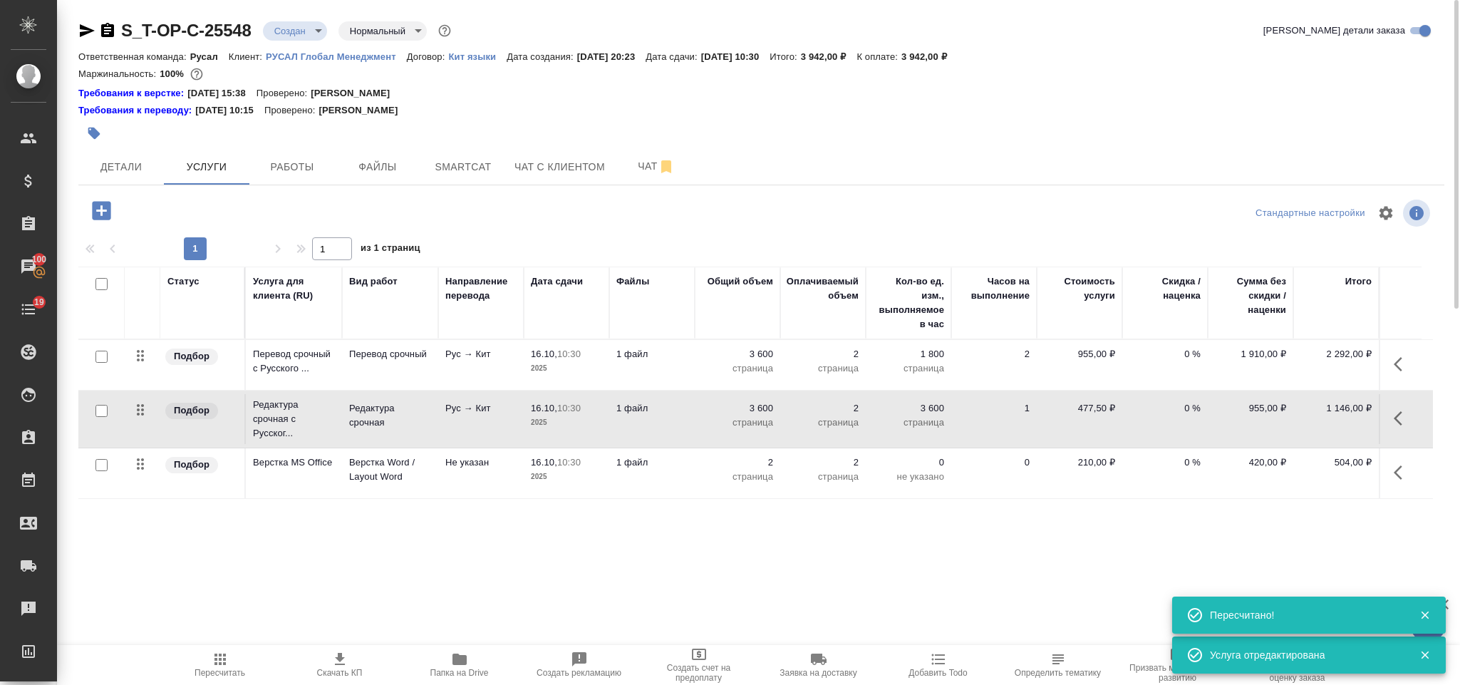
click at [231, 652] on span "Пересчитать" at bounding box center [220, 664] width 103 height 27
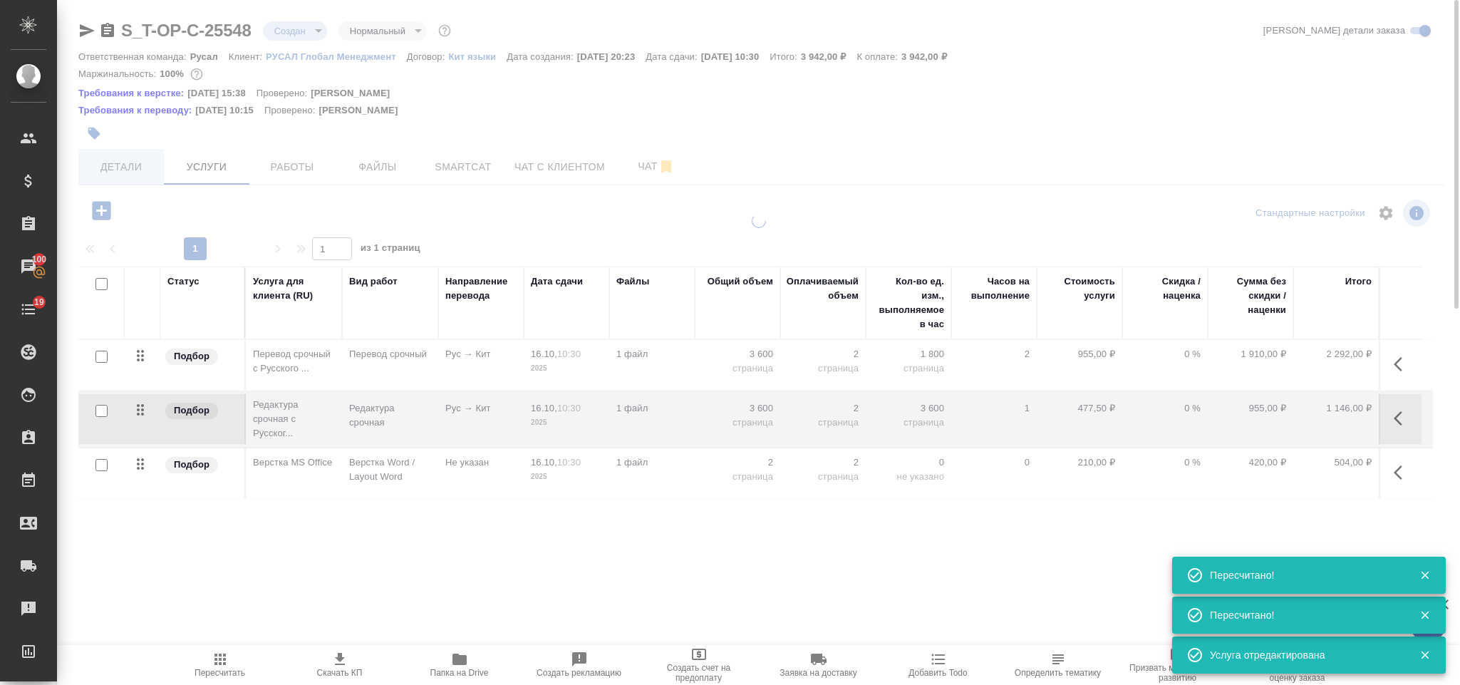
click at [138, 160] on div at bounding box center [758, 304] width 1403 height 609
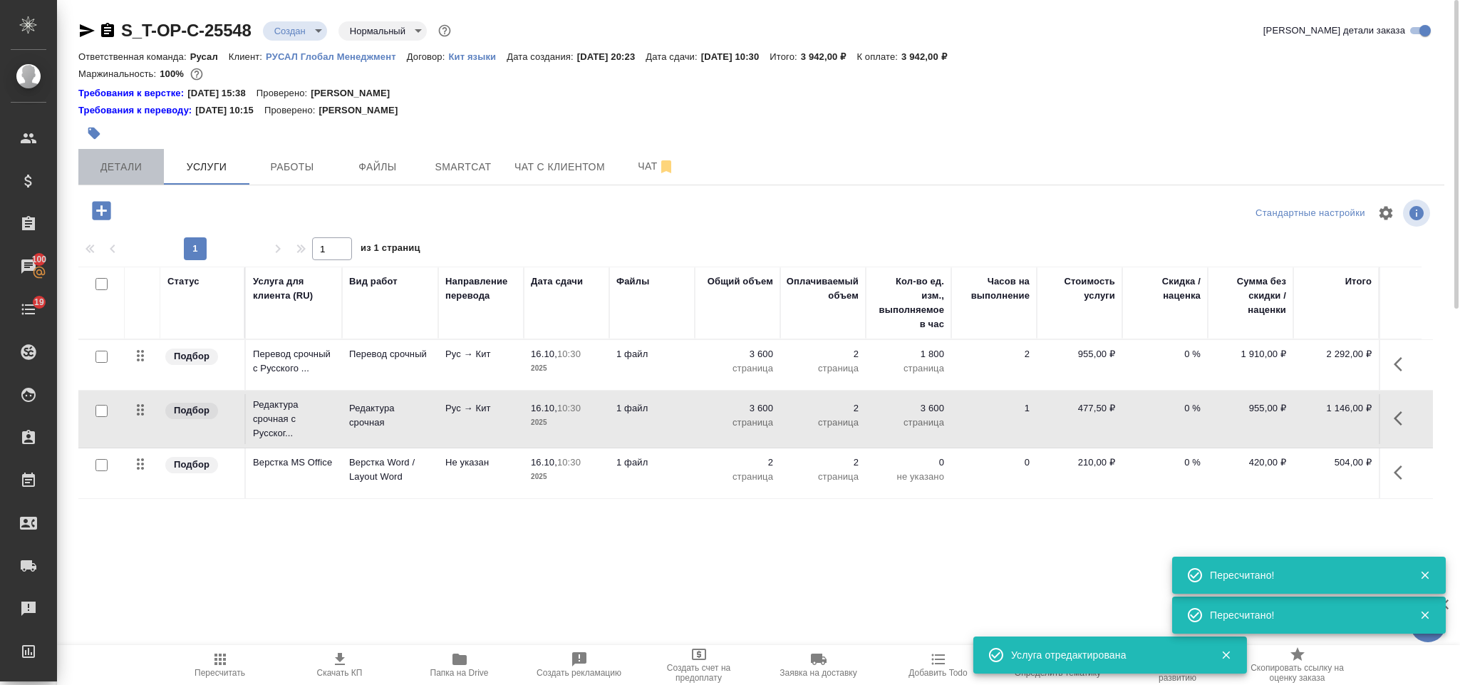
click at [138, 163] on span "Детали" at bounding box center [121, 167] width 68 height 18
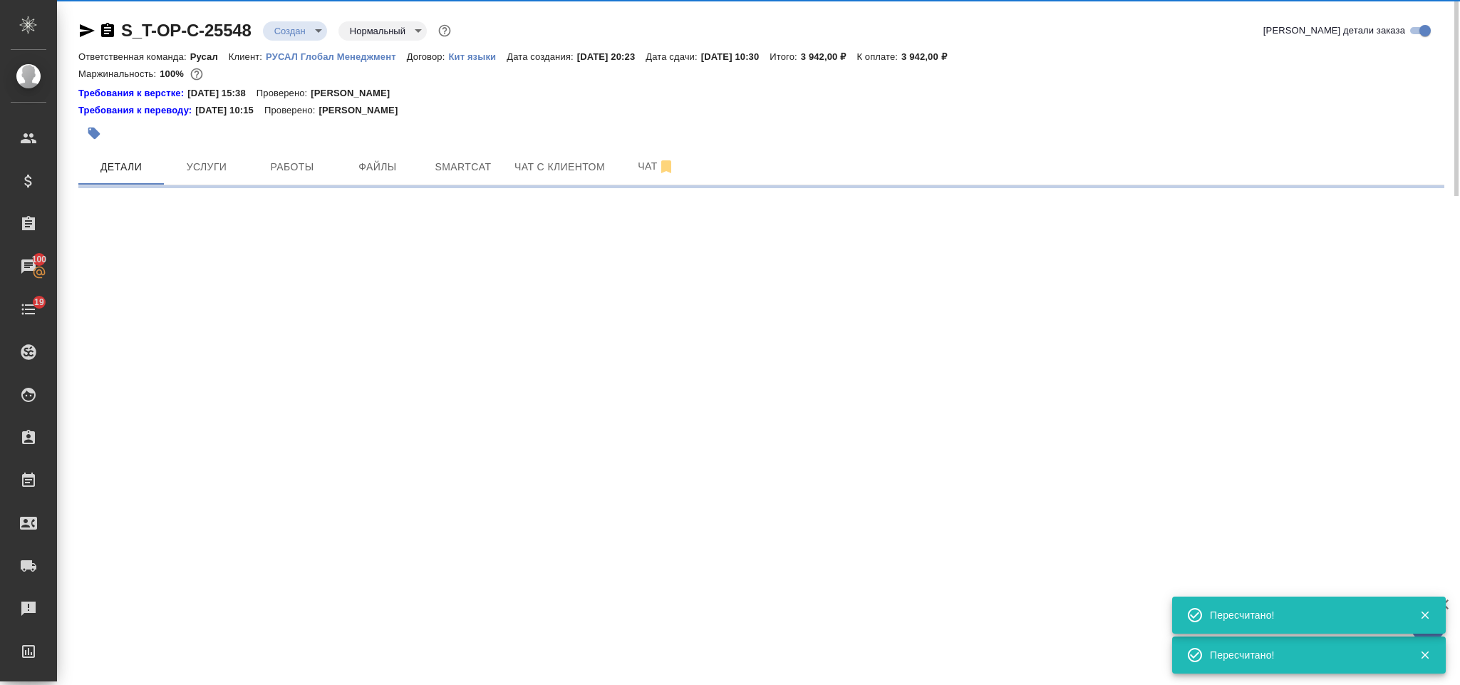
select select "RU"
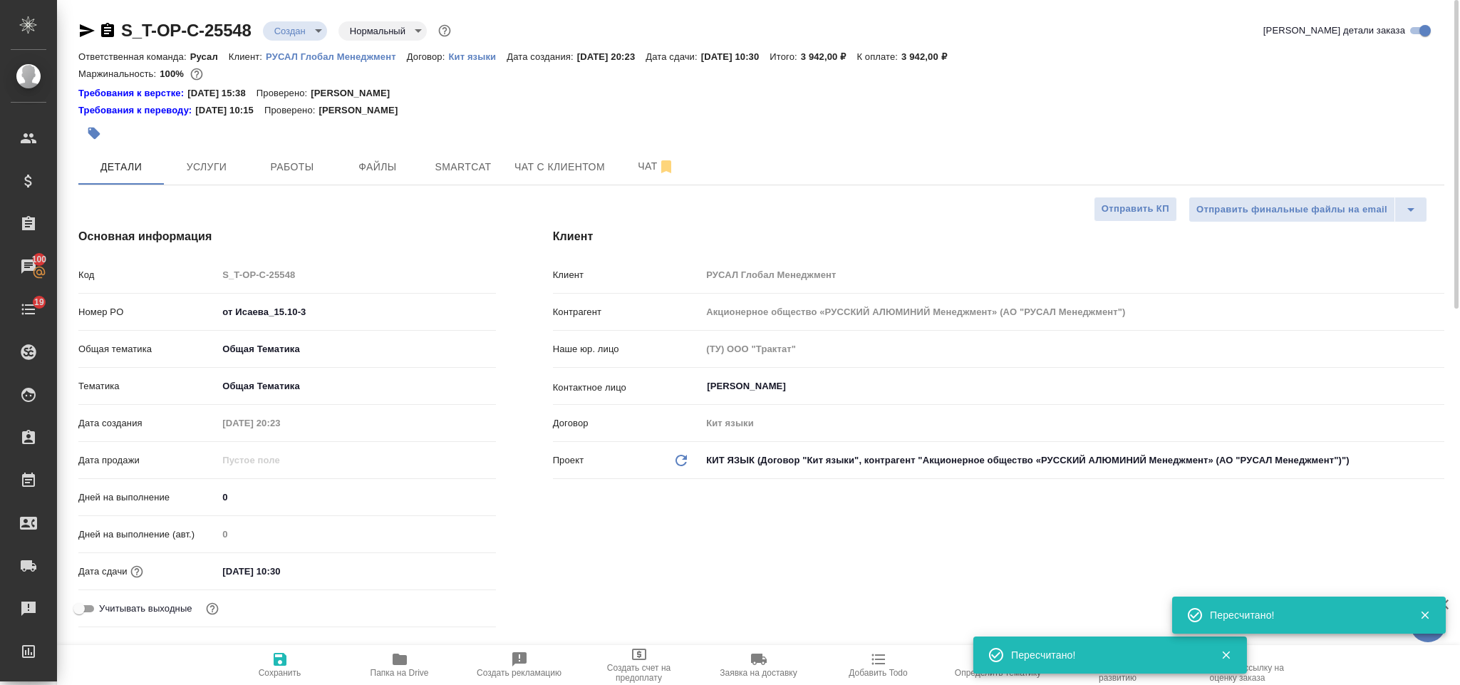
type textarea "x"
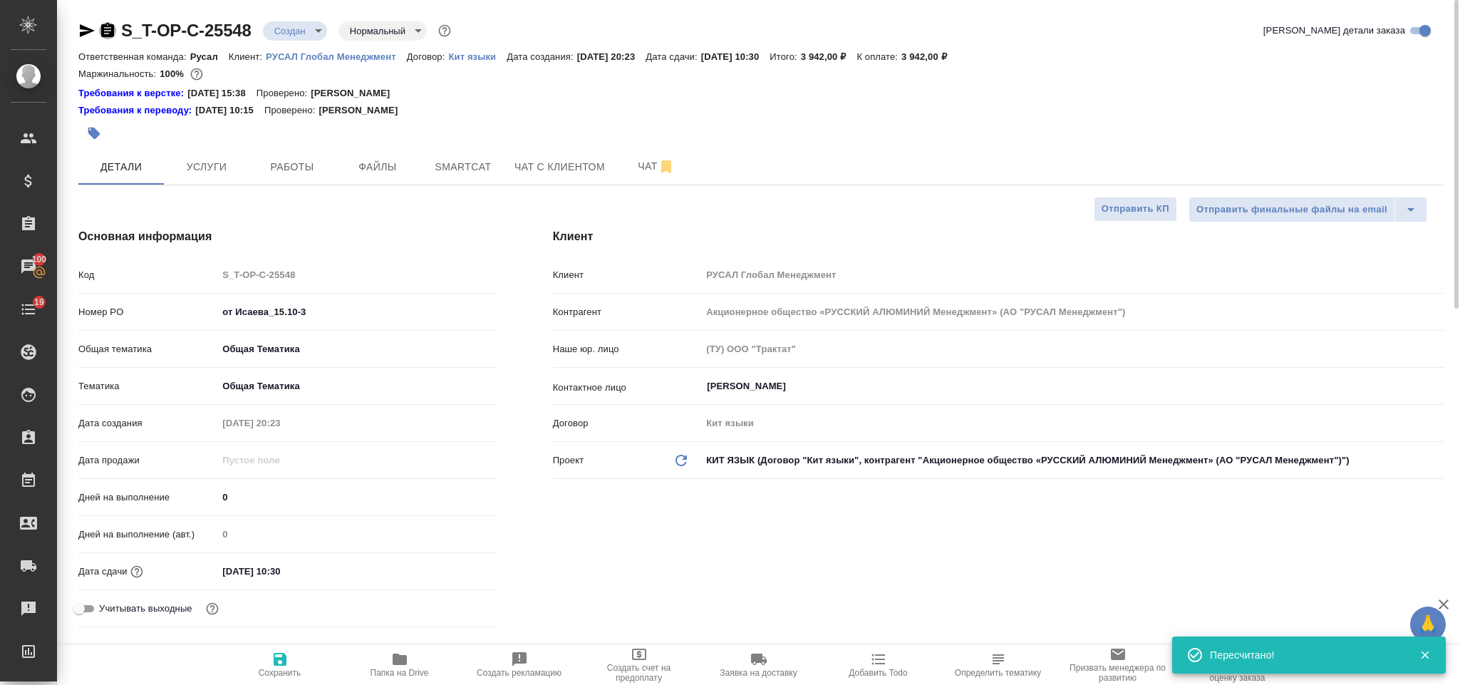
click at [108, 38] on icon "button" at bounding box center [107, 30] width 17 height 17
drag, startPoint x: 316, startPoint y: 316, endPoint x: 201, endPoint y: 304, distance: 116.2
click at [201, 304] on div "Номер PO от Исаева_15.10-3" at bounding box center [287, 311] width 418 height 25
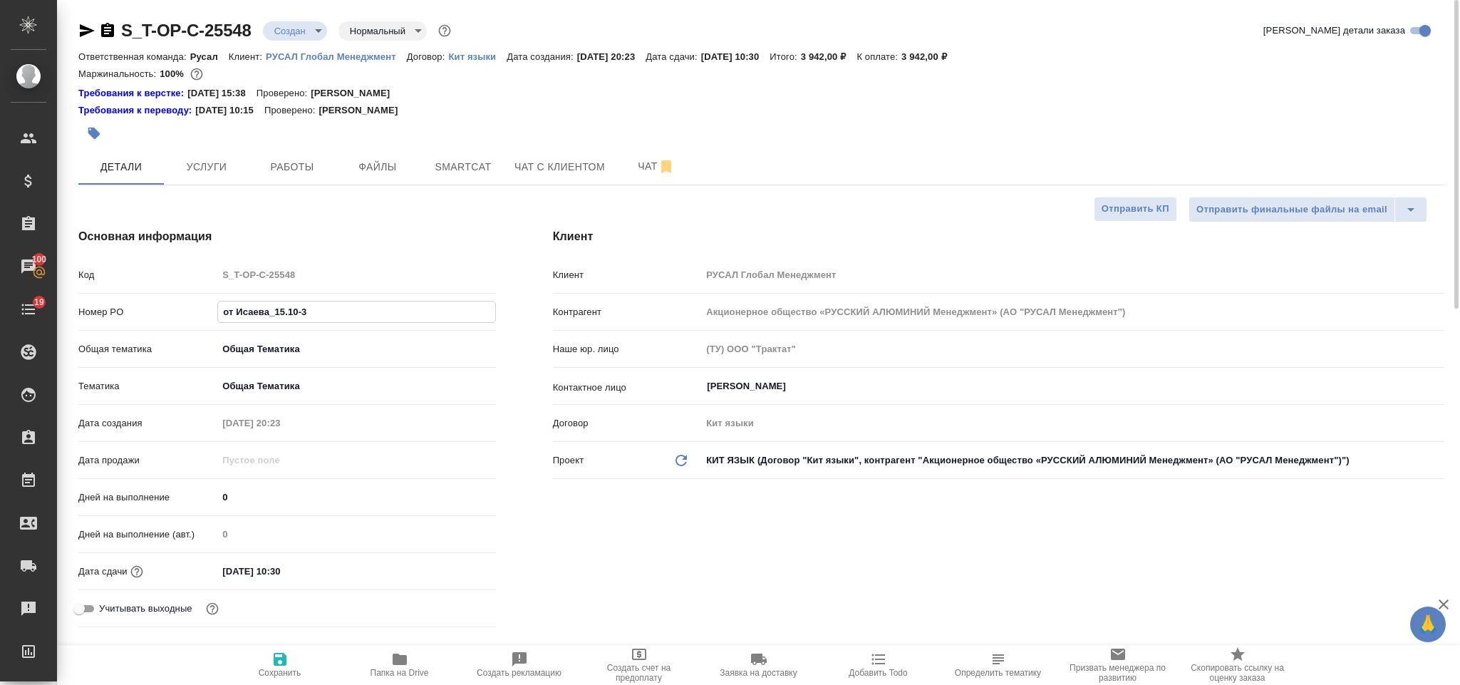
click at [86, 28] on icon "button" at bounding box center [87, 30] width 15 height 13
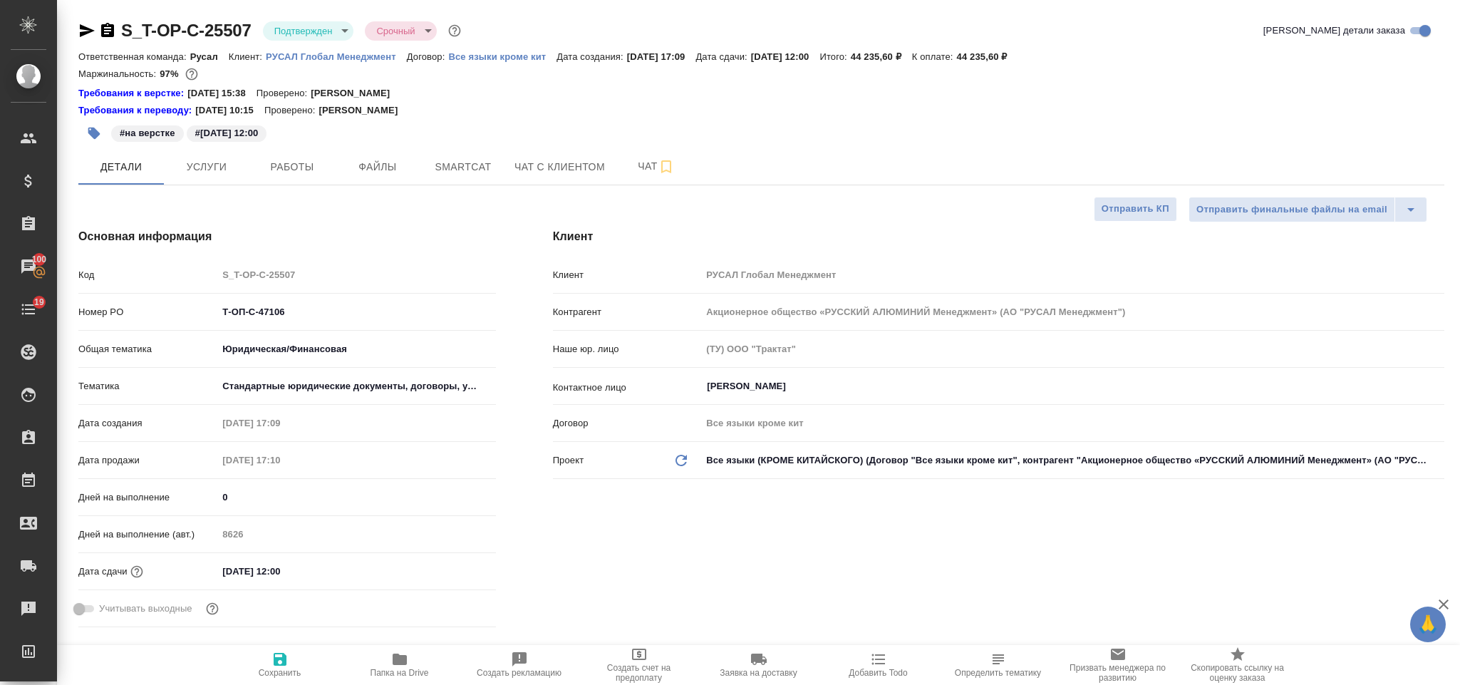
select select "RU"
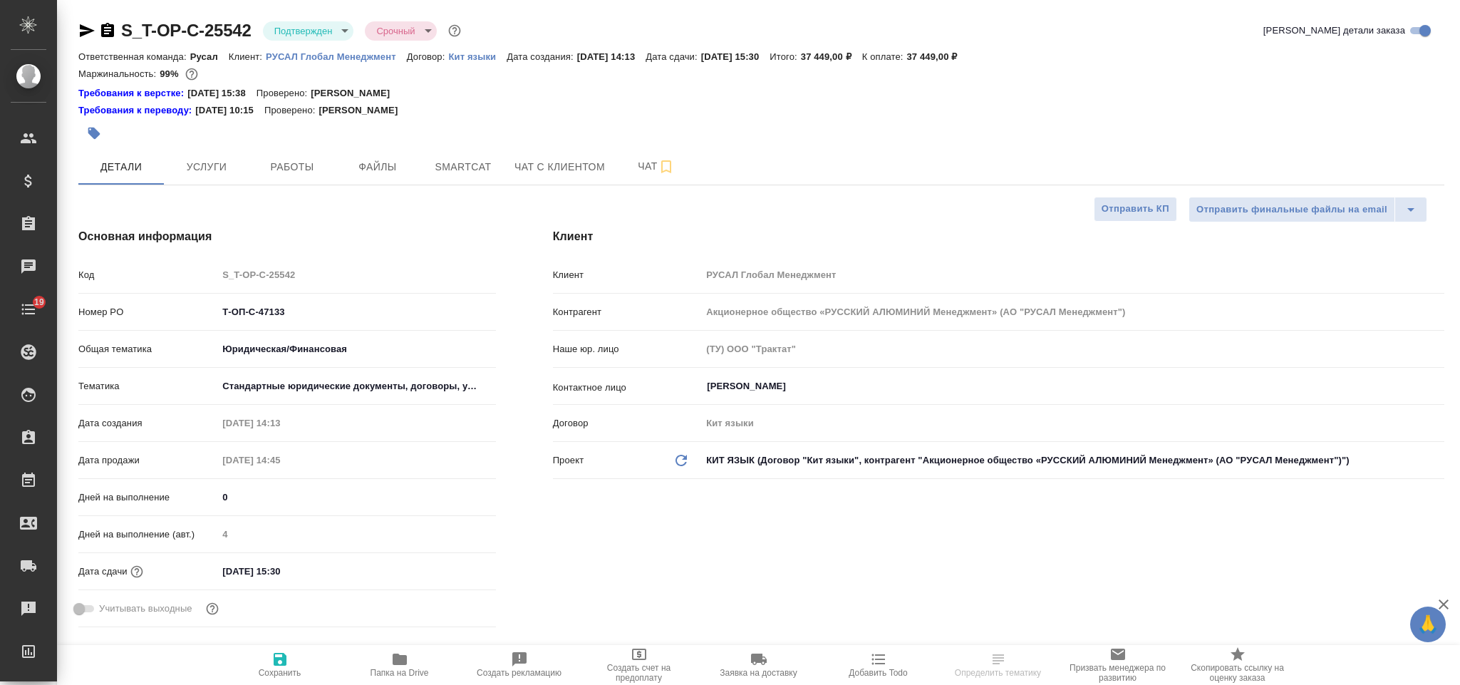
select select "RU"
click at [215, 268] on div "Код S_T-OP-C-25542" at bounding box center [287, 274] width 418 height 25
drag, startPoint x: 294, startPoint y: 314, endPoint x: 208, endPoint y: 306, distance: 85.9
click at [208, 306] on div "Номер PO Т-ОП-С-47133" at bounding box center [287, 311] width 418 height 25
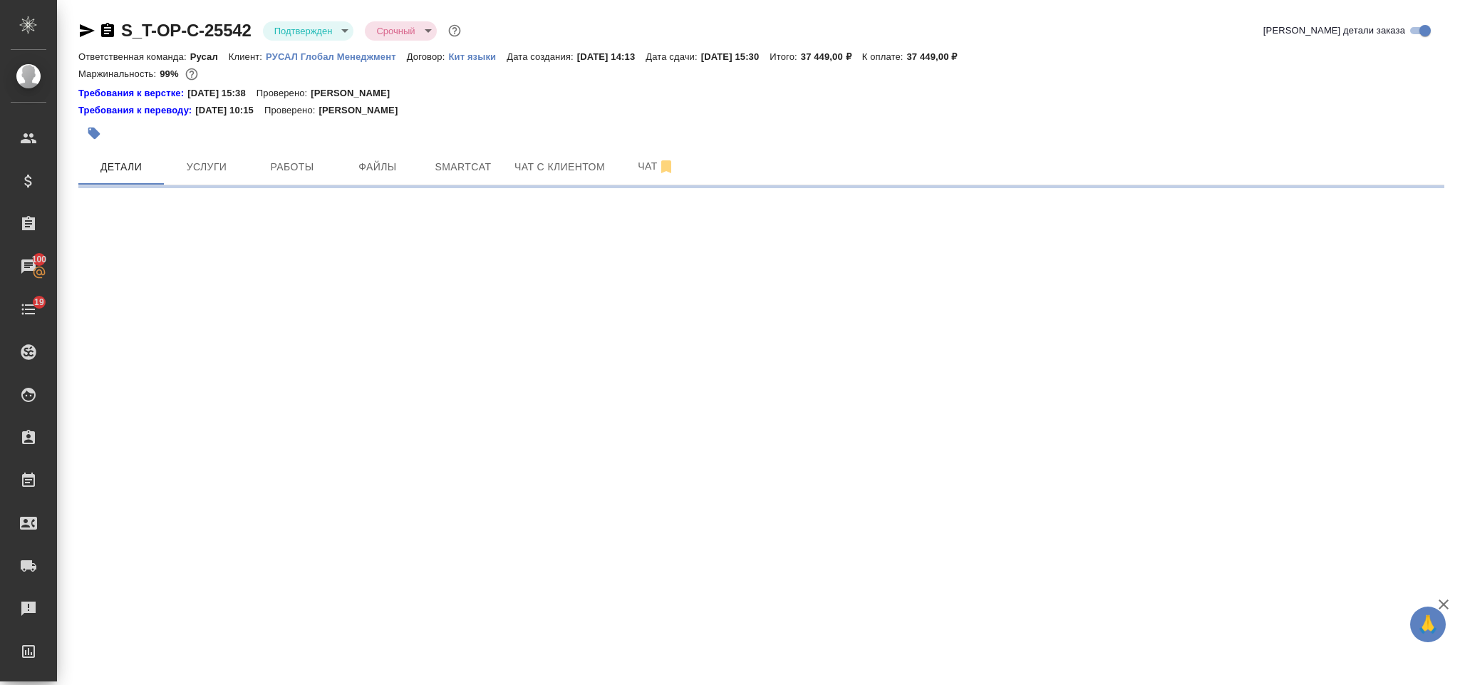
select select "RU"
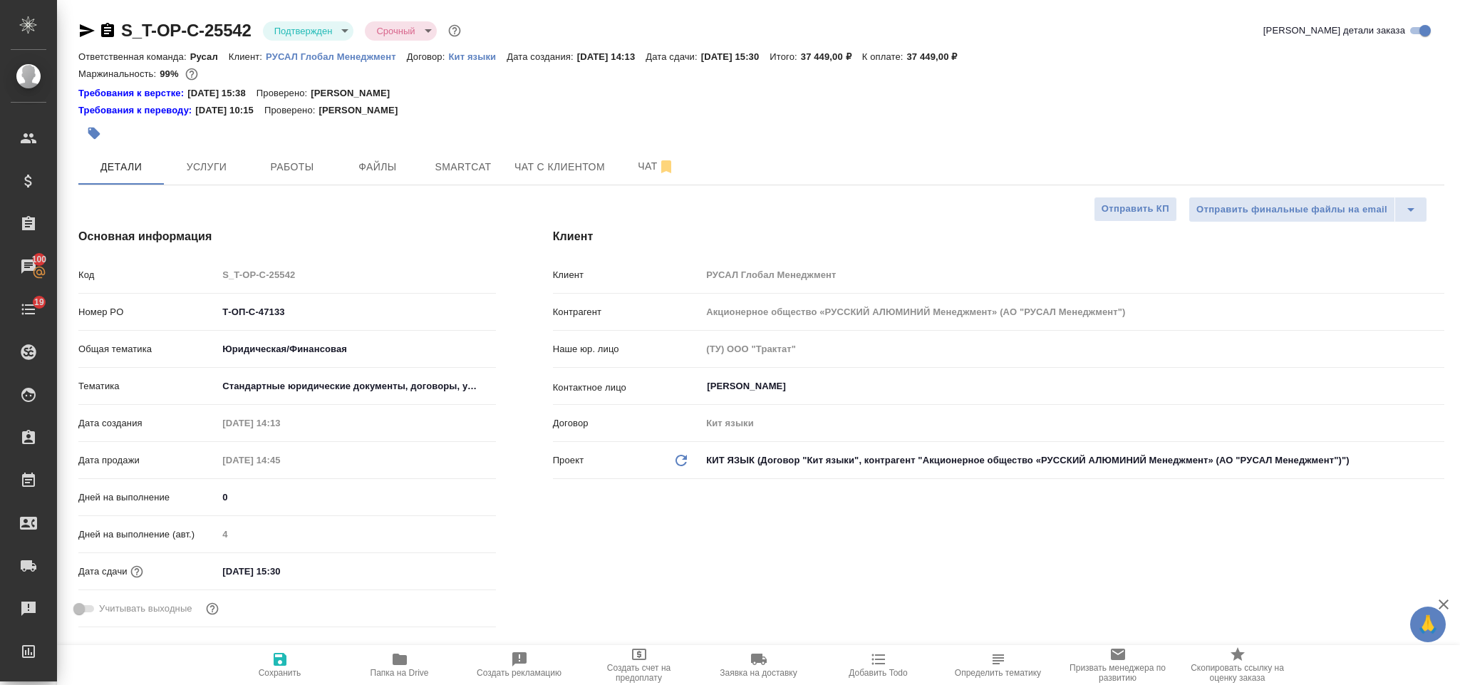
type textarea "x"
click at [649, 163] on span "Чат" at bounding box center [656, 167] width 68 height 18
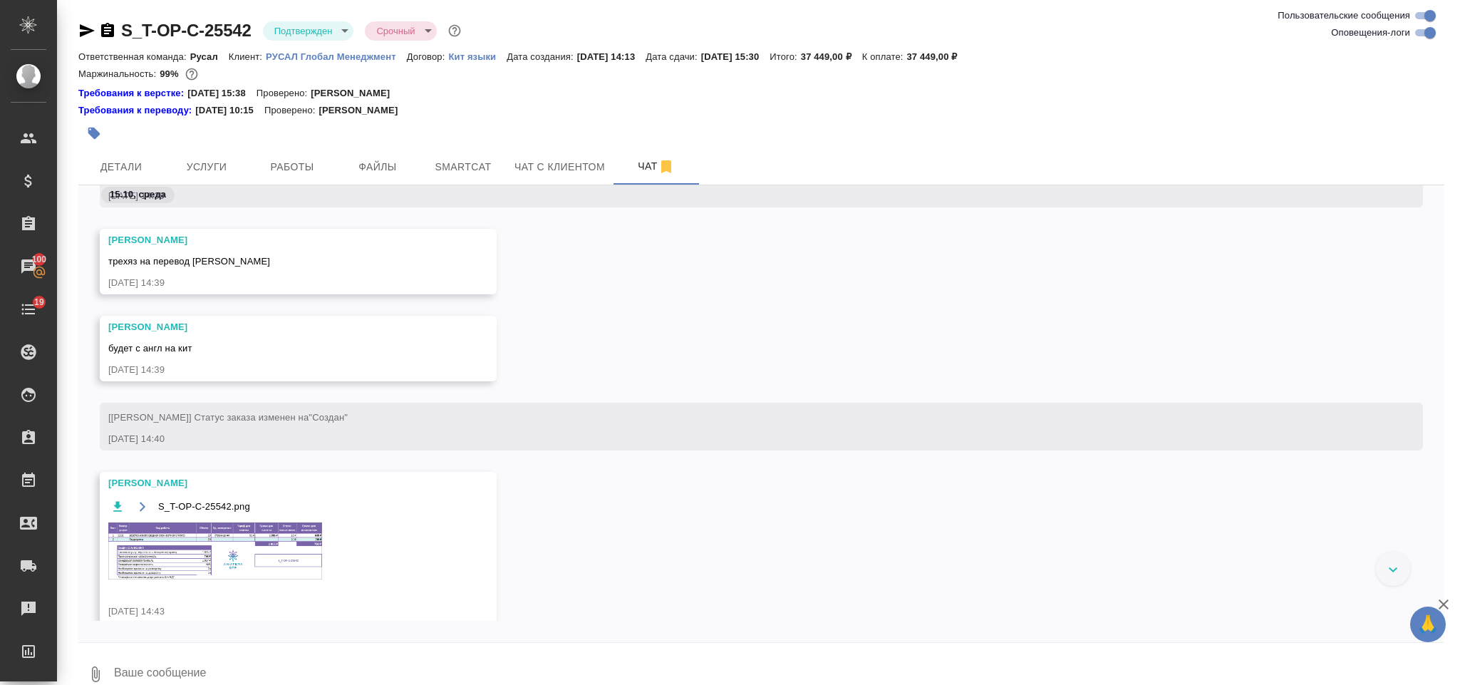
scroll to position [381, 0]
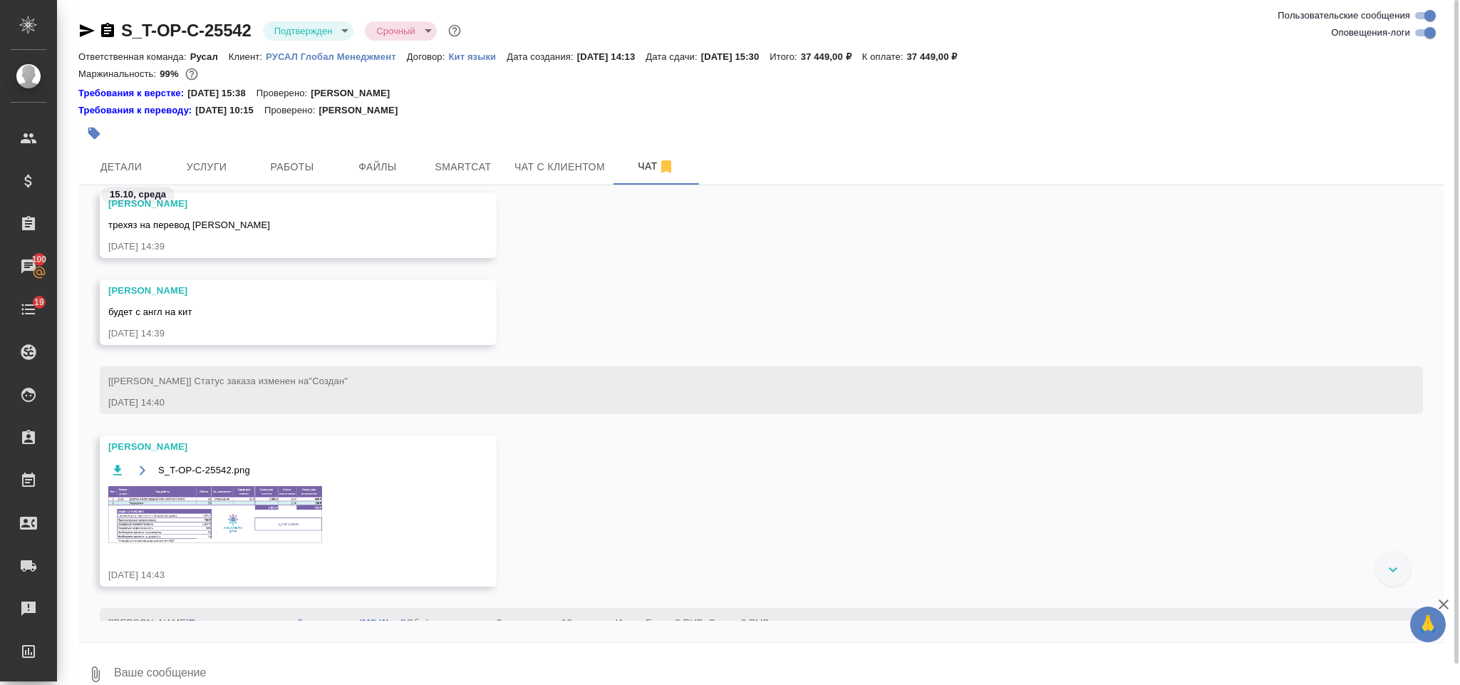
click at [250, 531] on img at bounding box center [215, 514] width 214 height 57
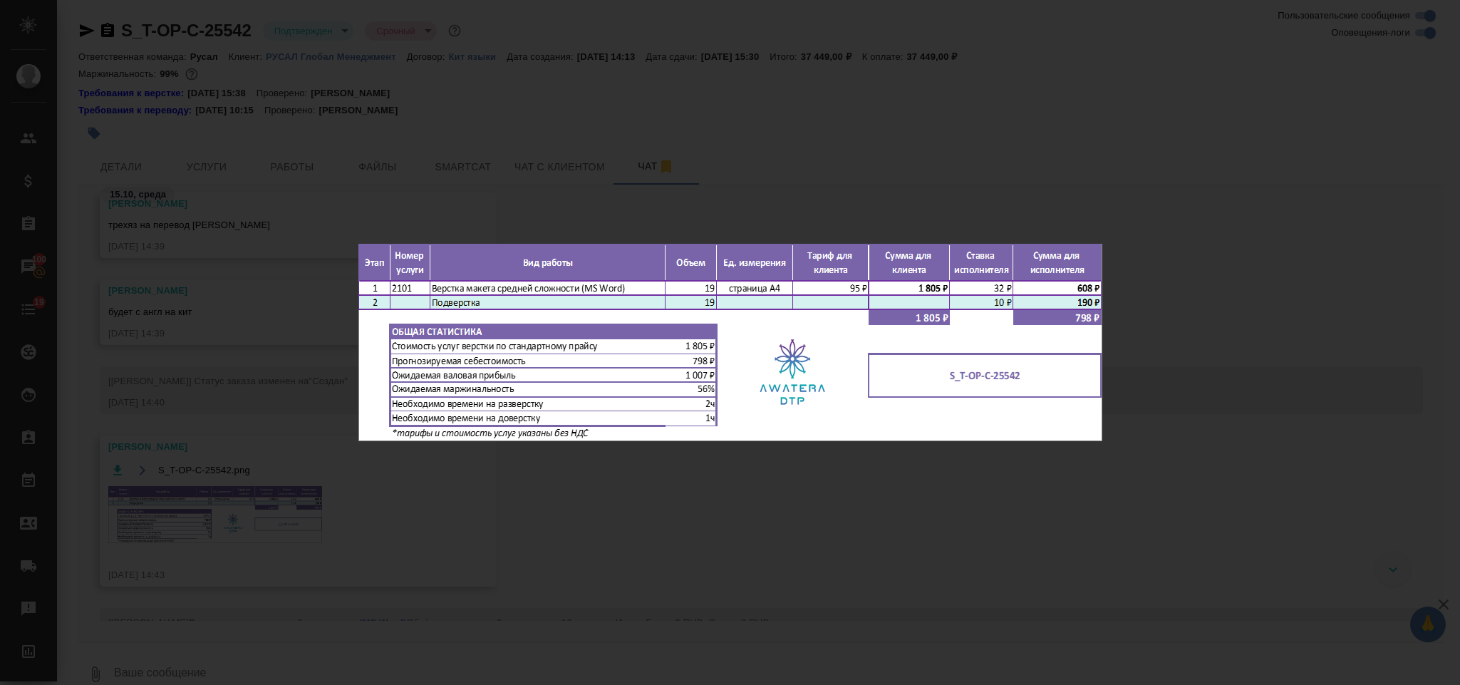
click at [1244, 221] on div "S_T-OP-C-25542.png 1 of 1" at bounding box center [730, 342] width 1460 height 685
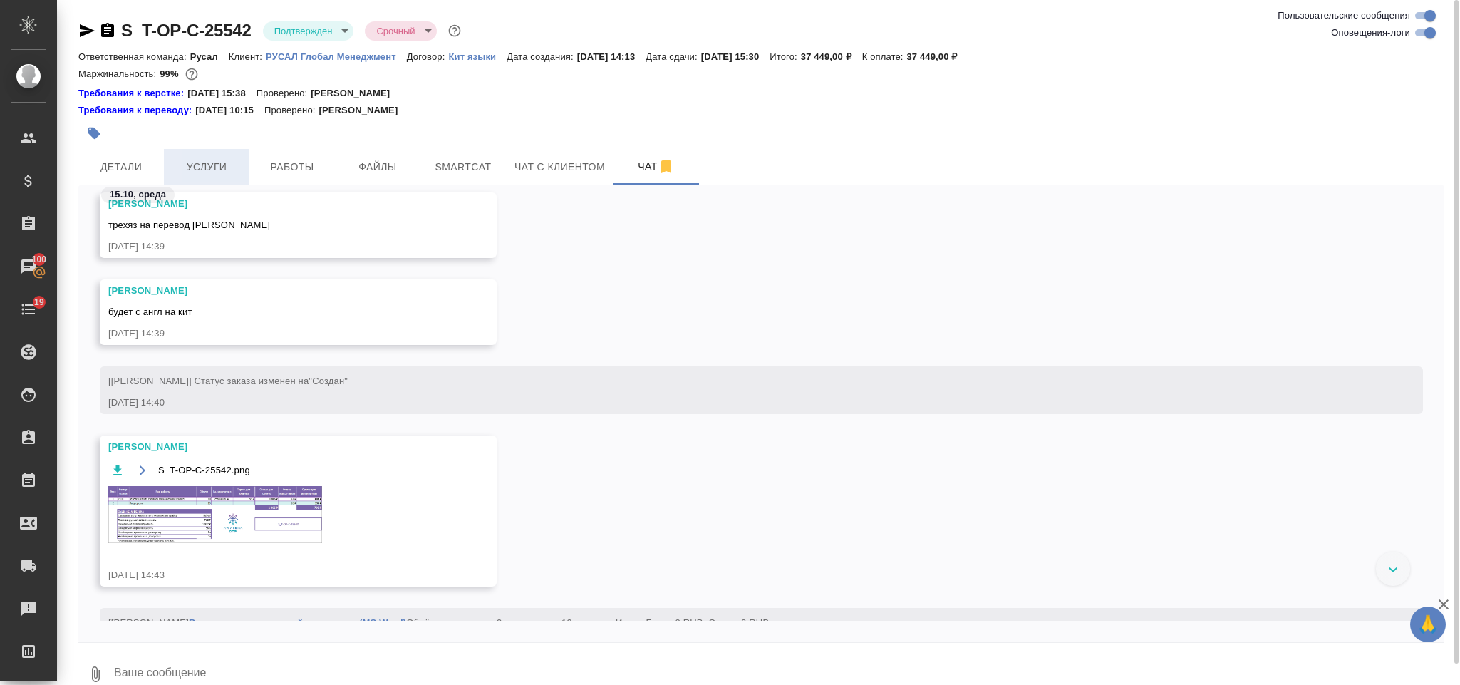
click at [225, 152] on button "Услуги" at bounding box center [207, 167] width 86 height 36
